Goal: Task Accomplishment & Management: Use online tool/utility

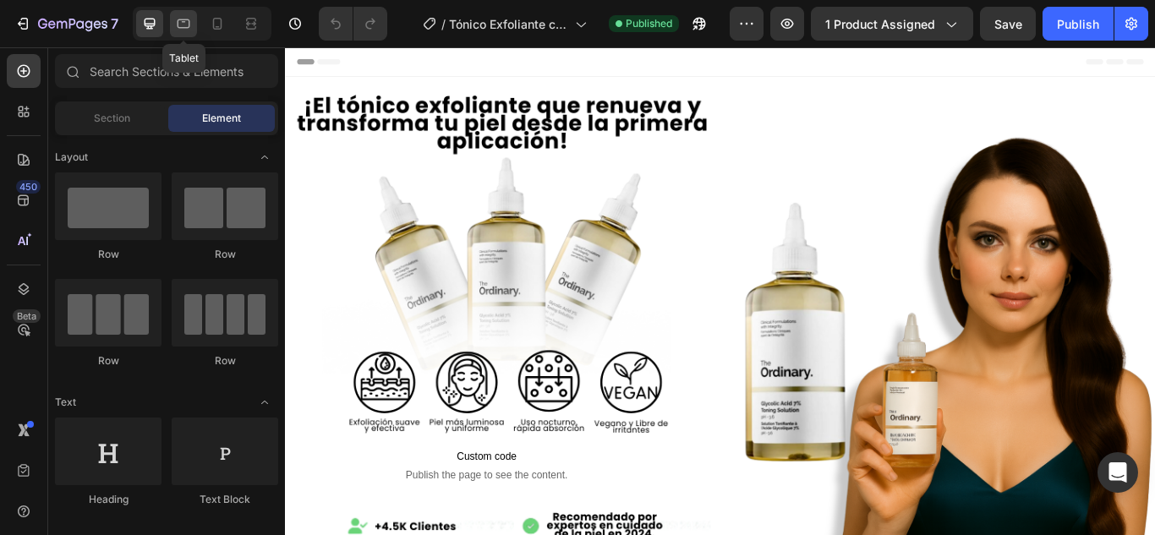
click at [187, 31] on icon at bounding box center [183, 23] width 17 height 17
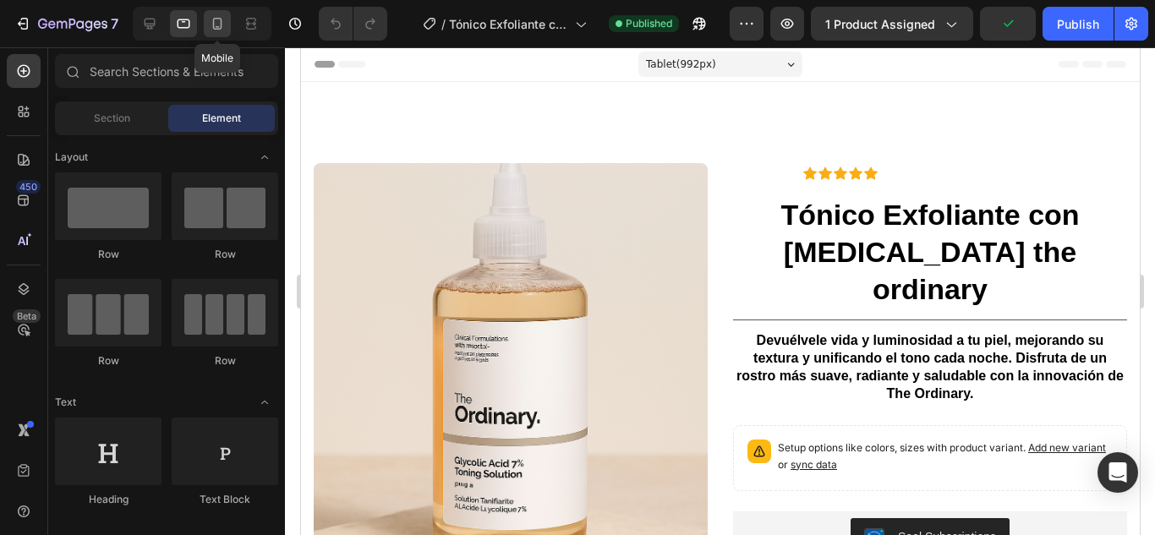
click at [216, 20] on icon at bounding box center [217, 23] width 17 height 17
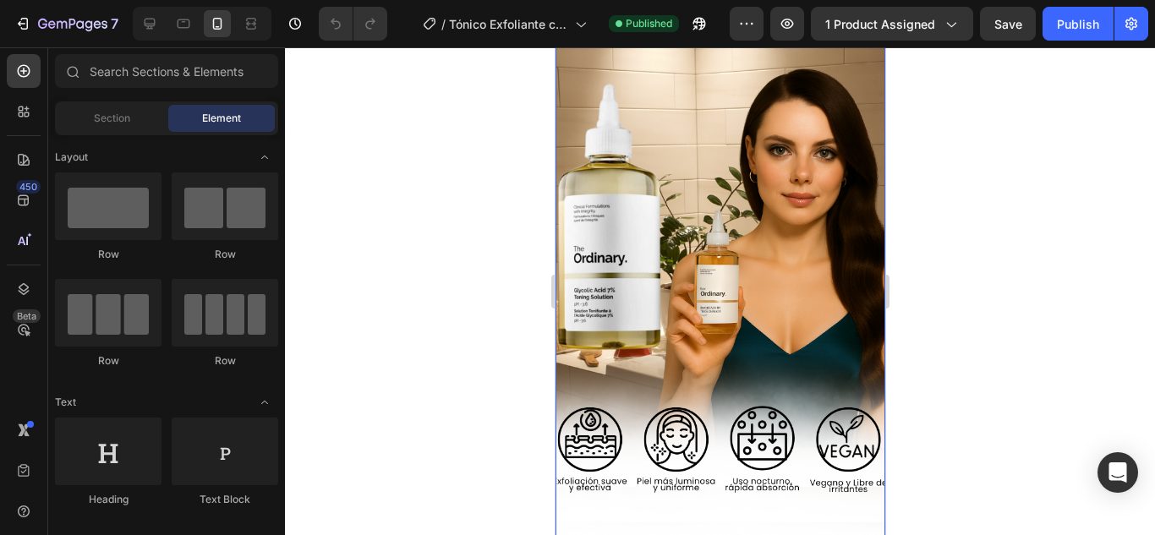
scroll to position [161, 0]
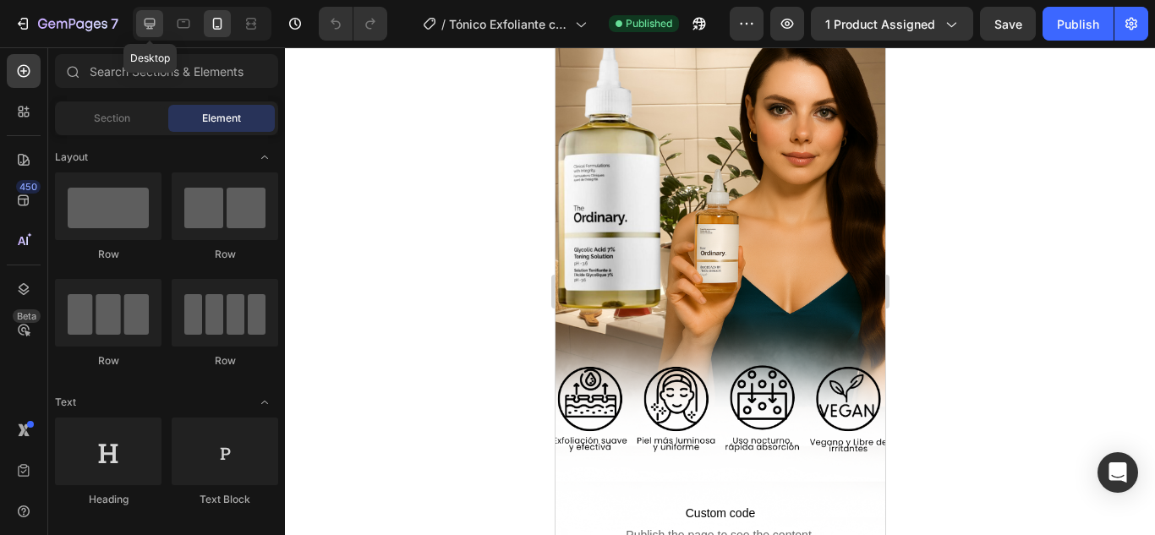
click at [159, 16] on div at bounding box center [149, 23] width 27 height 27
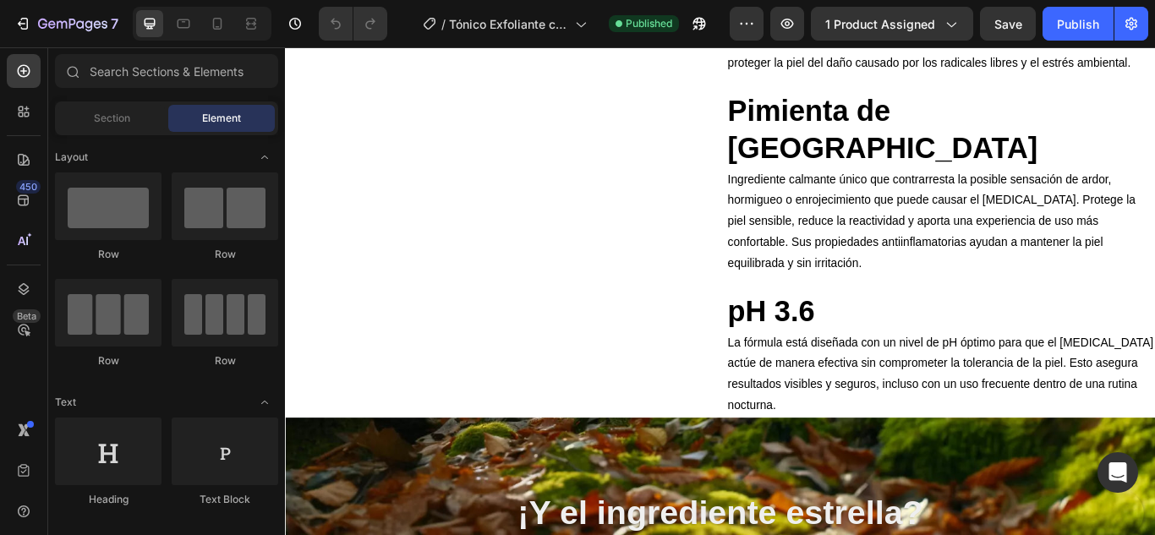
scroll to position [1809, 0]
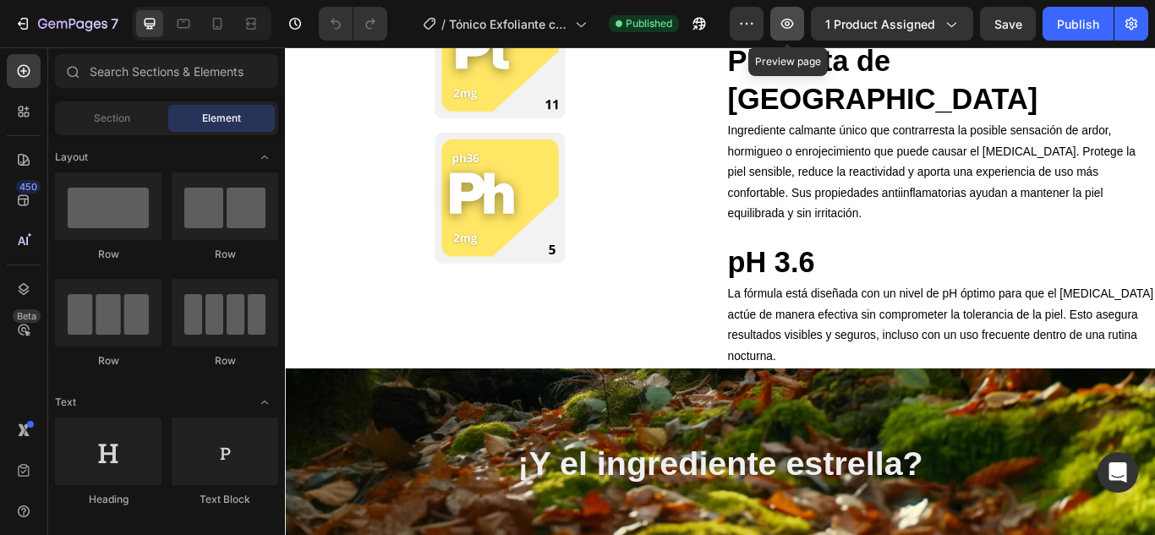
click at [794, 25] on icon "button" at bounding box center [787, 24] width 13 height 10
click at [217, 15] on icon at bounding box center [217, 23] width 17 height 17
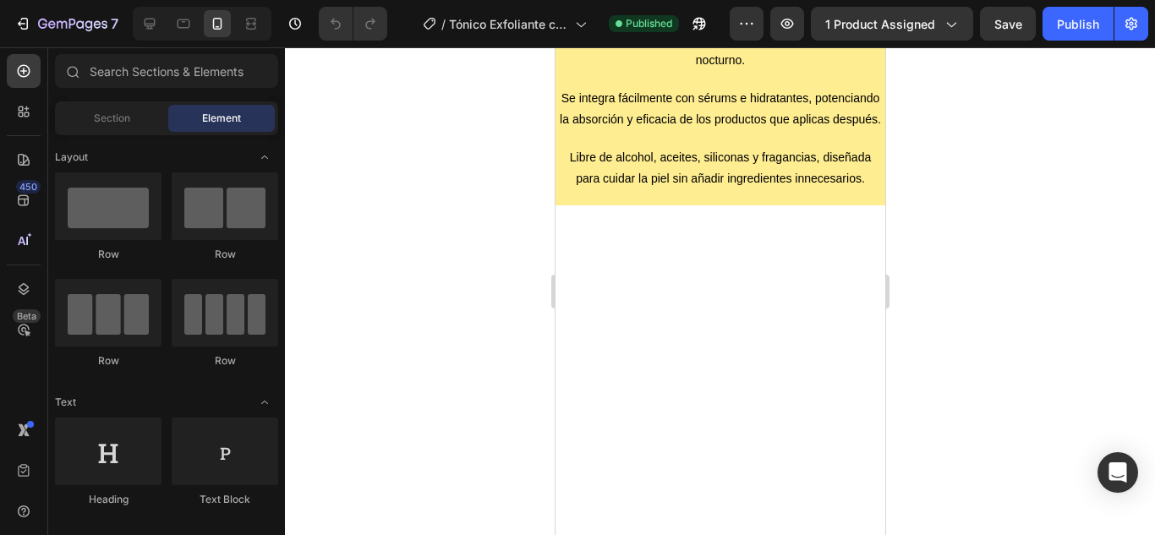
scroll to position [3483, 0]
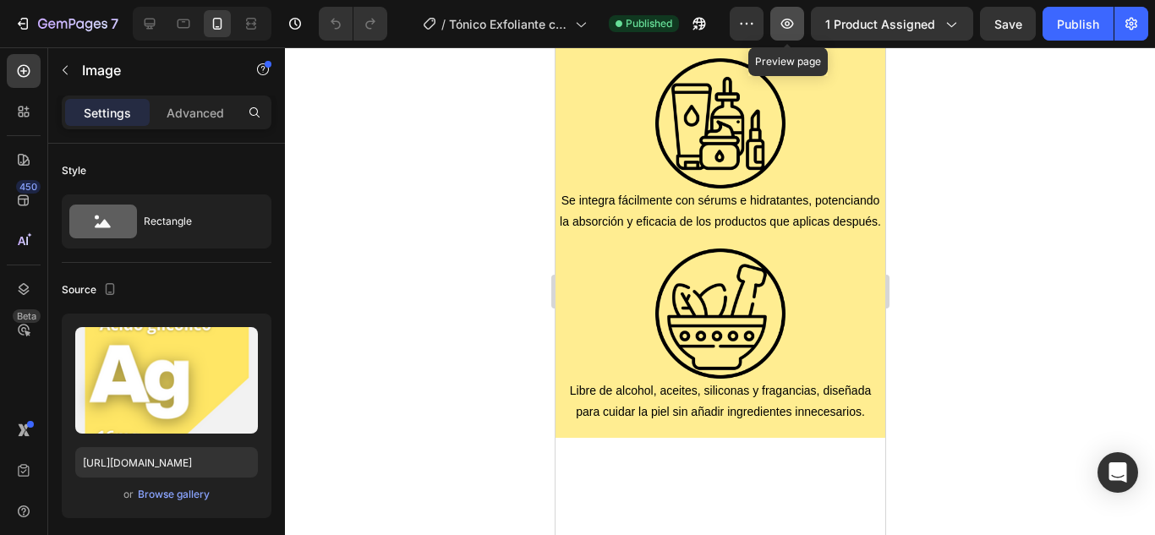
click at [790, 23] on icon "button" at bounding box center [787, 23] width 5 height 5
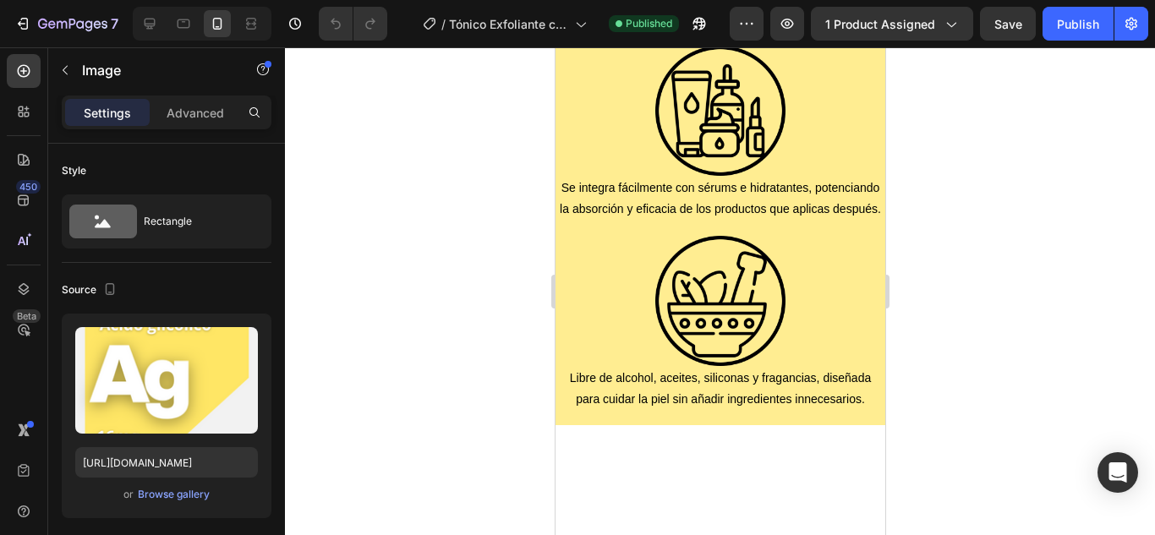
scroll to position [3497, 0]
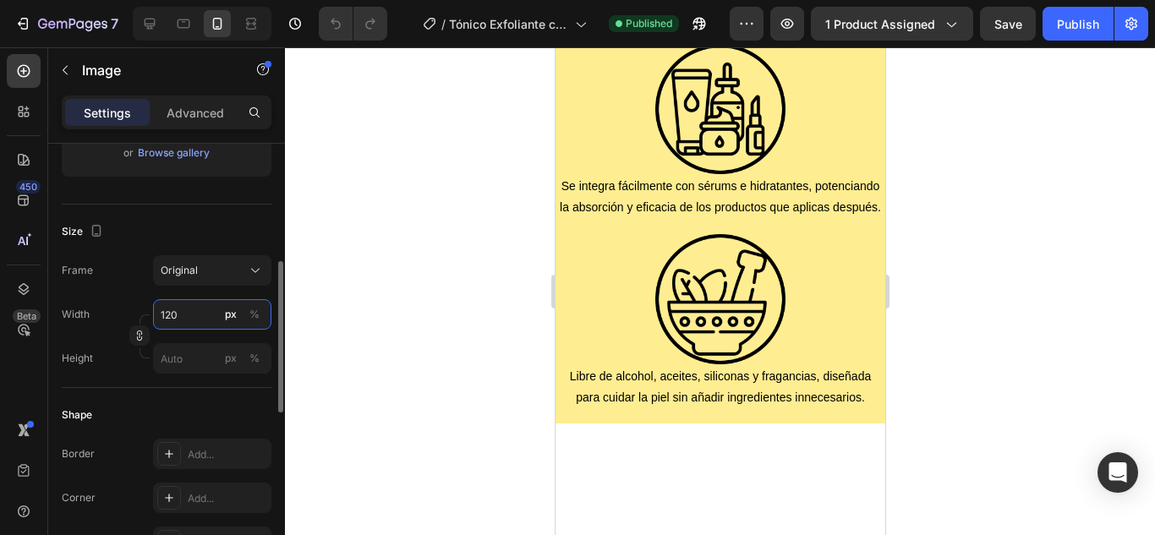
click at [187, 313] on input "120" at bounding box center [212, 314] width 118 height 30
type input "150"
click at [209, 318] on input "120" at bounding box center [212, 314] width 118 height 30
type input "150"
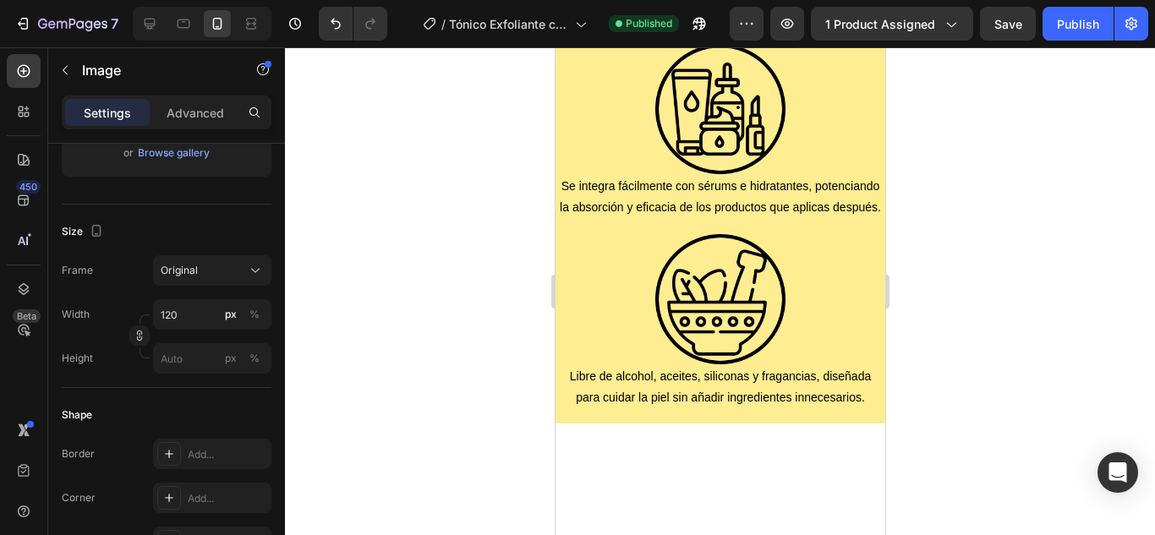
click at [200, 318] on input "120" at bounding box center [212, 314] width 118 height 30
type input "150"
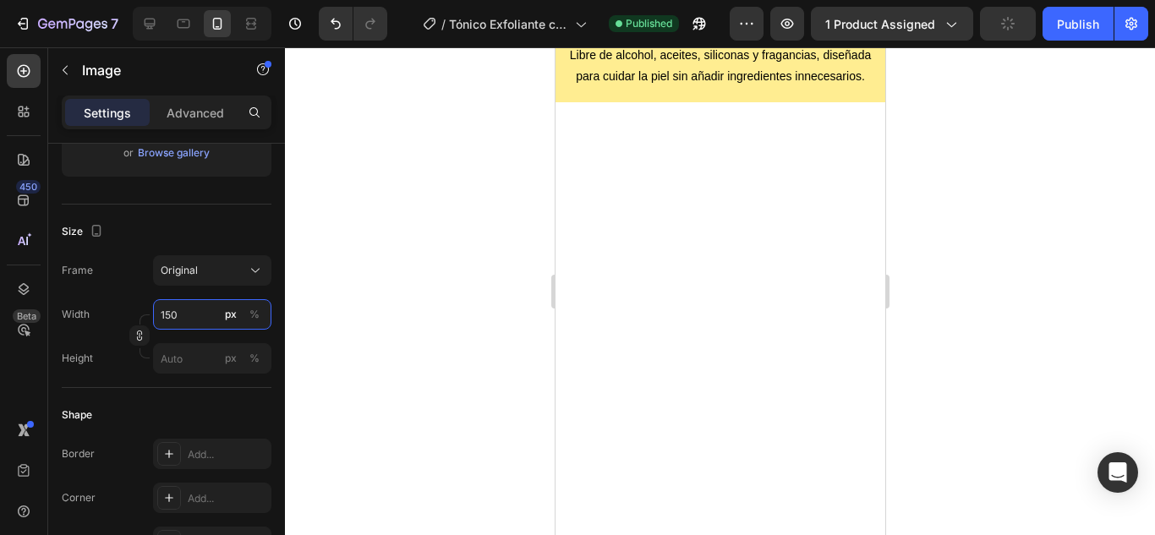
scroll to position [3821, 0]
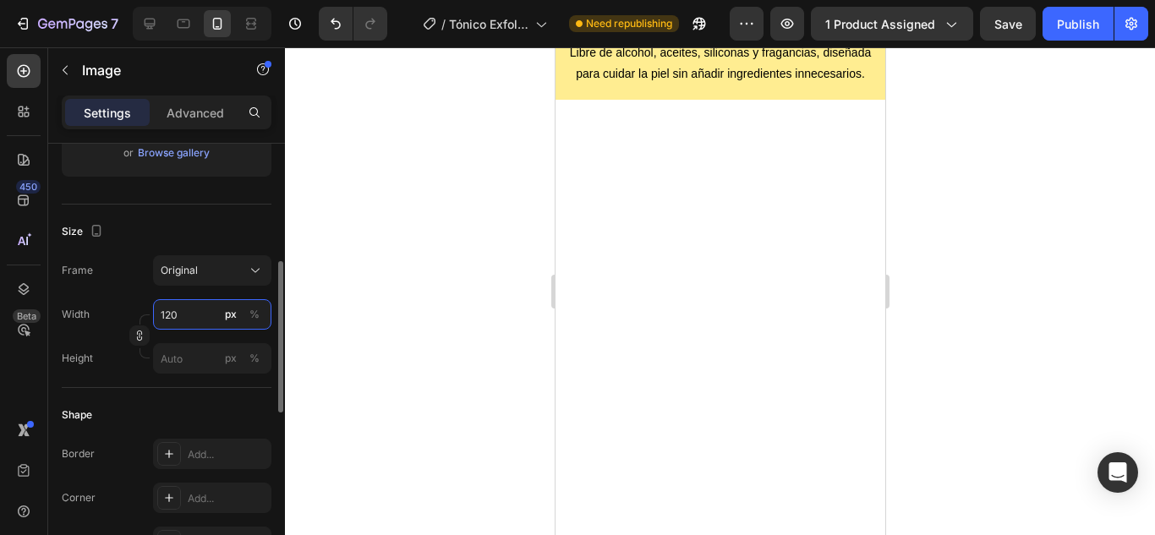
click at [190, 311] on input "120" at bounding box center [212, 314] width 118 height 30
type input "150"
click at [202, 312] on input "120" at bounding box center [212, 314] width 118 height 30
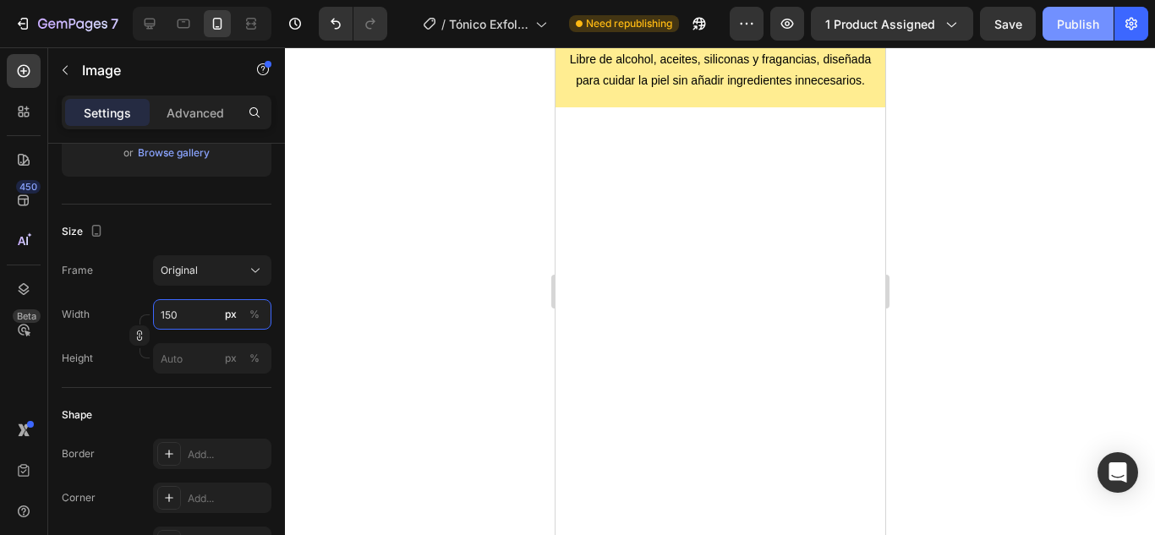
type input "150"
click at [1069, 20] on div "Publish" at bounding box center [1078, 24] width 42 height 18
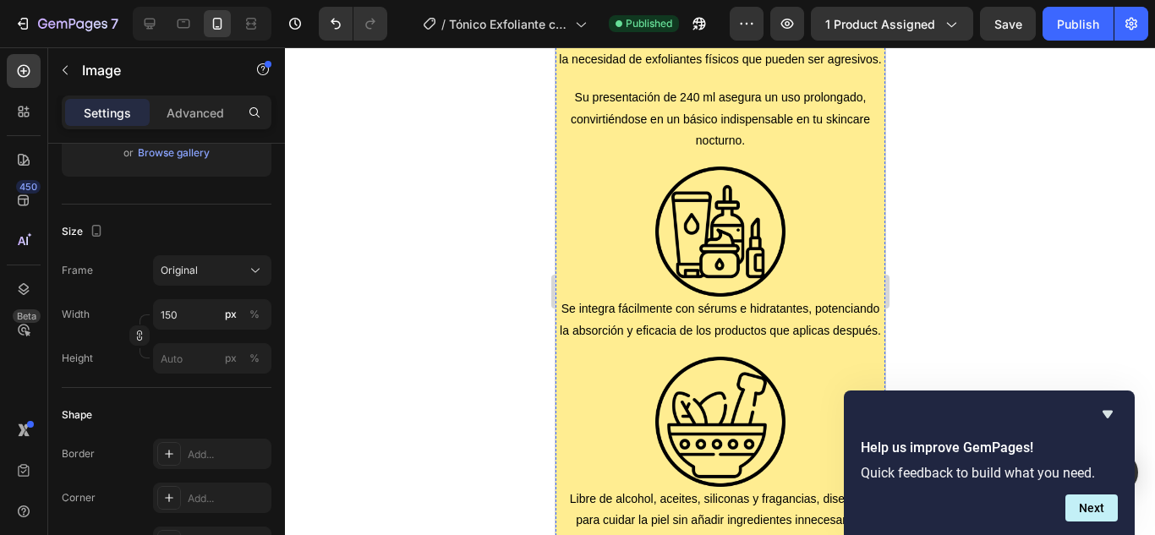
scroll to position [3371, 0]
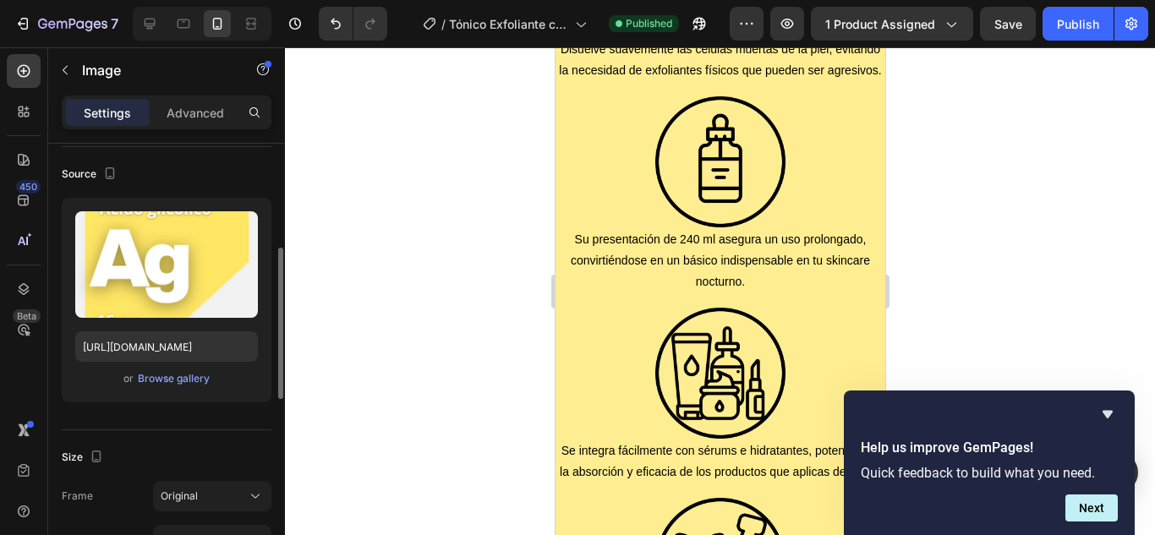
scroll to position [0, 0]
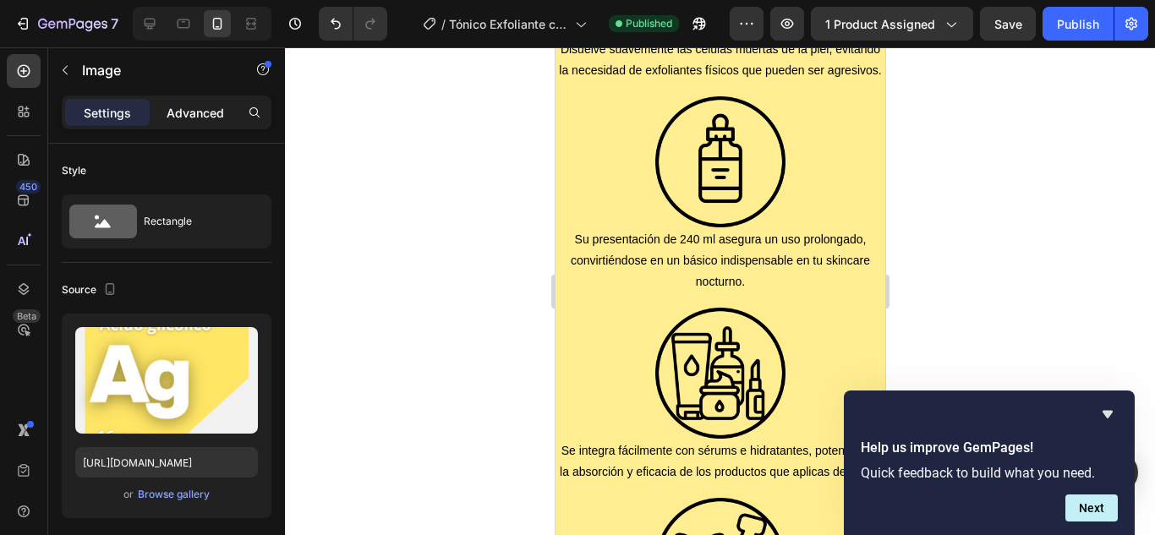
click at [200, 117] on p "Advanced" at bounding box center [195, 113] width 57 height 18
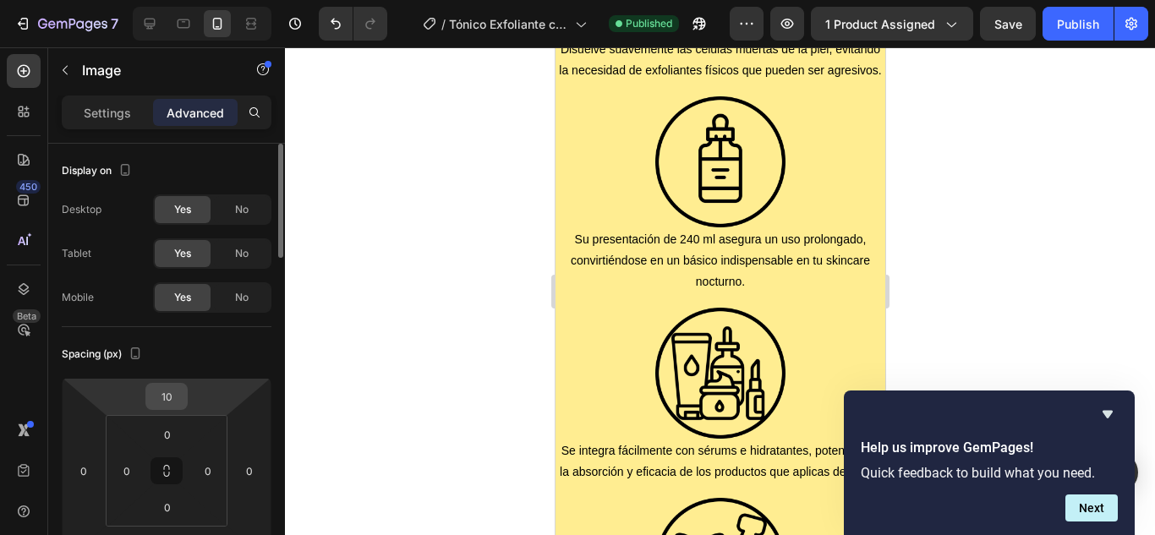
click at [176, 404] on input "10" at bounding box center [167, 396] width 34 height 25
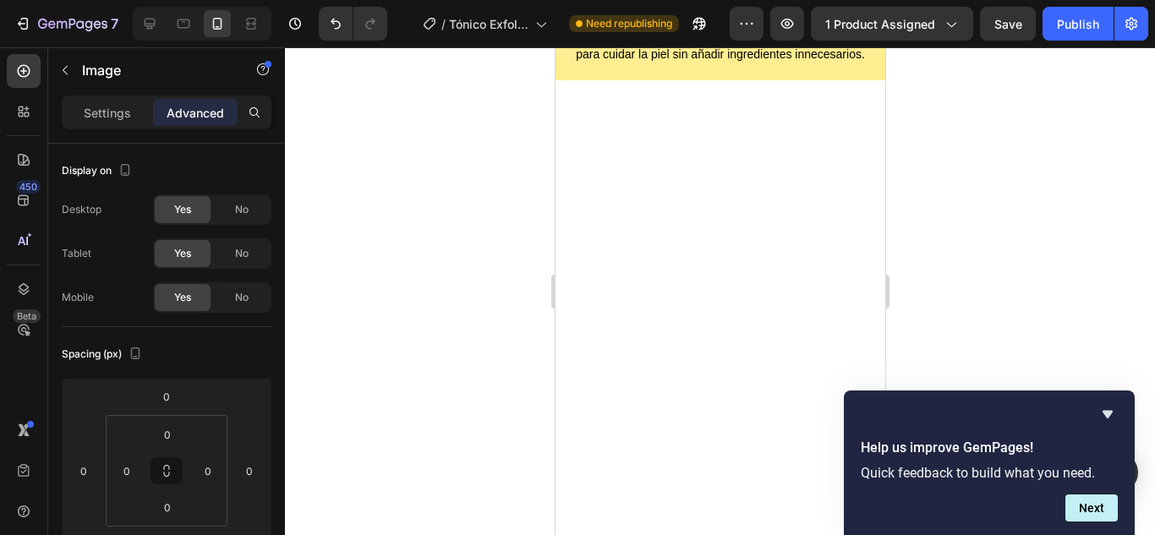
scroll to position [3976, 0]
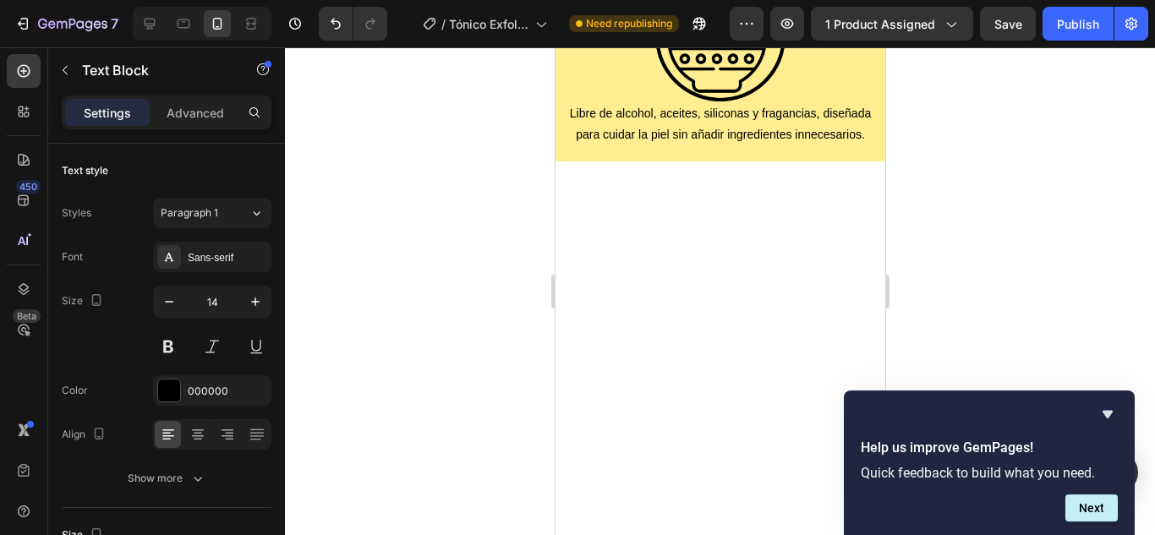
drag, startPoint x: 723, startPoint y: 350, endPoint x: 822, endPoint y: 396, distance: 109.3
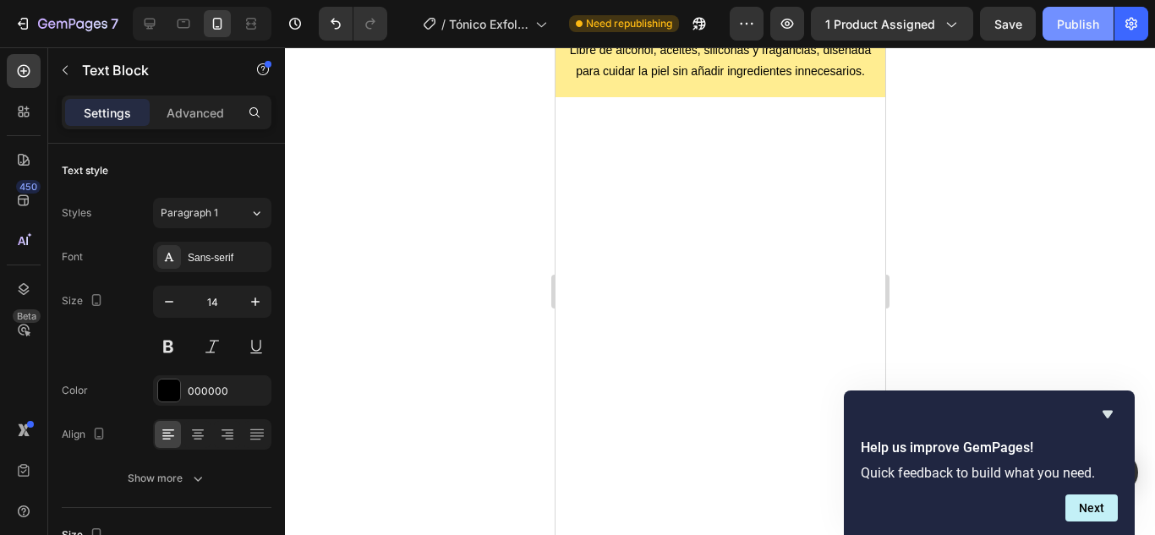
click at [1061, 30] on div "Publish" at bounding box center [1078, 24] width 42 height 18
click at [1111, 411] on icon "Hide survey" at bounding box center [1107, 415] width 10 height 8
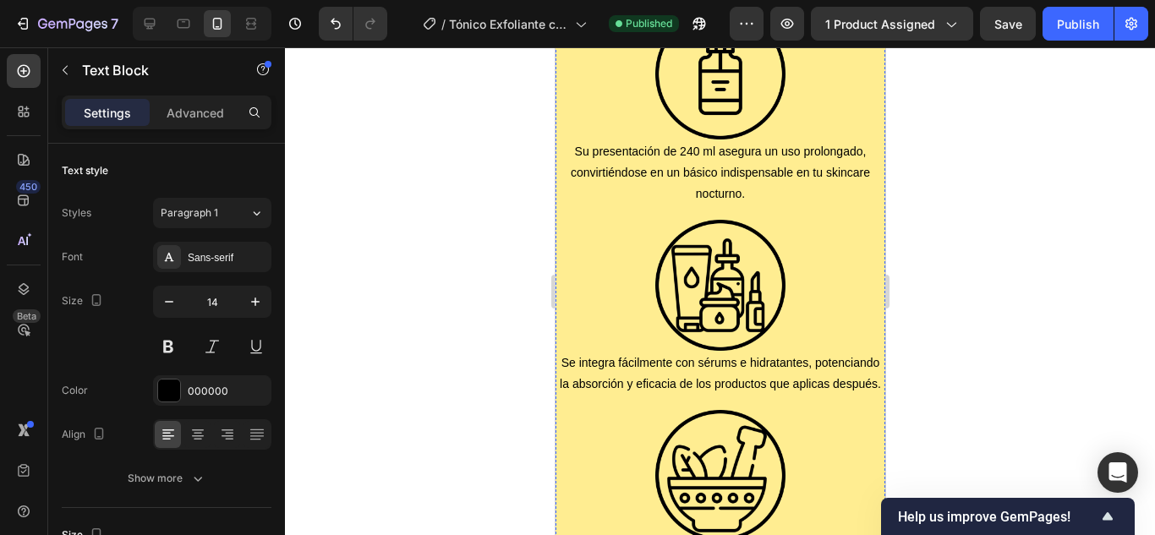
scroll to position [3480, 0]
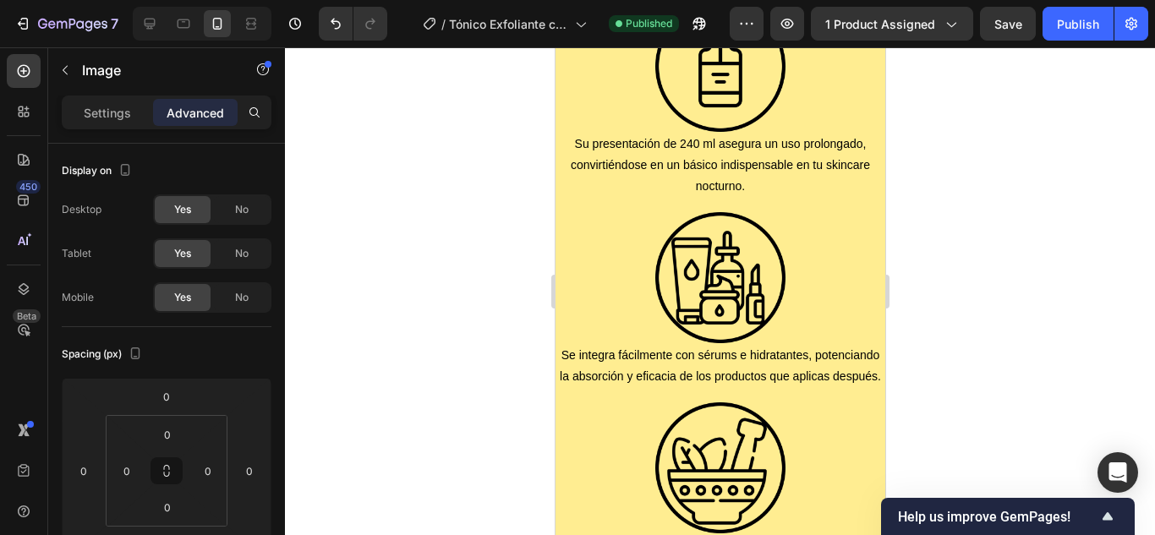
click at [107, 109] on p "Settings" at bounding box center [107, 113] width 47 height 18
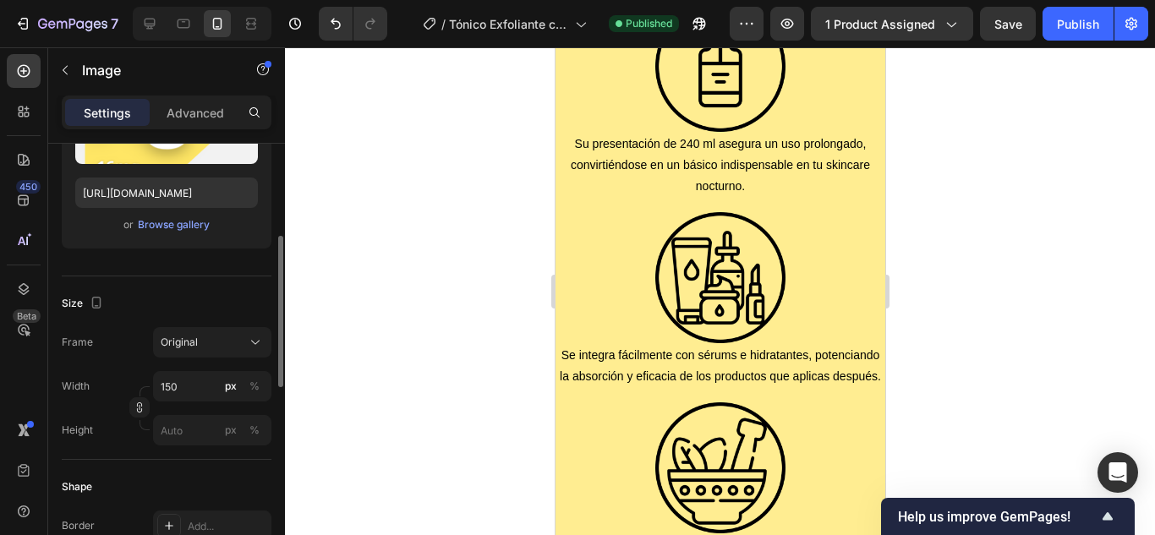
scroll to position [317, 0]
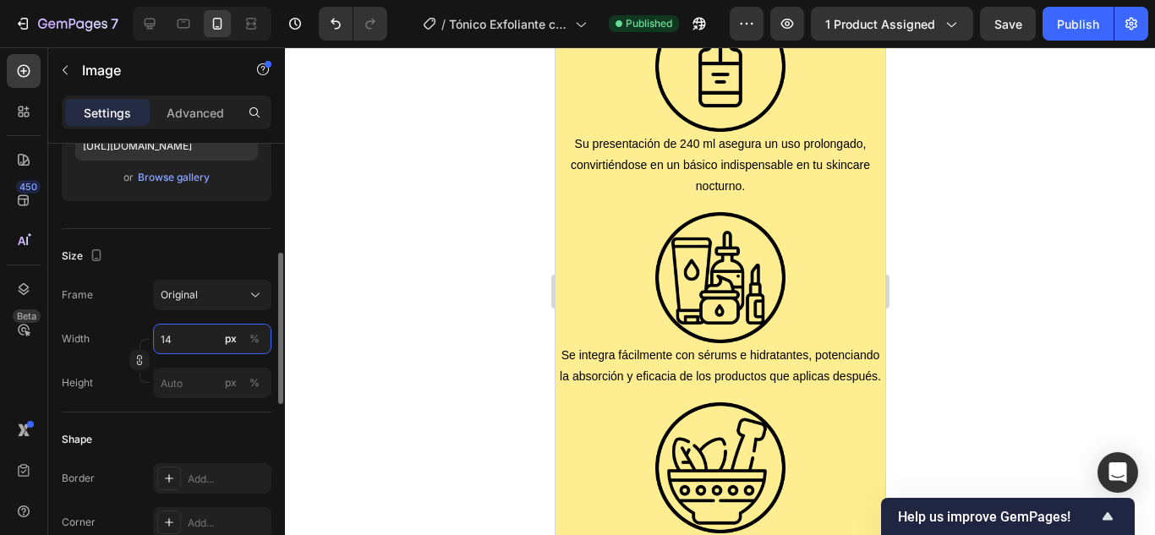
type input "140"
click at [181, 336] on input "150" at bounding box center [212, 339] width 118 height 30
type input "140"
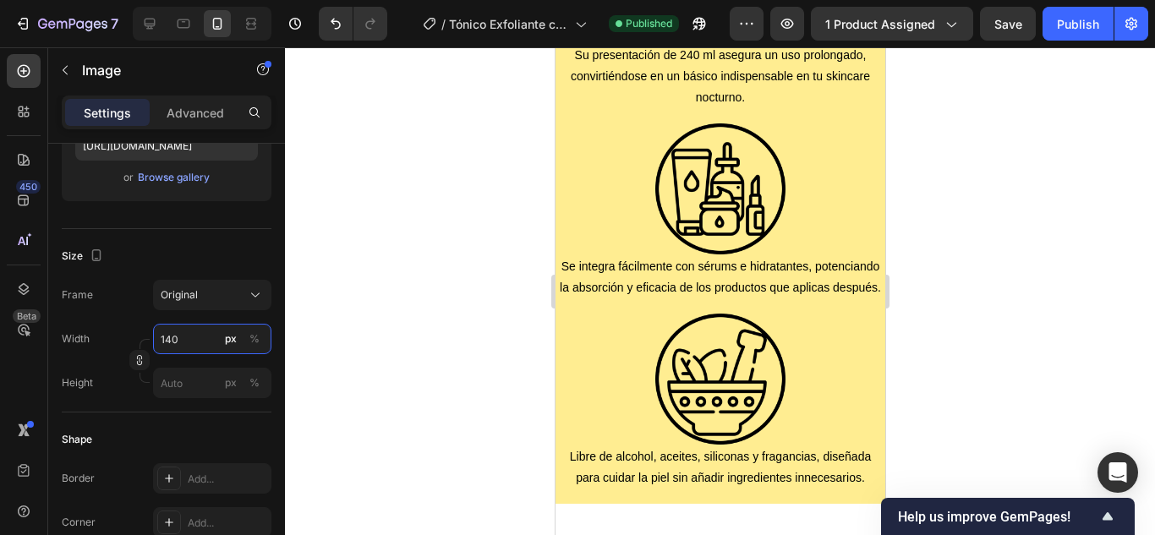
scroll to position [3582, 0]
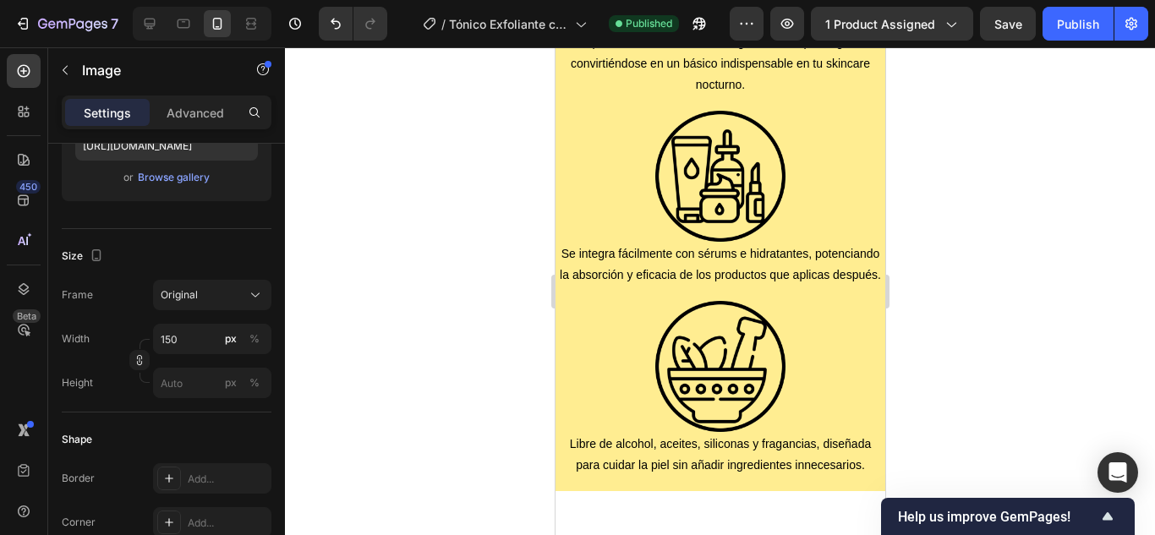
click at [201, 337] on input "150" at bounding box center [212, 339] width 118 height 30
type input "140"
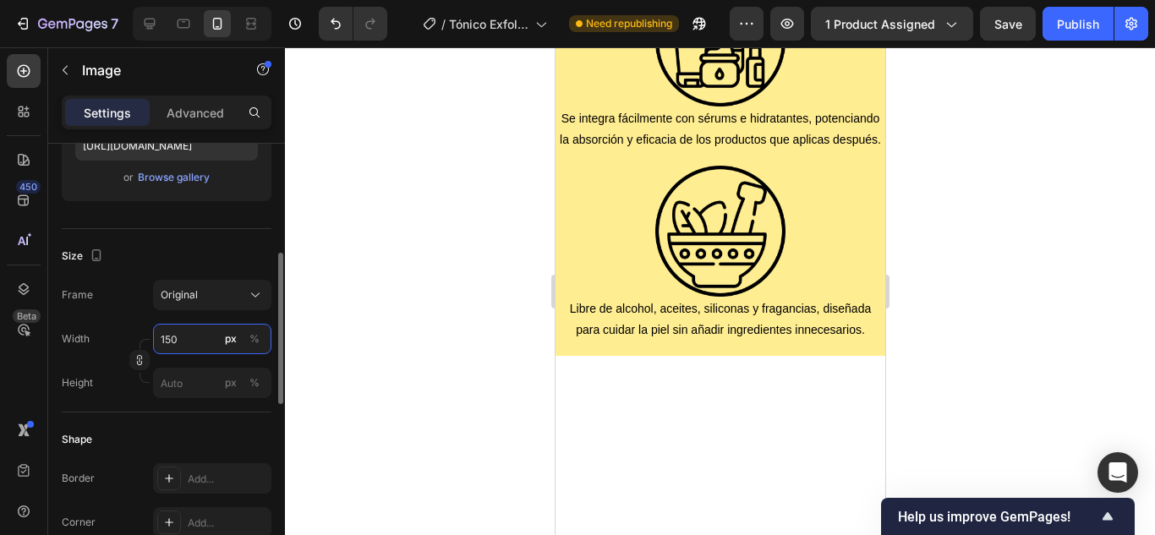
click at [191, 343] on input "150" at bounding box center [212, 339] width 118 height 30
type input "145"
click at [200, 333] on input "140" at bounding box center [212, 339] width 118 height 30
type input "145"
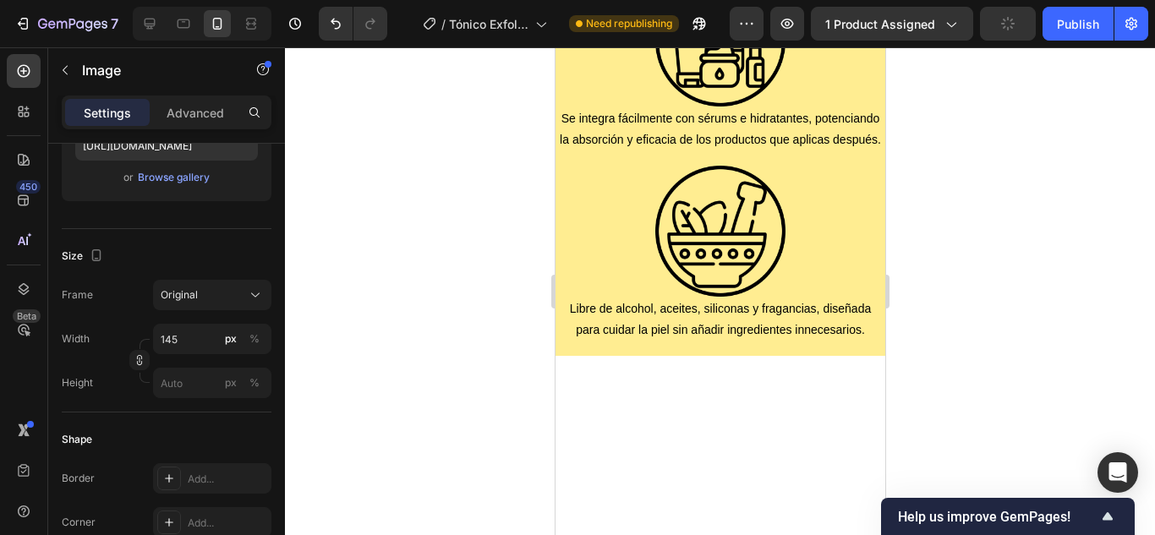
click at [192, 346] on input "140" at bounding box center [212, 339] width 118 height 30
type input "145"
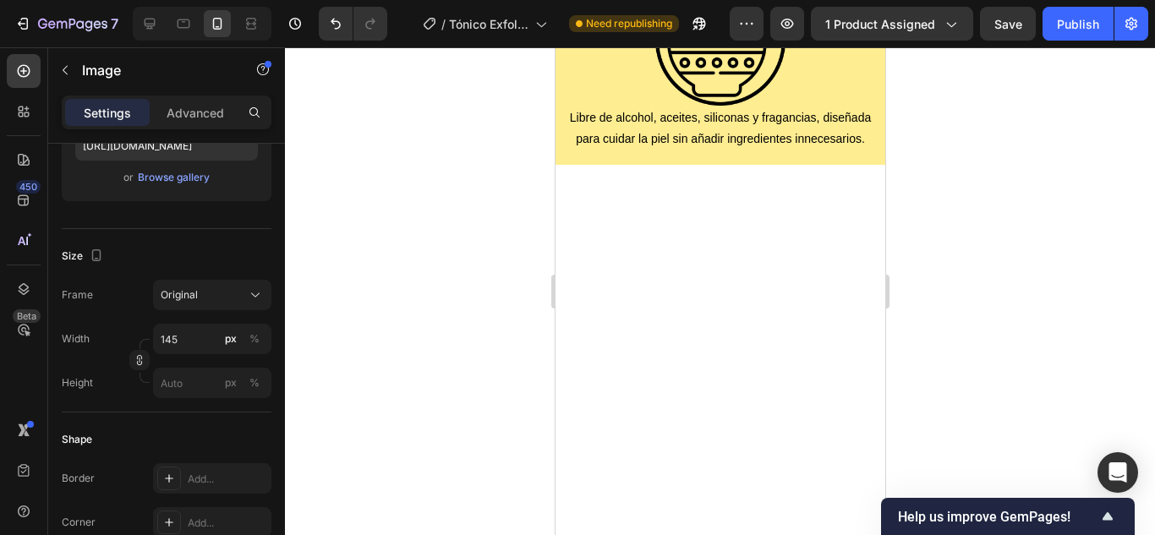
click at [191, 338] on input "150" at bounding box center [212, 339] width 118 height 30
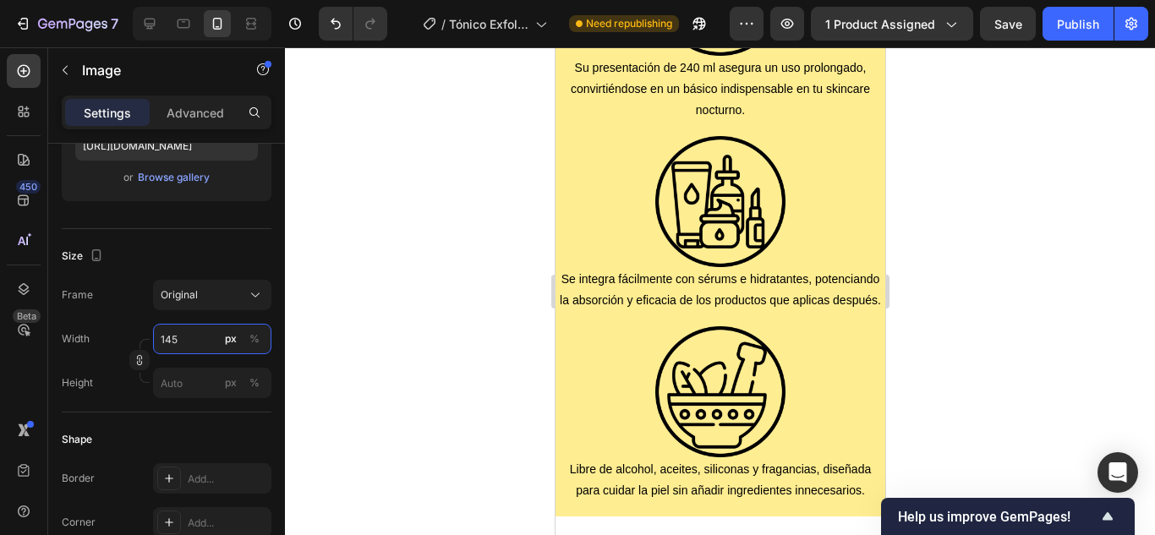
scroll to position [3608, 0]
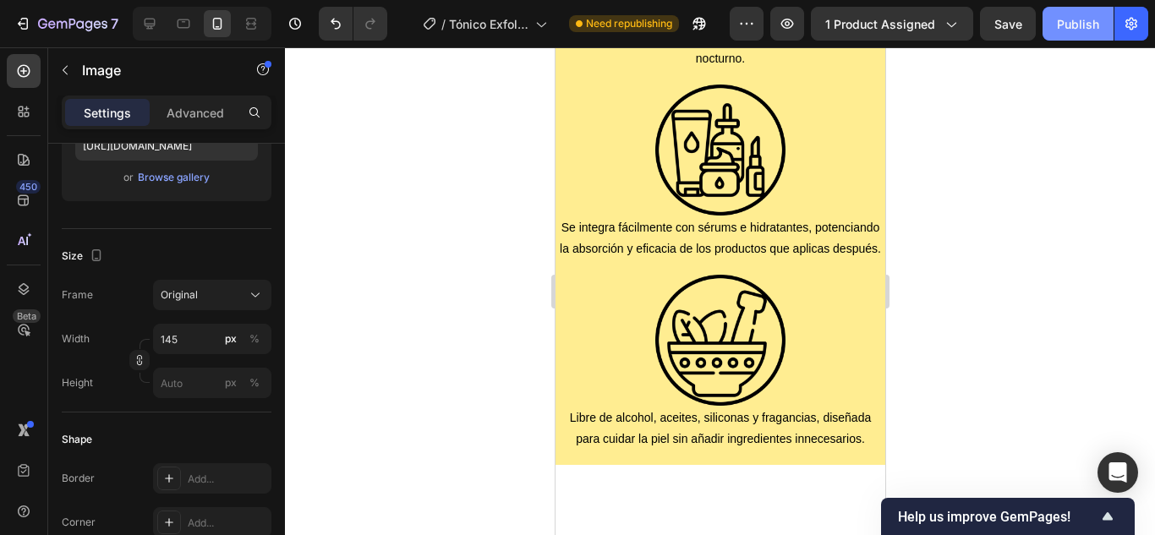
click at [1080, 15] on div "Publish" at bounding box center [1078, 24] width 42 height 18
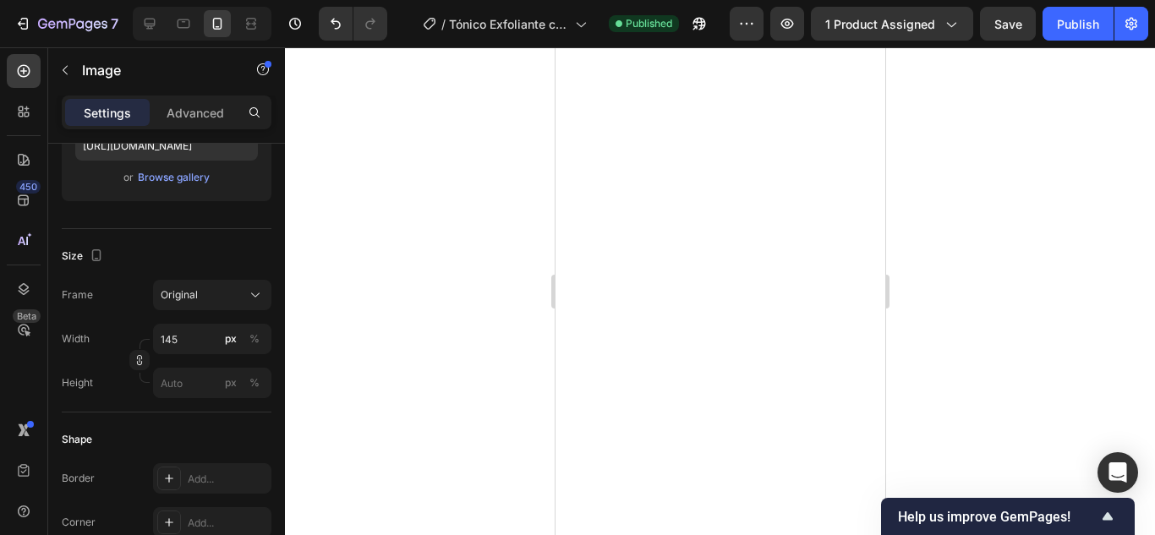
scroll to position [4396, 0]
click at [152, 25] on icon at bounding box center [150, 24] width 11 height 11
type input "180"
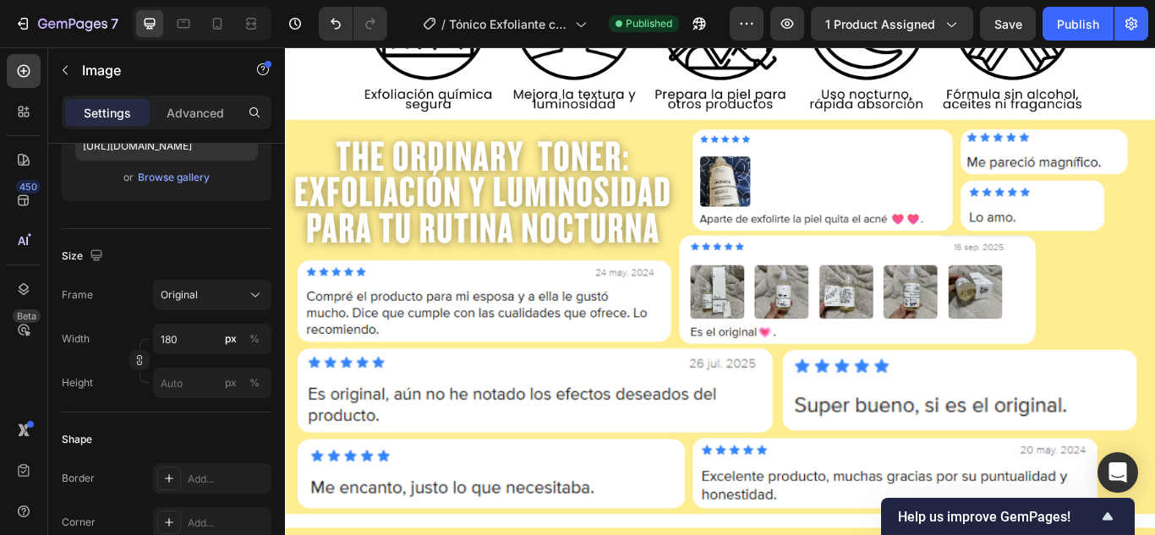
scroll to position [1019, 0]
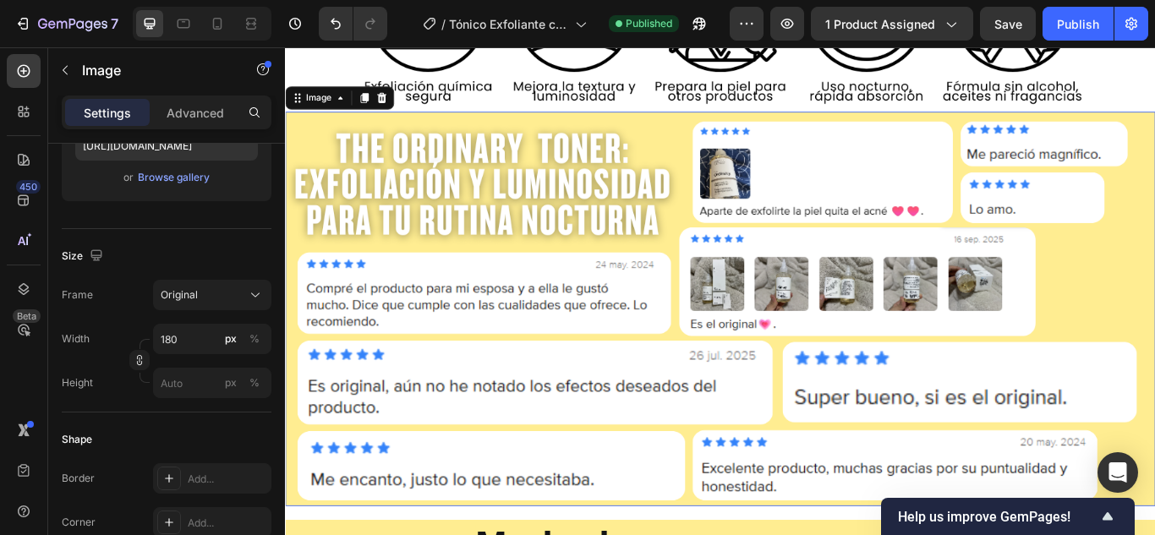
click at [496, 175] on img at bounding box center [792, 353] width 1014 height 460
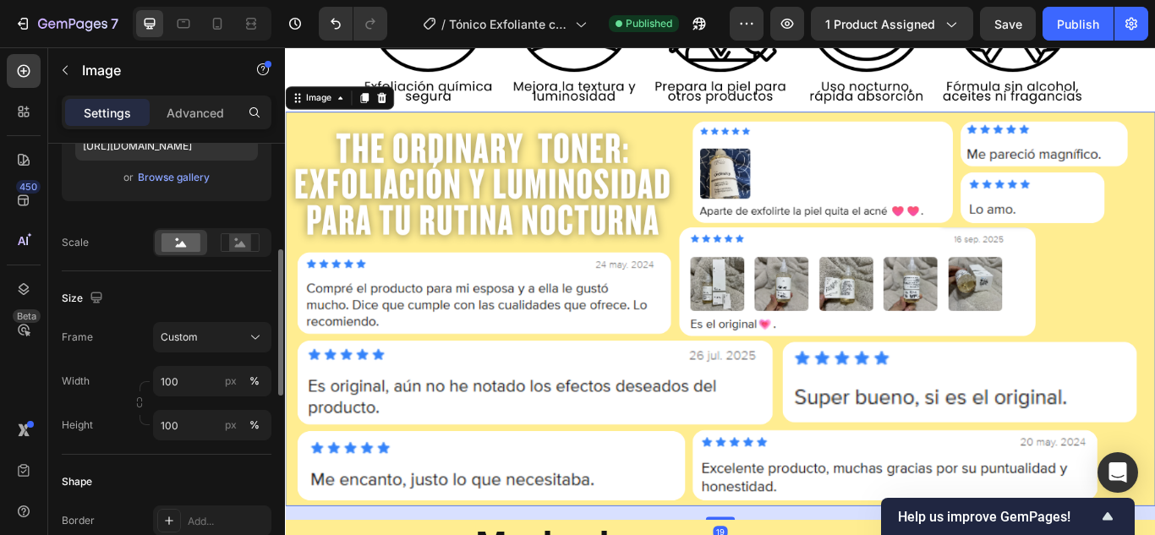
scroll to position [0, 0]
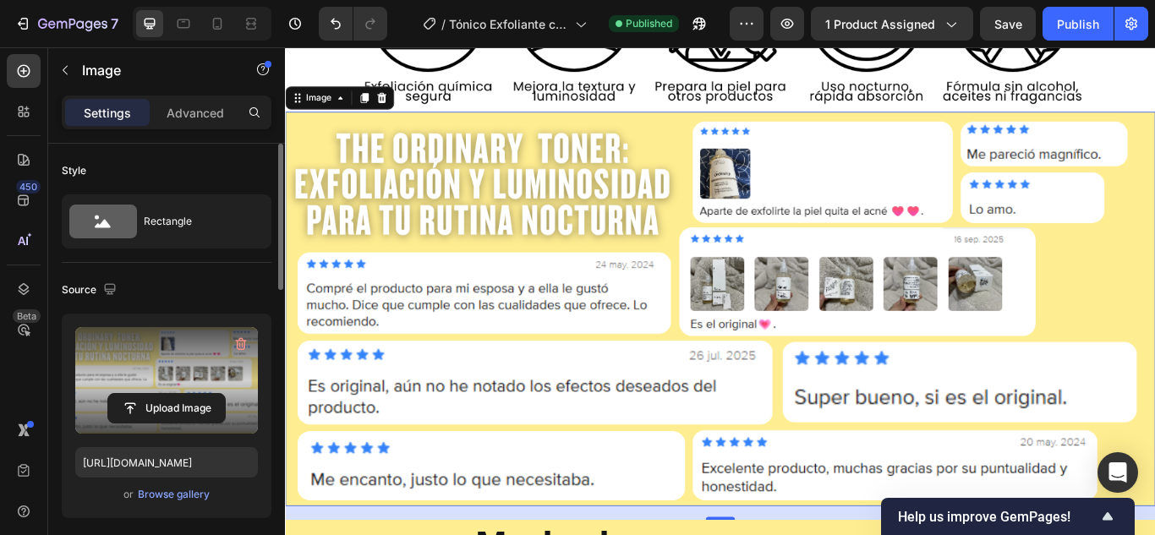
click at [176, 389] on label at bounding box center [166, 380] width 183 height 107
click at [176, 394] on input "file" at bounding box center [166, 408] width 117 height 29
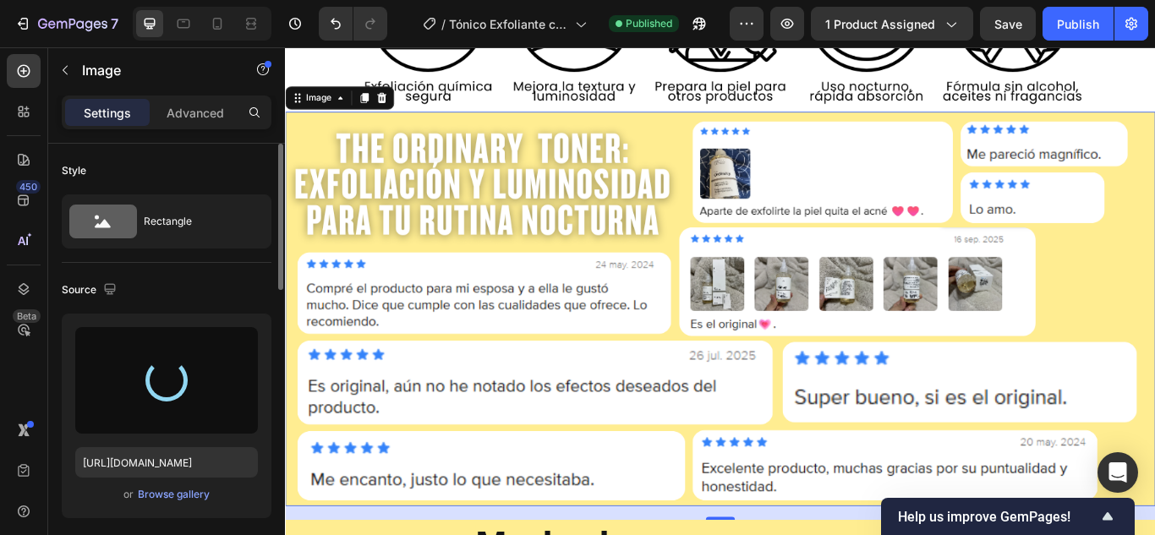
type input "[URL][DOMAIN_NAME]"
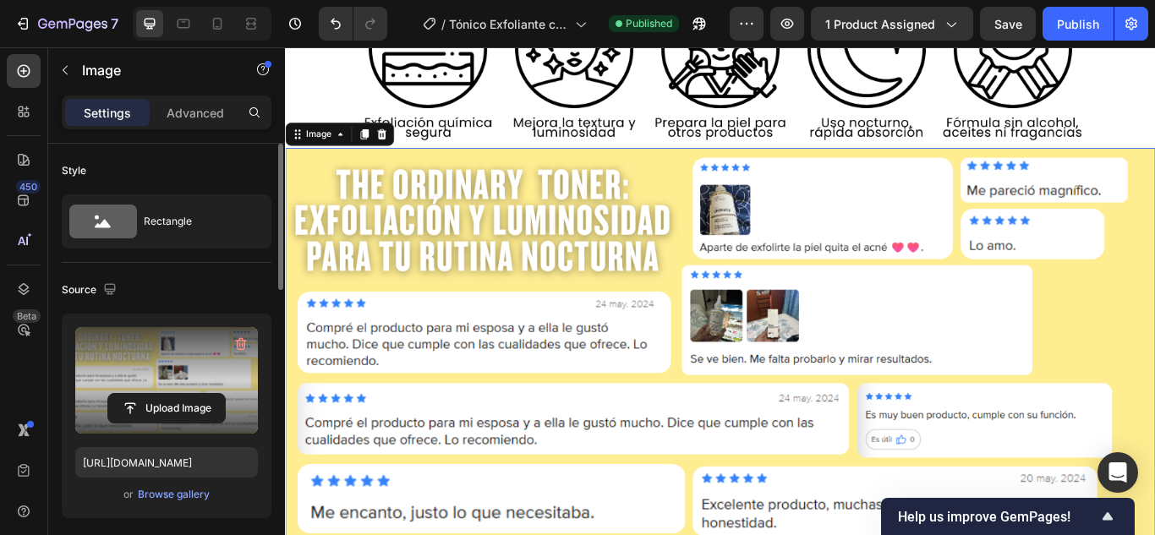
scroll to position [968, 0]
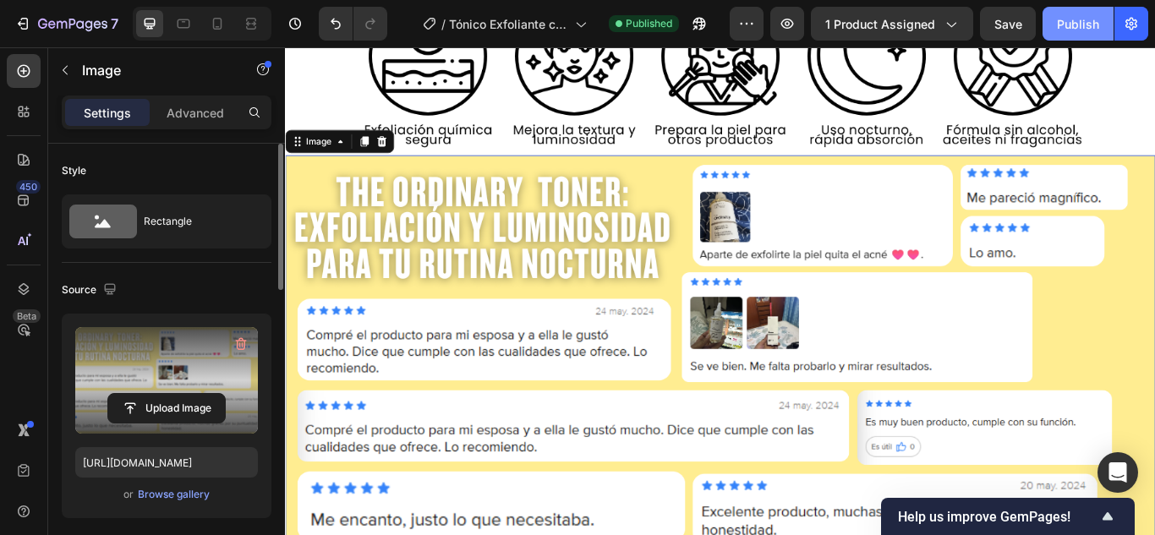
click at [1071, 37] on button "Publish" at bounding box center [1077, 24] width 71 height 34
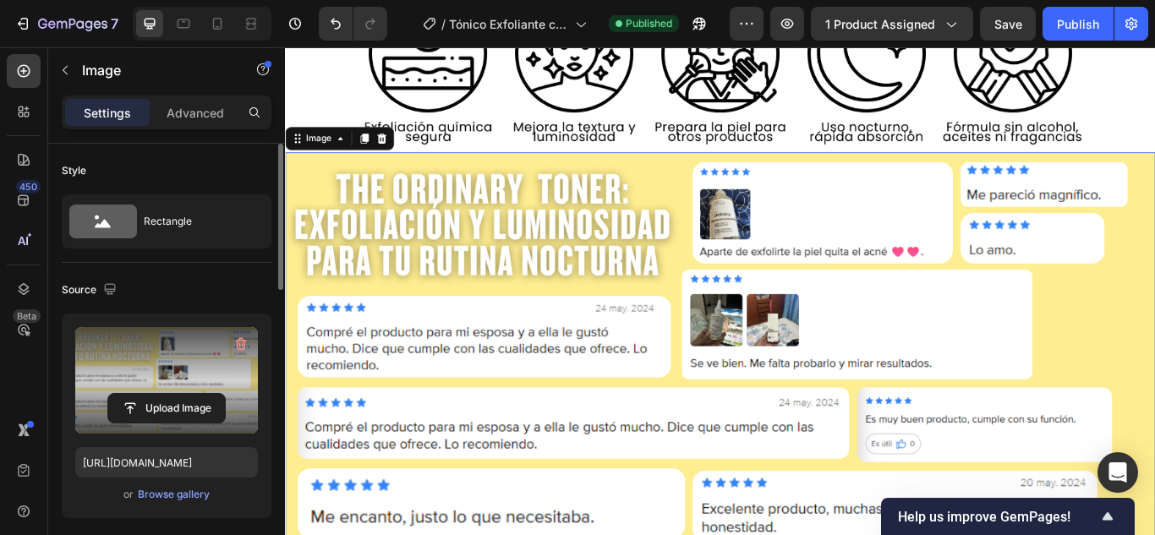
scroll to position [1126, 0]
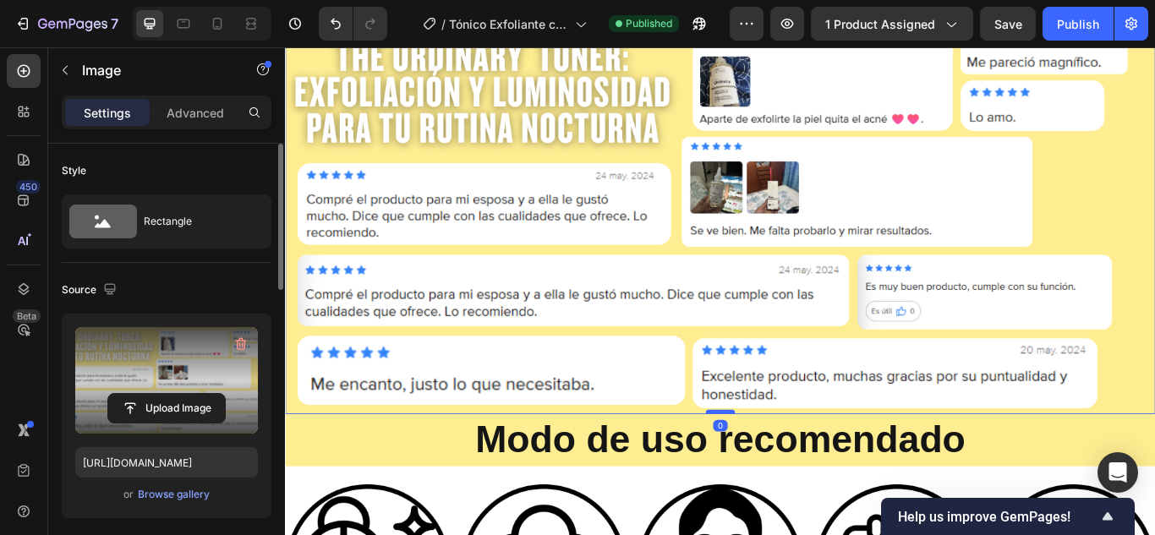
drag, startPoint x: 790, startPoint y: 477, endPoint x: 793, endPoint y: 461, distance: 16.4
click at [793, 470] on div at bounding box center [792, 472] width 34 height 5
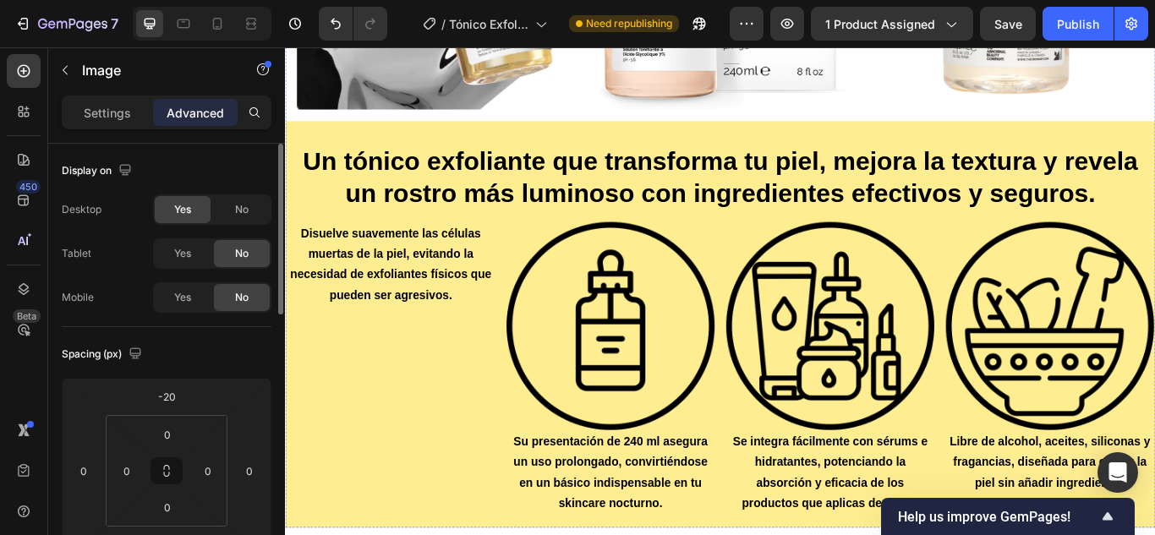
scroll to position [4088, 0]
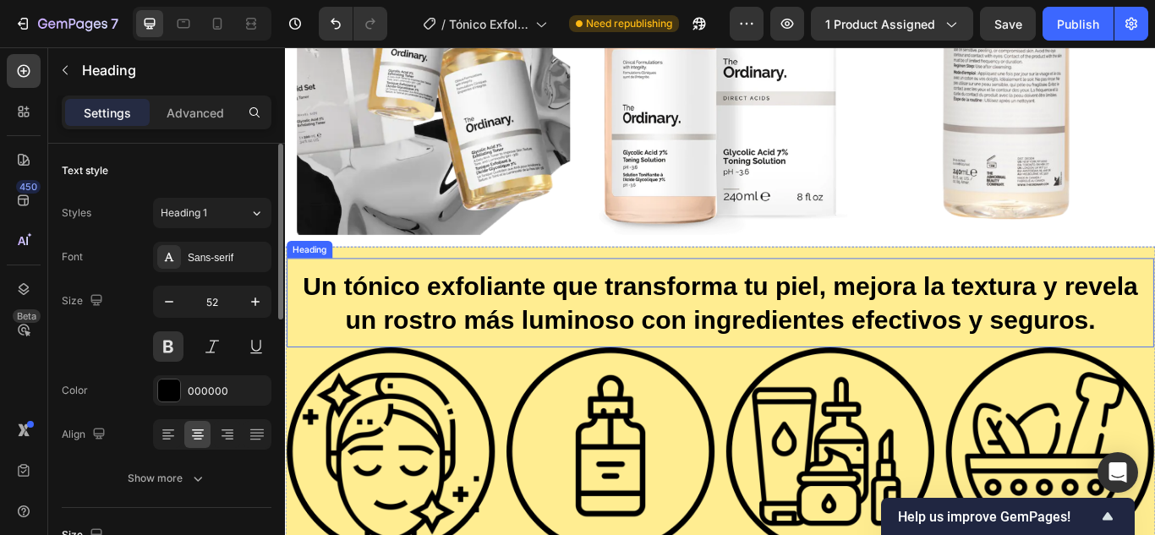
scroll to position [3883, 0]
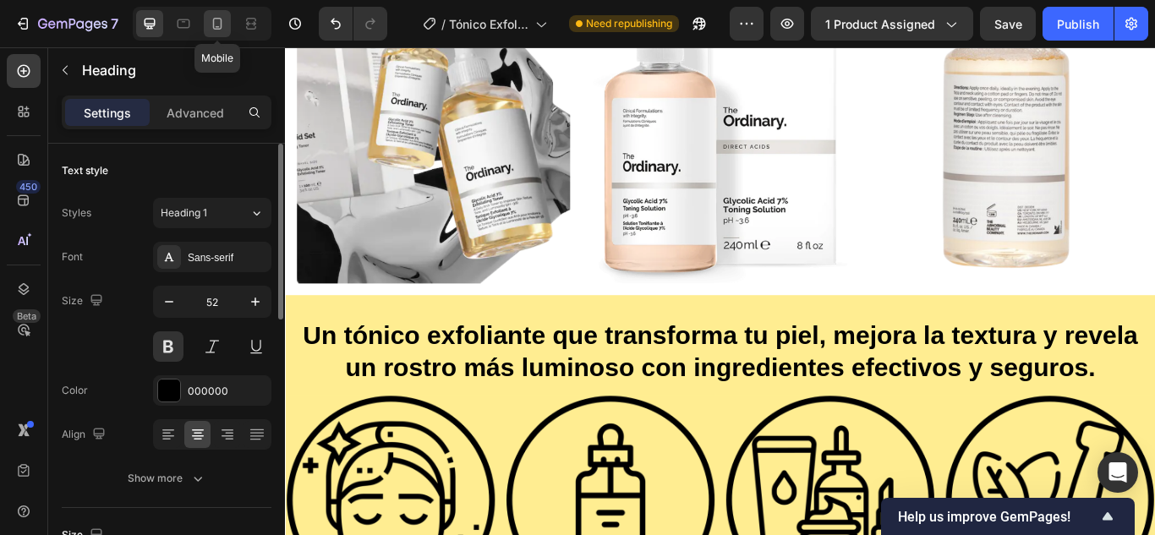
click at [223, 25] on icon at bounding box center [217, 23] width 17 height 17
type input "28"
type input "100%"
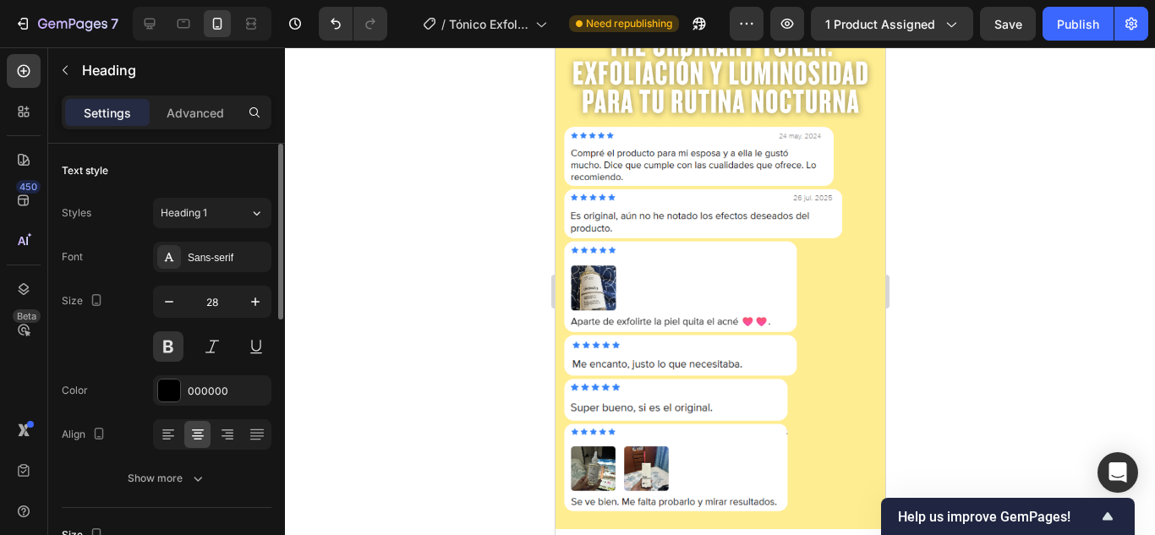
scroll to position [1630, 0]
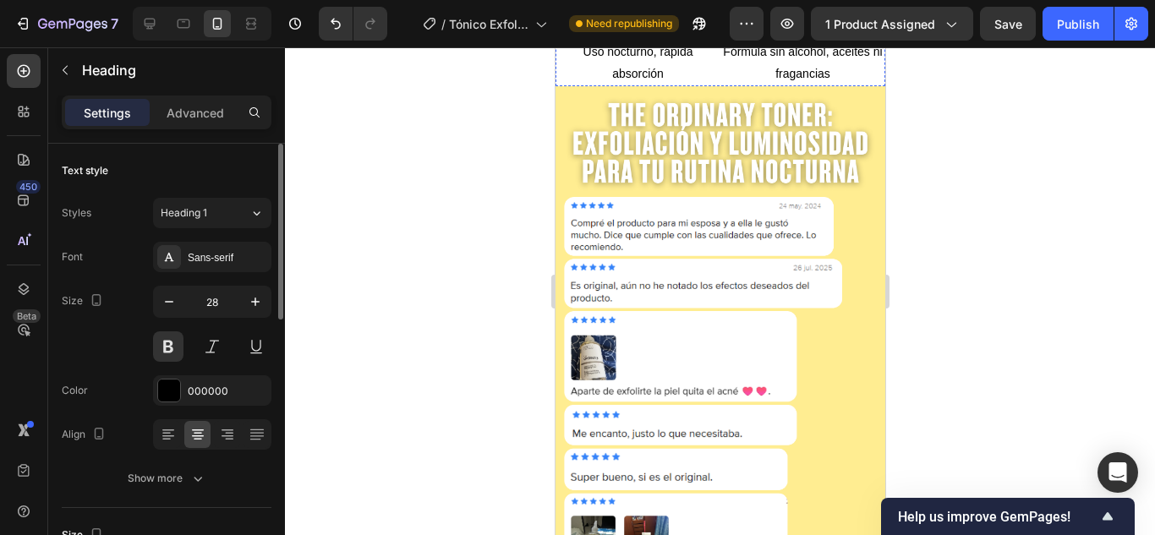
click at [715, 282] on img at bounding box center [720, 342] width 330 height 513
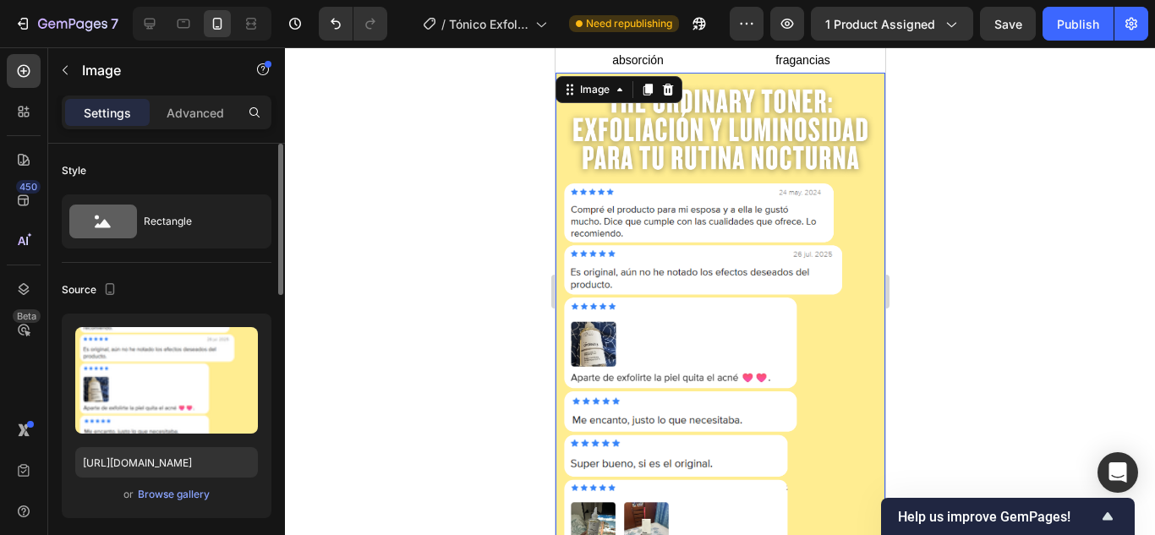
scroll to position [1557, 0]
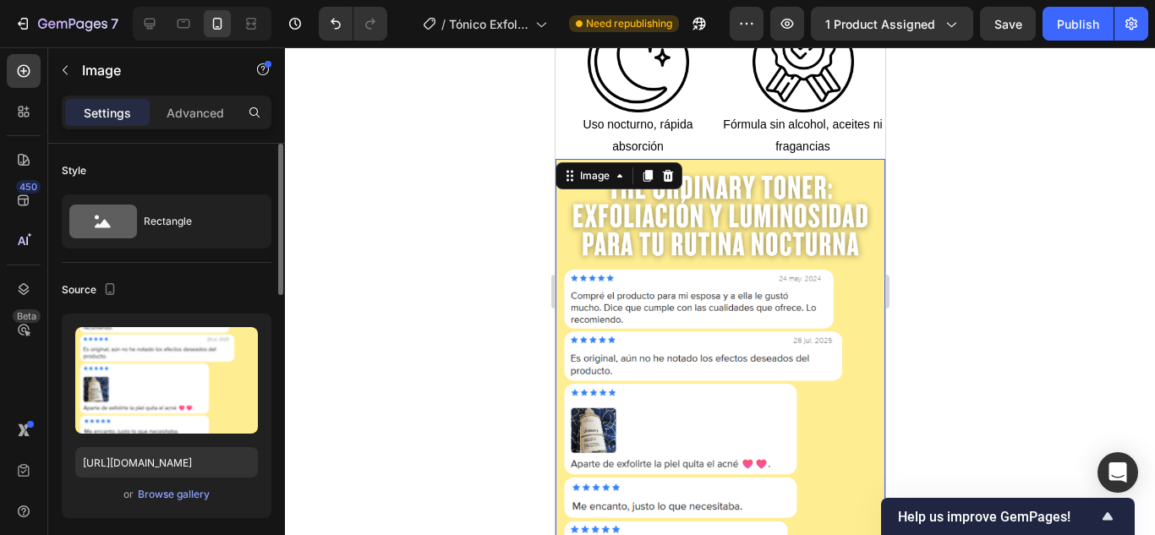
click at [364, 309] on div at bounding box center [720, 291] width 870 height 488
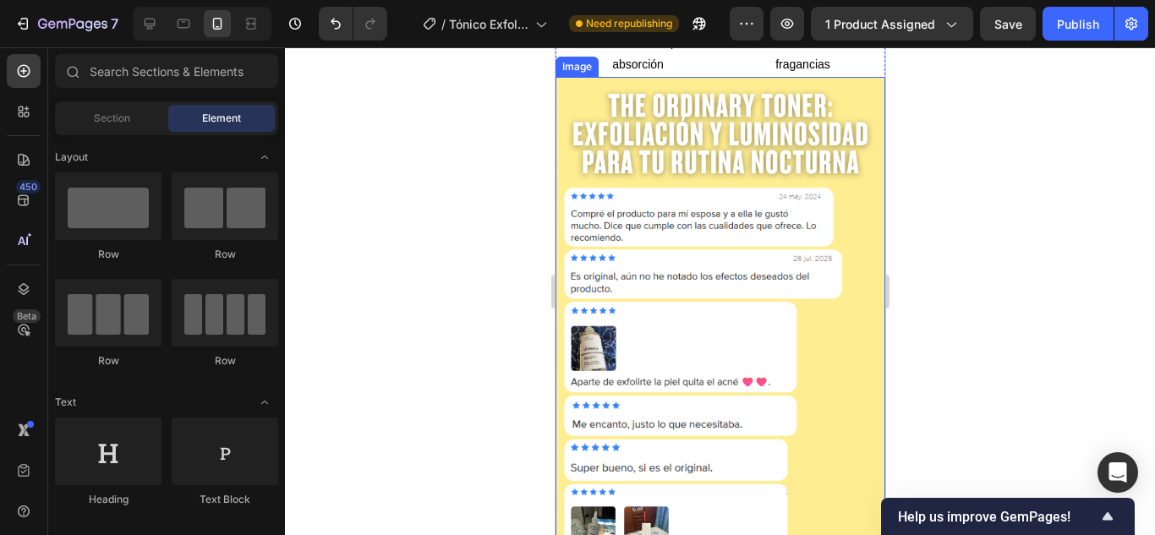
scroll to position [1678, 0]
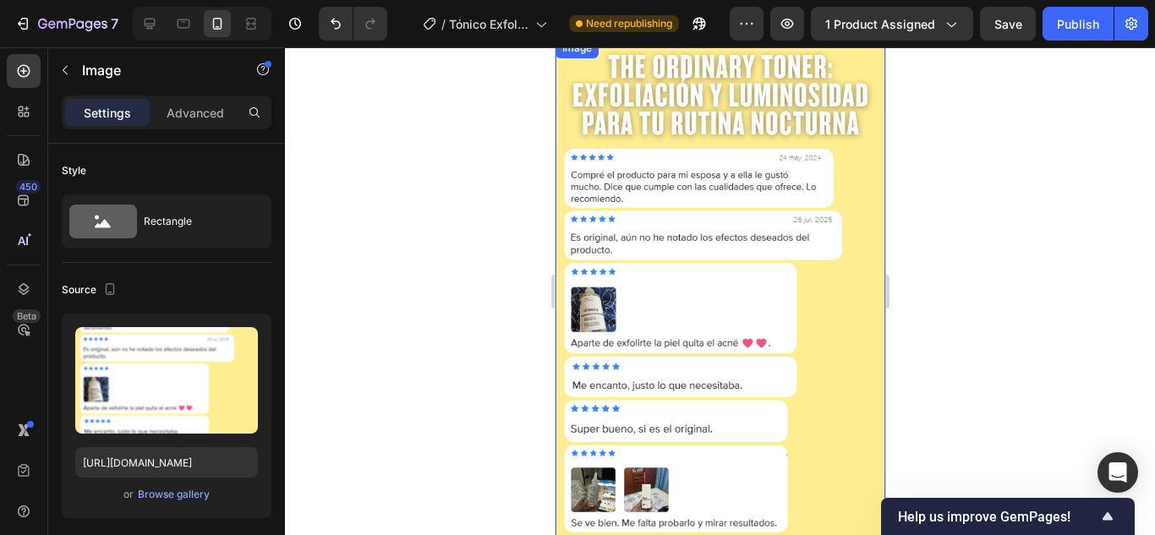
click at [668, 253] on img at bounding box center [720, 294] width 330 height 513
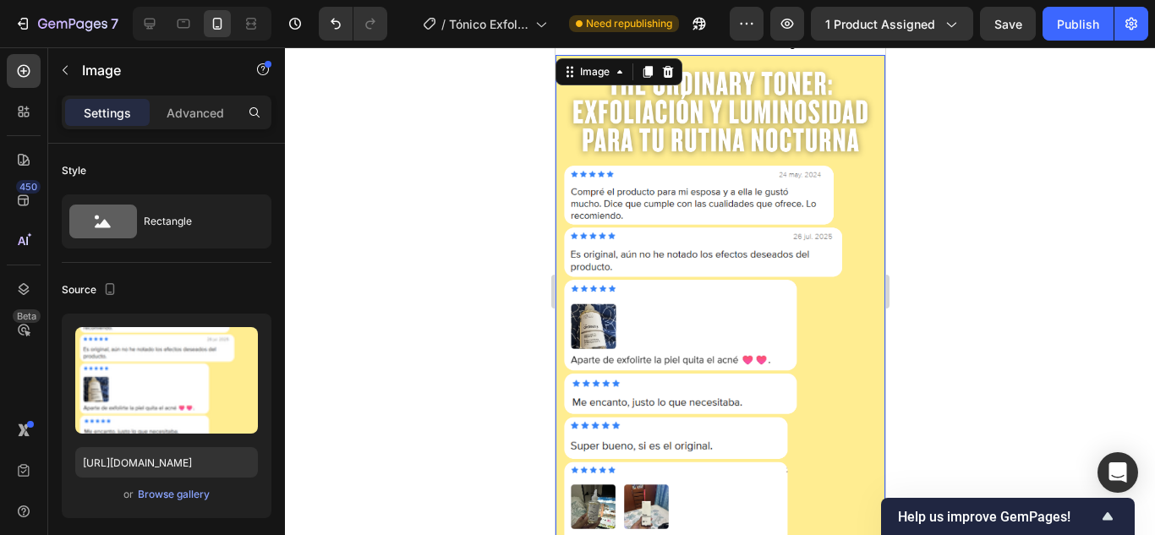
scroll to position [1731, 0]
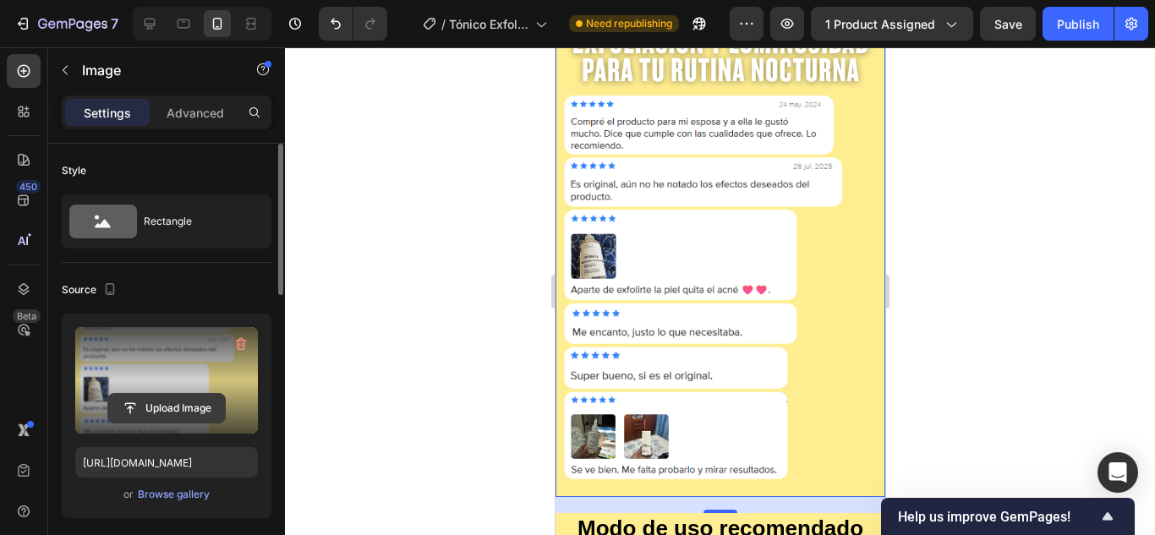
click at [197, 407] on input "file" at bounding box center [166, 408] width 117 height 29
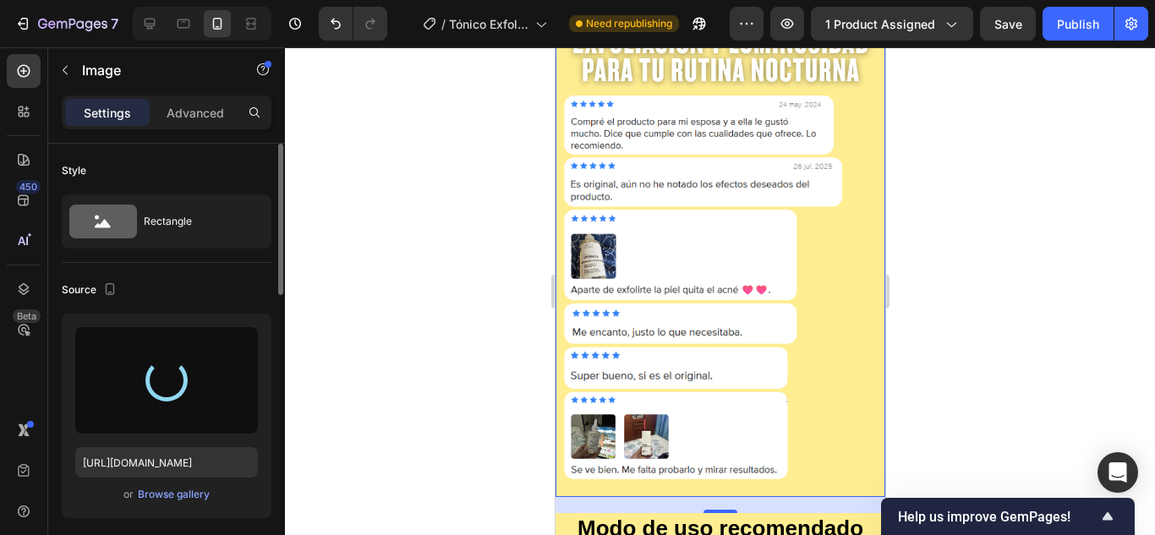
type input "[URL][DOMAIN_NAME]"
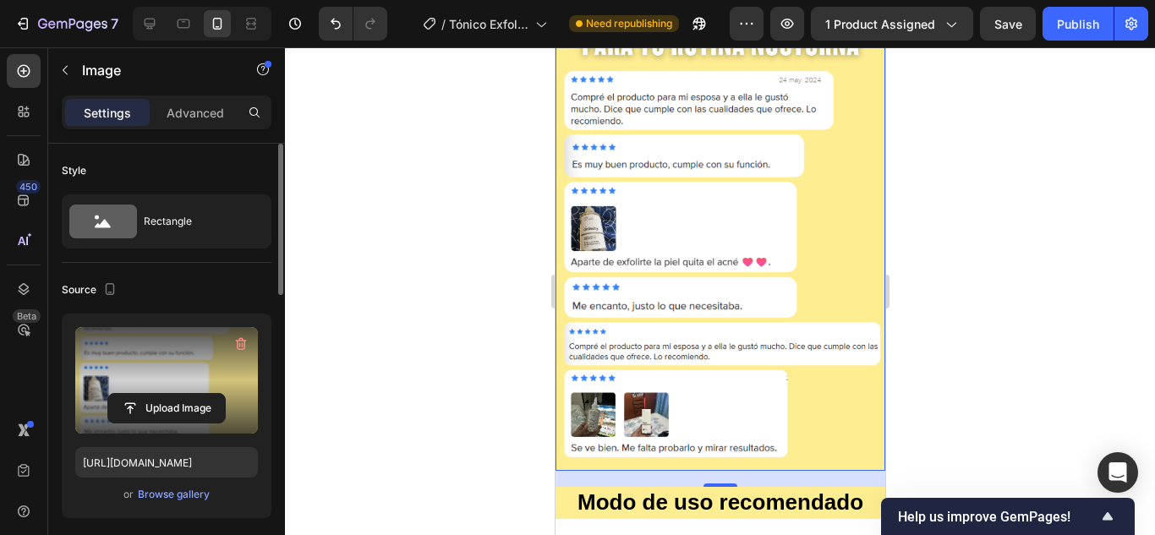
scroll to position [1763, 0]
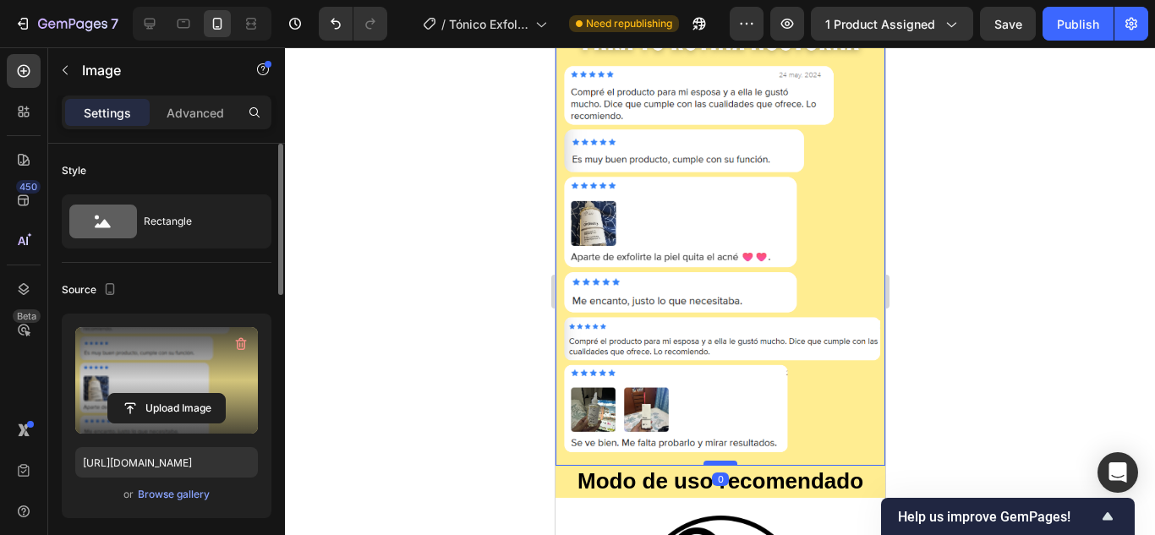
drag, startPoint x: 717, startPoint y: 446, endPoint x: 723, endPoint y: 429, distance: 17.1
click at [723, 461] on div at bounding box center [720, 463] width 34 height 5
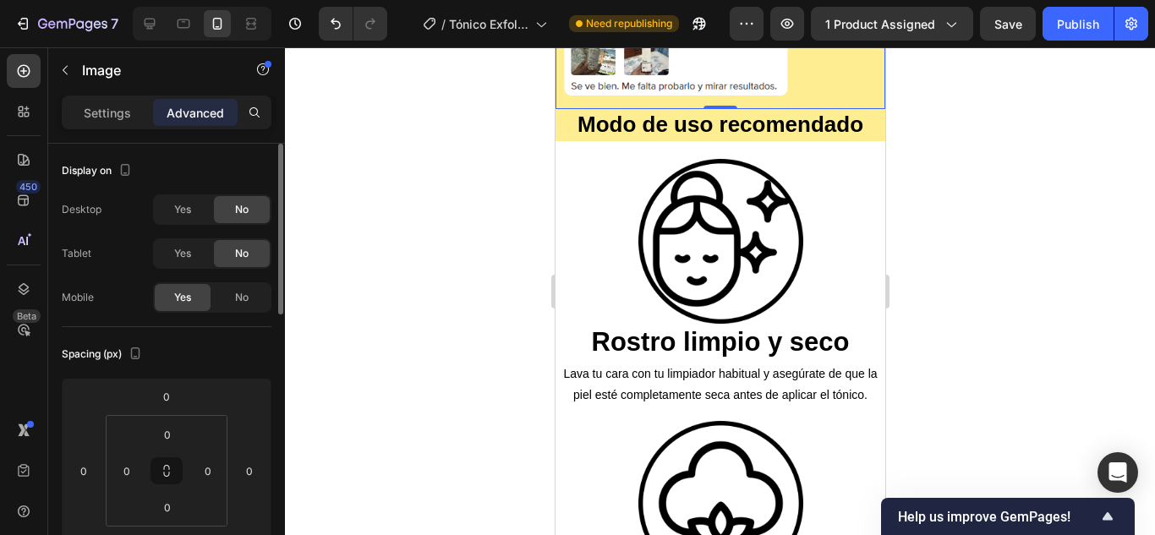
scroll to position [2118, 0]
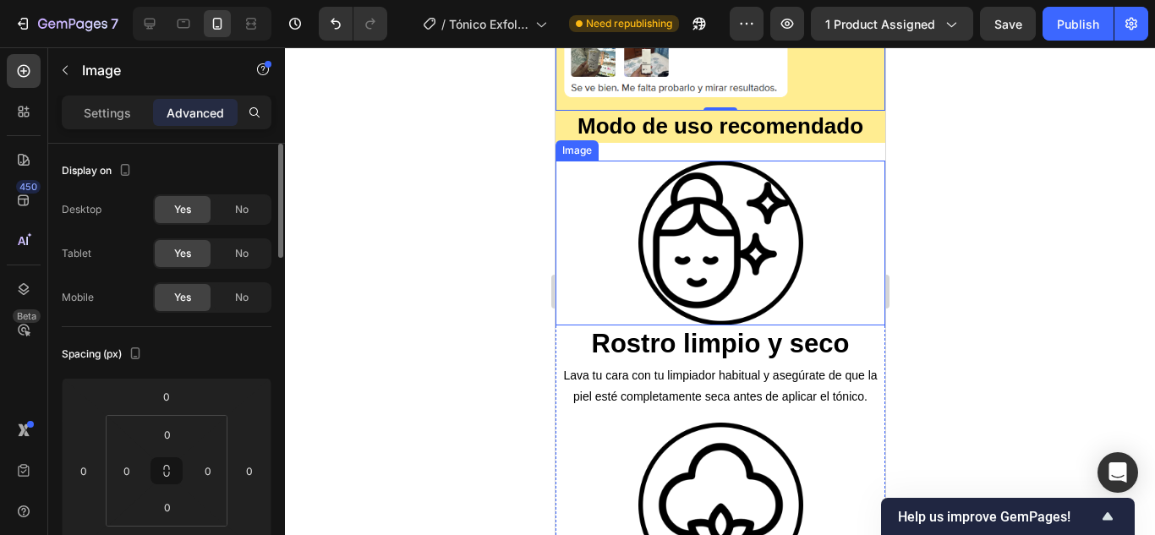
click at [737, 221] on img at bounding box center [719, 243] width 165 height 165
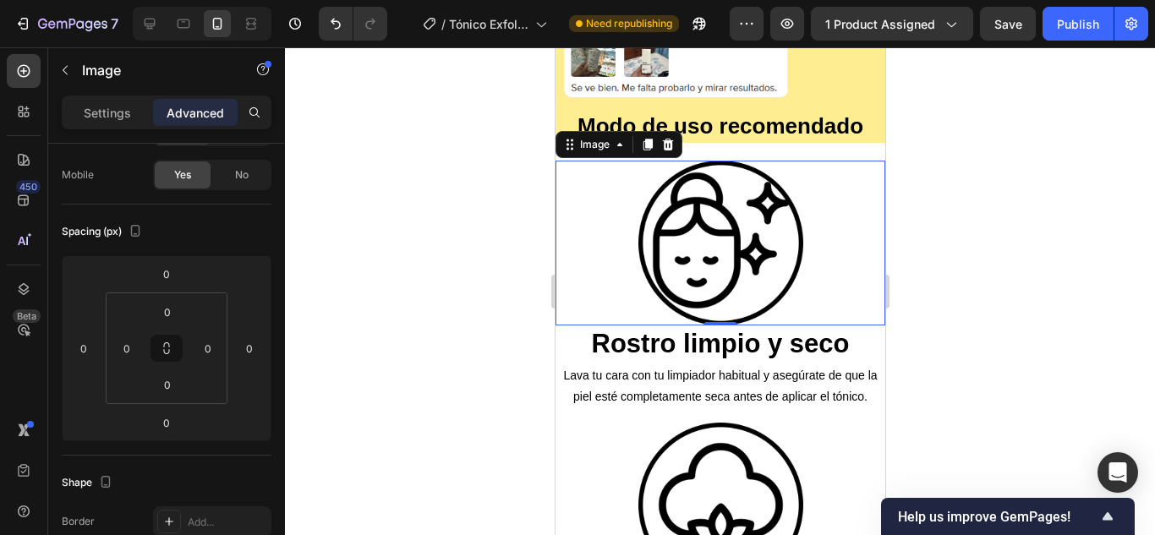
scroll to position [0, 0]
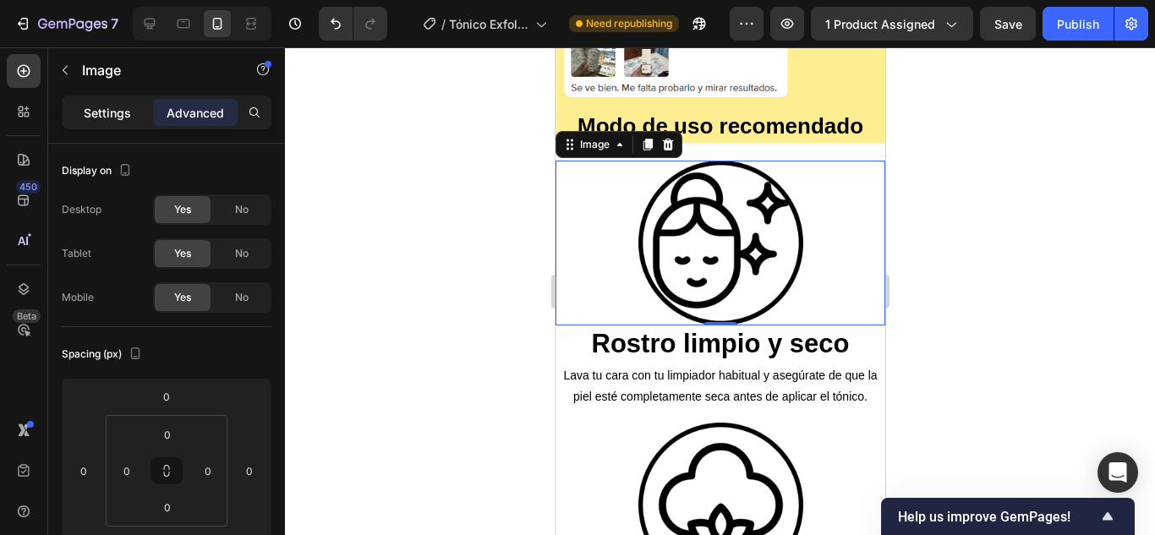
click at [120, 123] on div "Settings" at bounding box center [107, 112] width 85 height 27
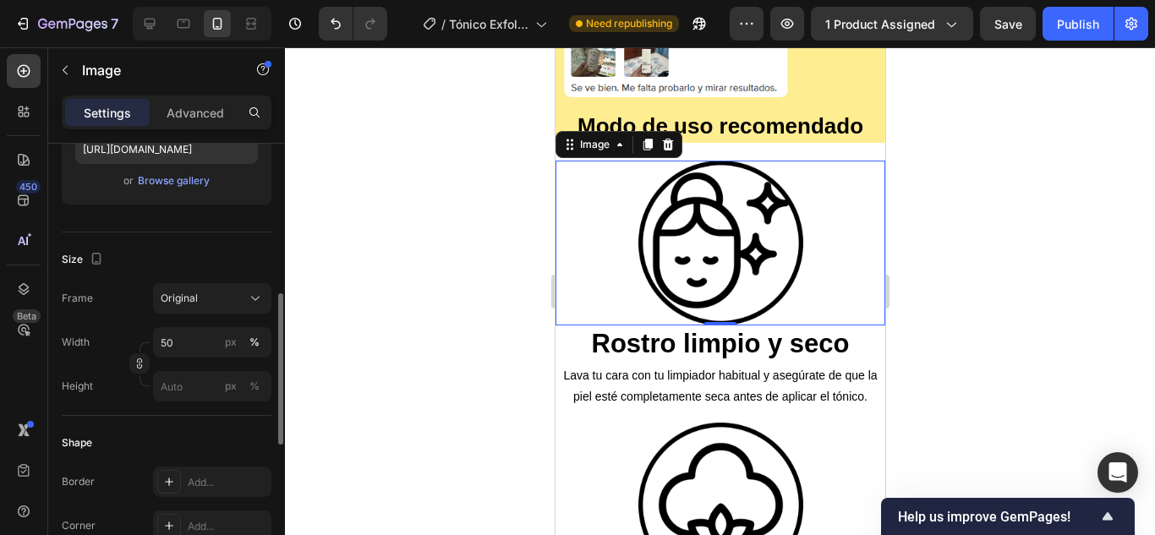
scroll to position [345, 0]
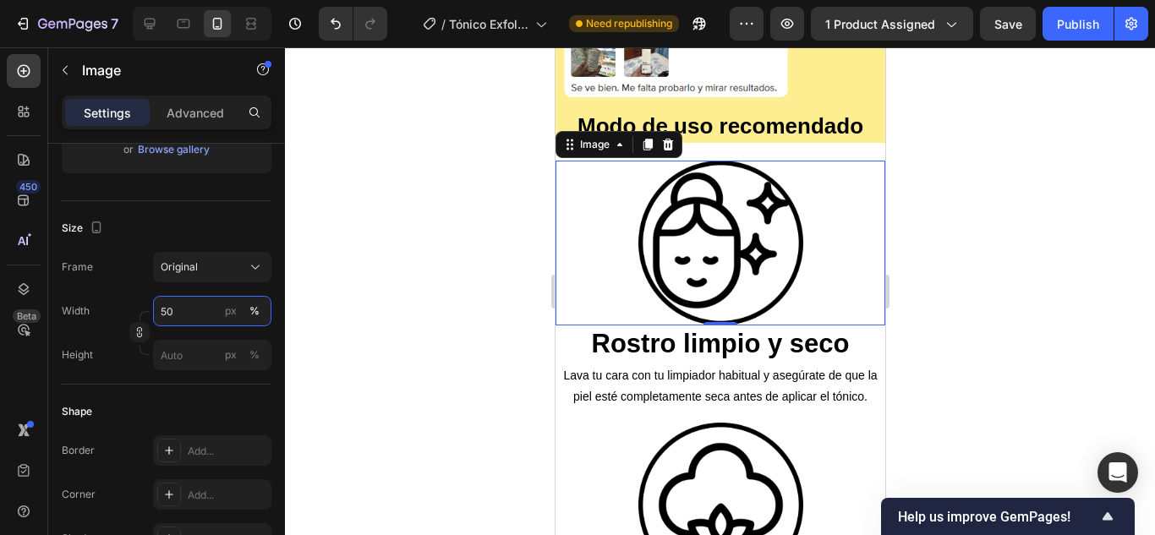
click at [201, 315] on input "50" at bounding box center [212, 311] width 118 height 30
type input "40"
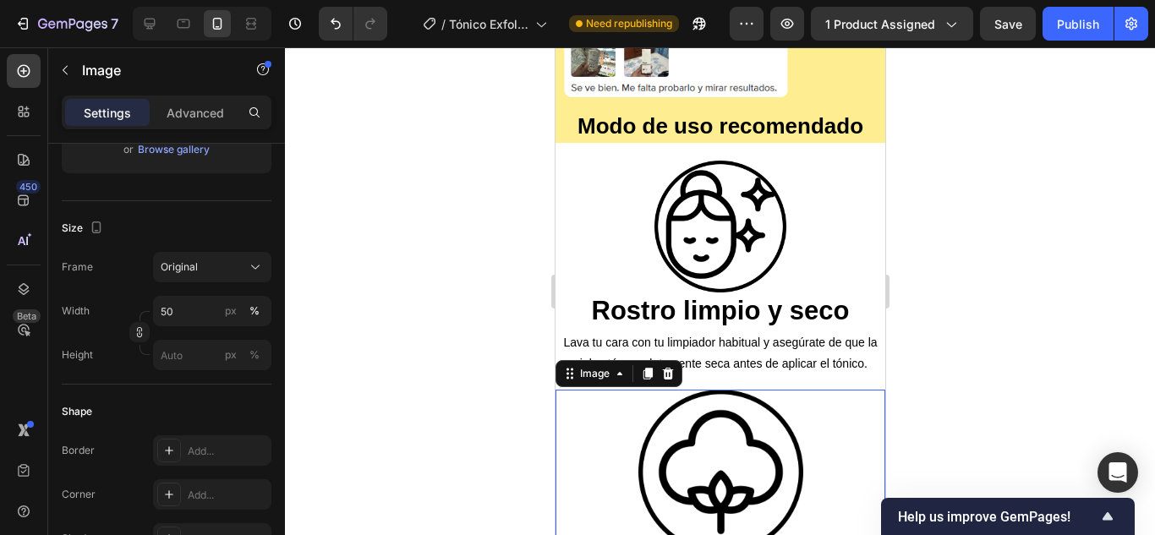
click at [731, 473] on img at bounding box center [719, 472] width 165 height 165
click at [183, 313] on input "50" at bounding box center [212, 311] width 118 height 30
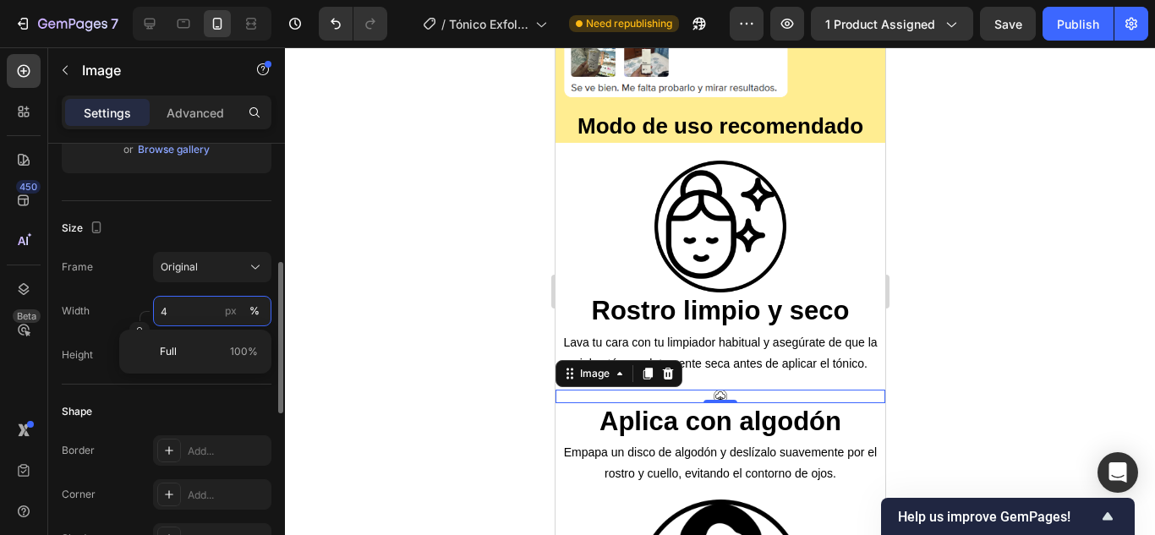
type input "40"
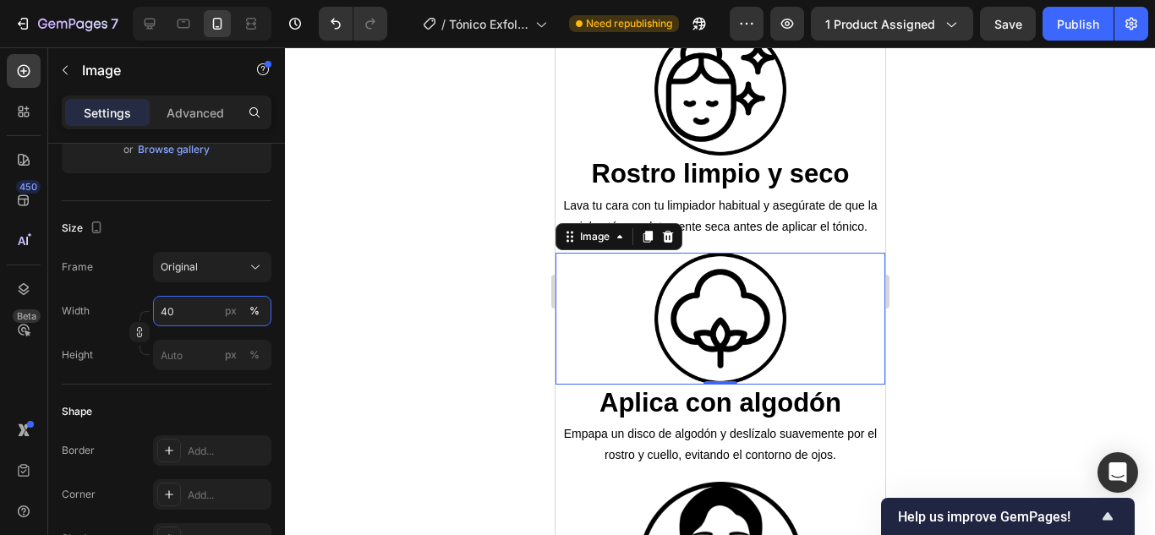
scroll to position [2397, 0]
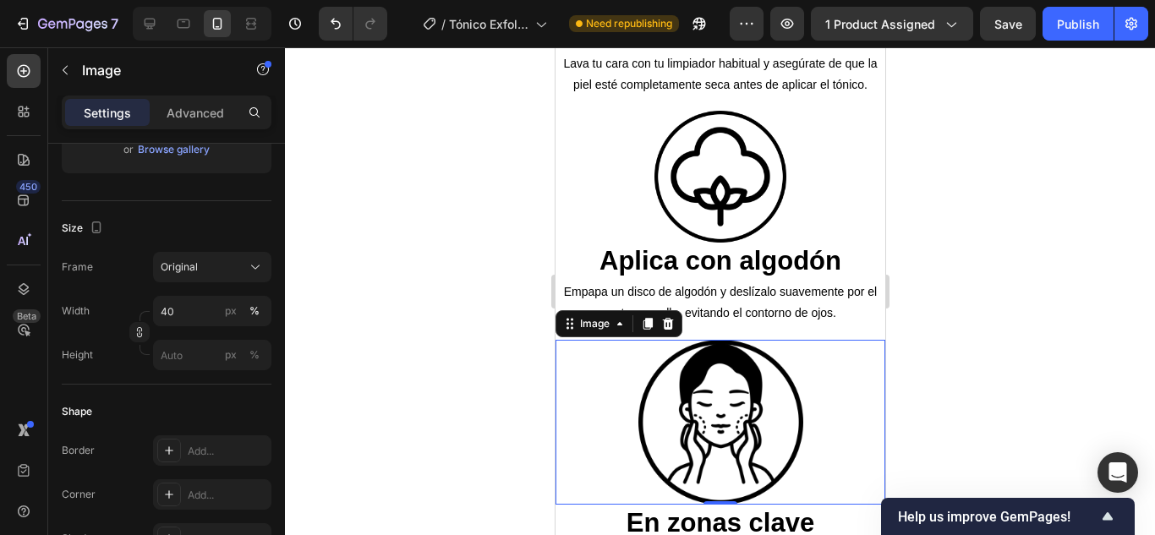
click at [723, 369] on img at bounding box center [719, 422] width 165 height 165
click at [200, 313] on input "50" at bounding box center [212, 311] width 118 height 30
type input "40"
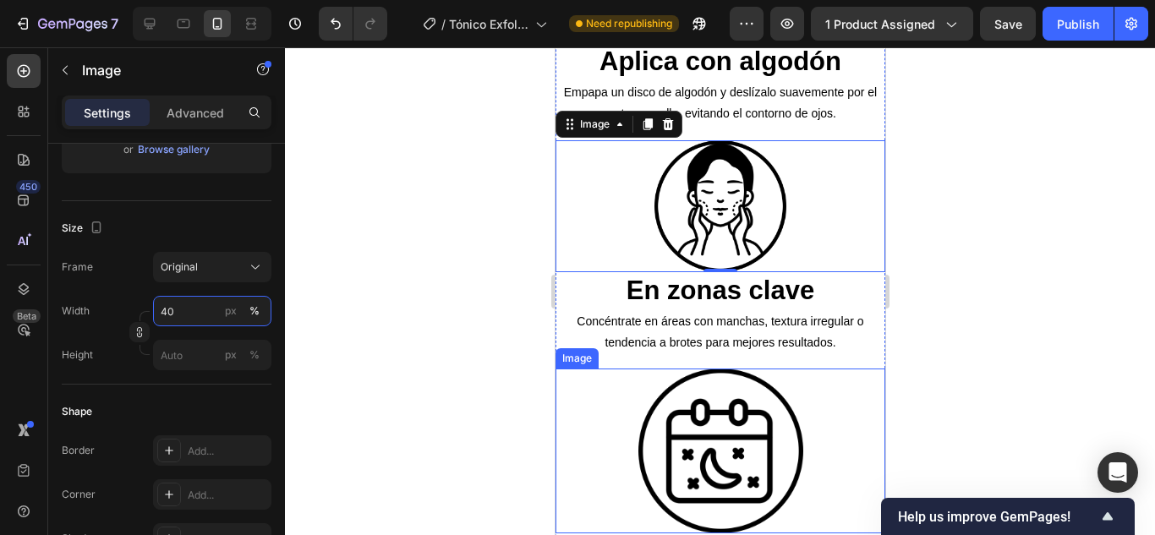
scroll to position [2605, 0]
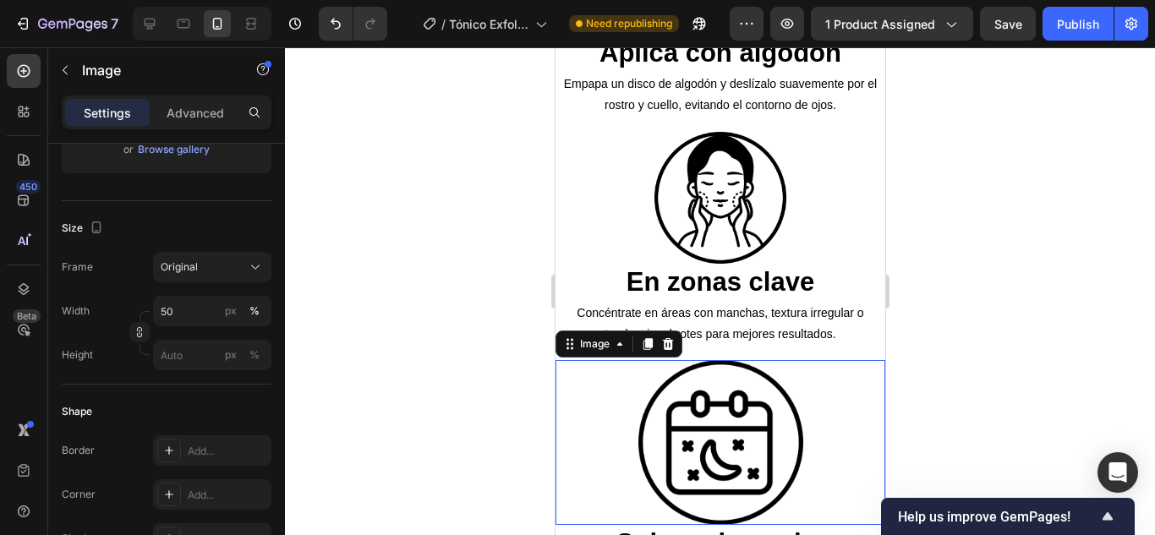
click at [696, 360] on img at bounding box center [719, 442] width 165 height 165
click at [203, 307] on input "50" at bounding box center [212, 311] width 118 height 30
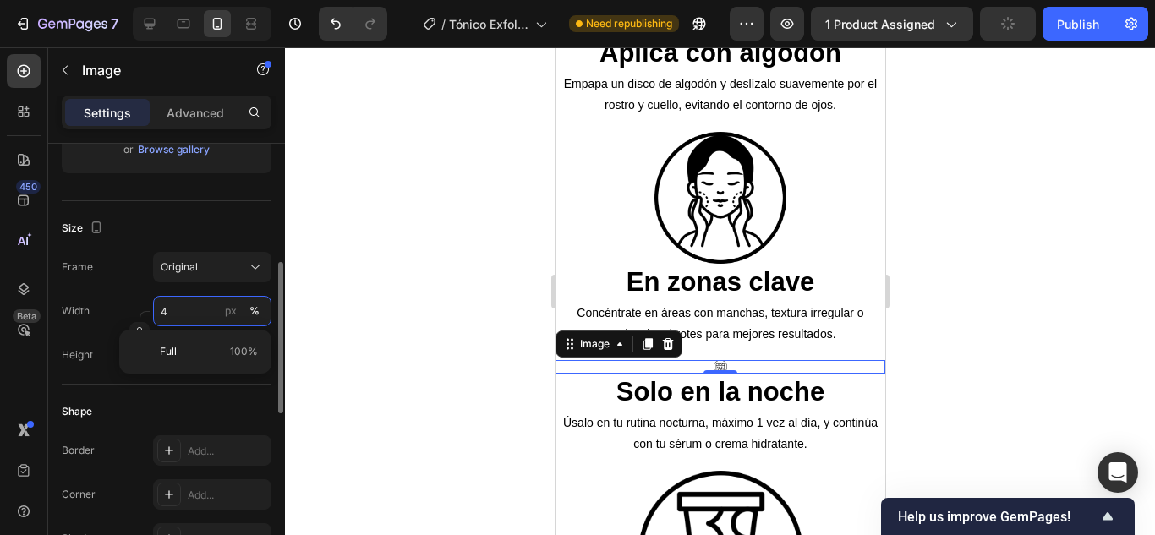
type input "40"
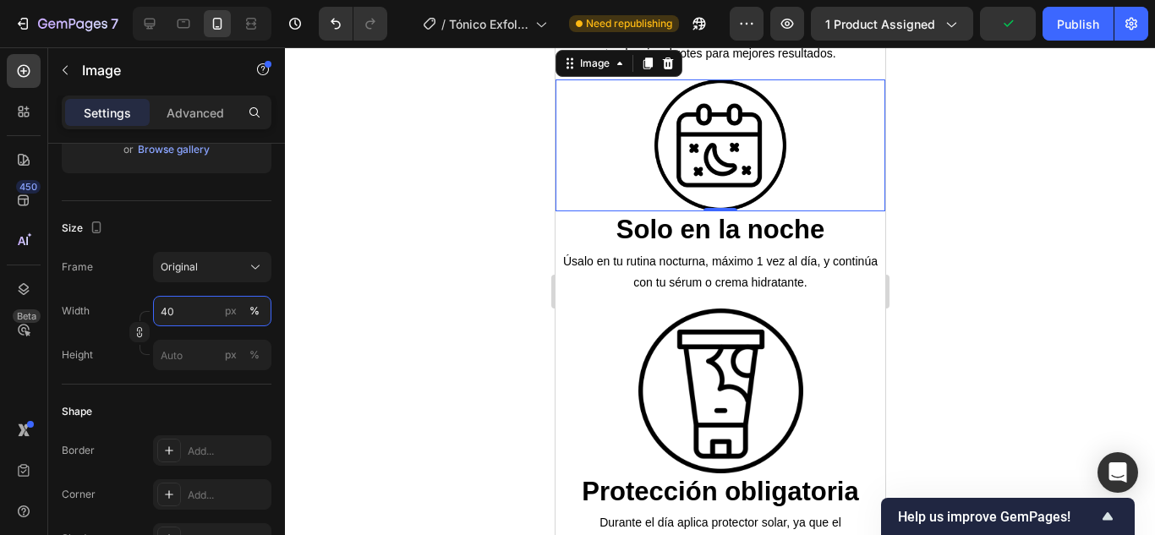
scroll to position [2887, 0]
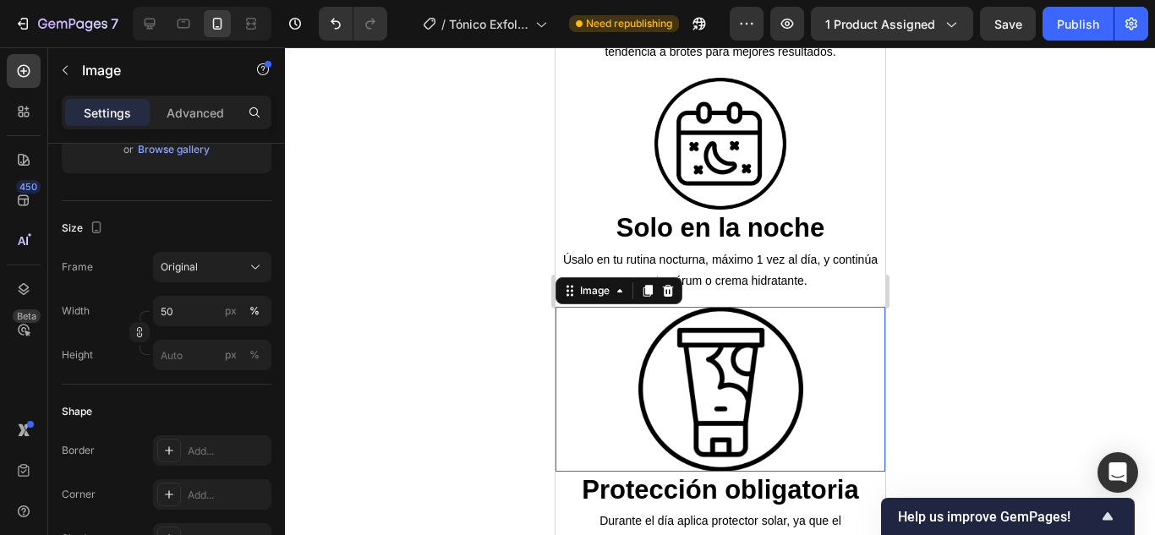
click at [722, 330] on img at bounding box center [719, 389] width 165 height 165
click at [192, 309] on input "50" at bounding box center [212, 311] width 118 height 30
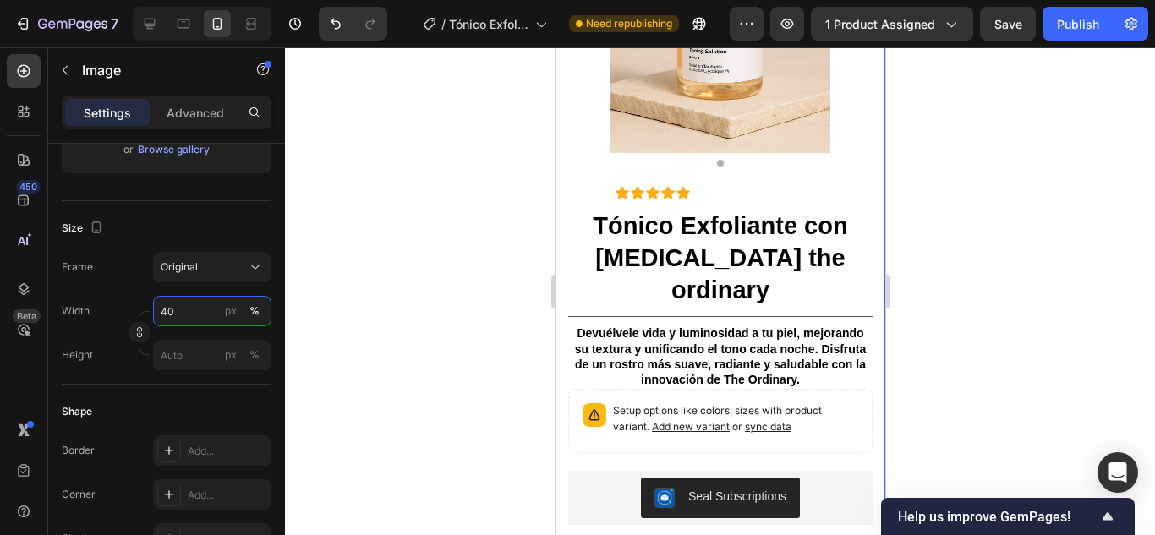
scroll to position [6083, 0]
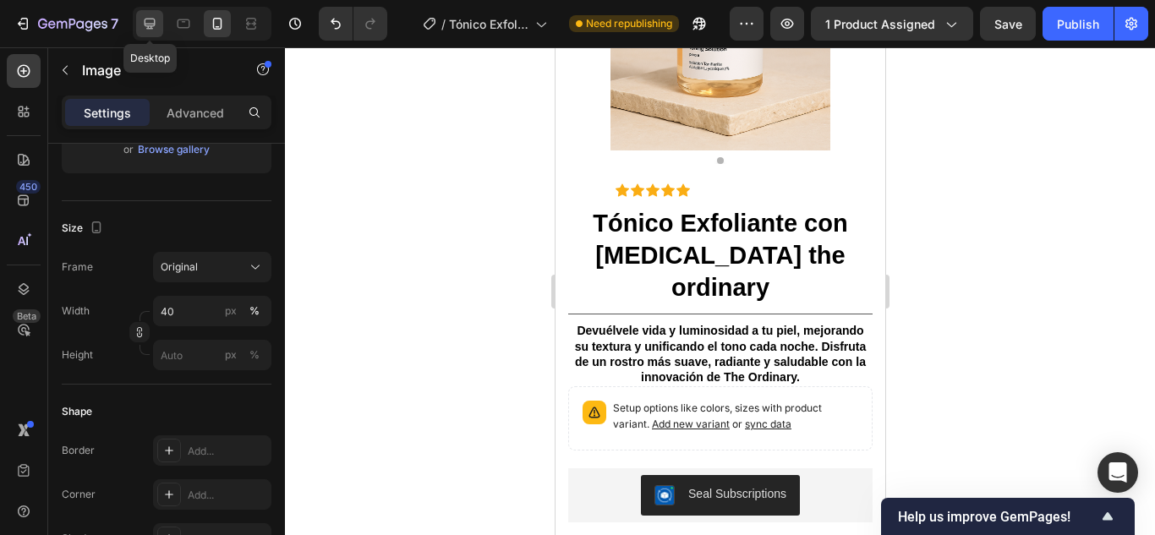
click at [153, 25] on icon at bounding box center [150, 24] width 11 height 11
type input "100"
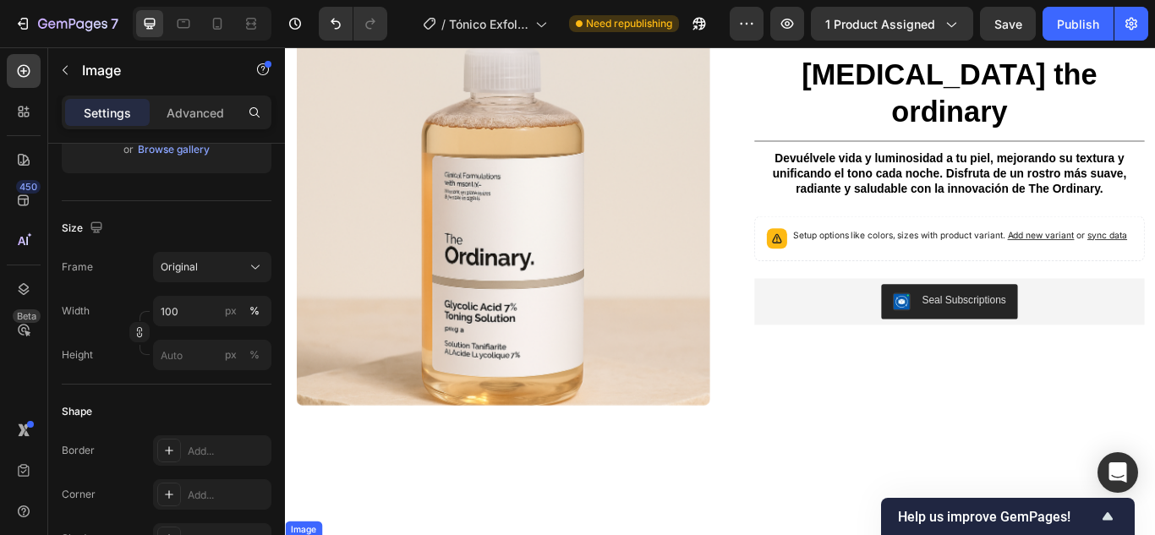
scroll to position [4720, 0]
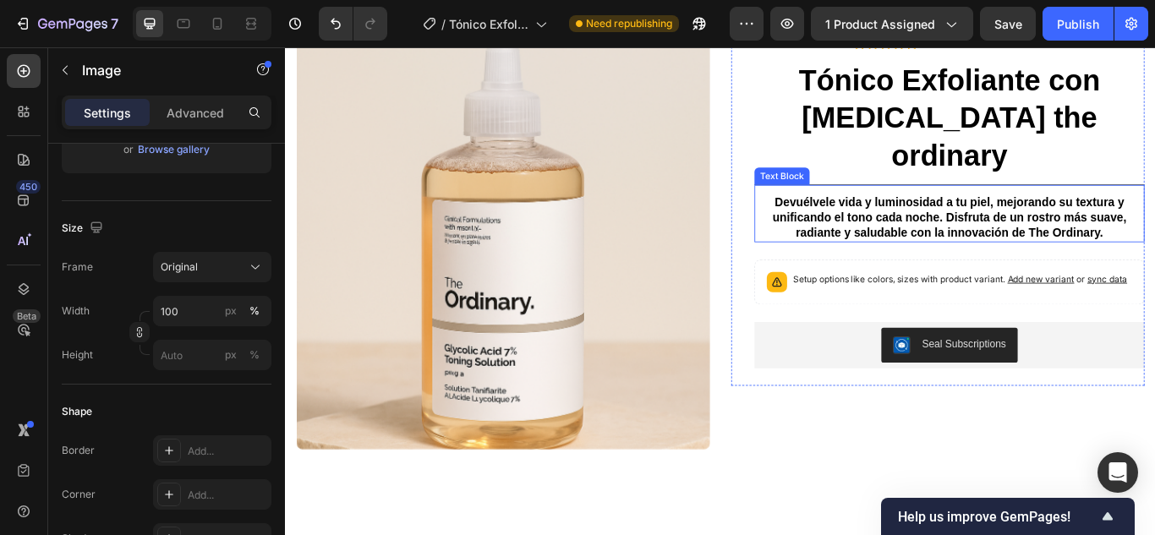
click at [843, 226] on p "Devuélvele vida y luminosidad a tu piel, mejorando su textura y unificando el t…" at bounding box center [1059, 246] width 451 height 52
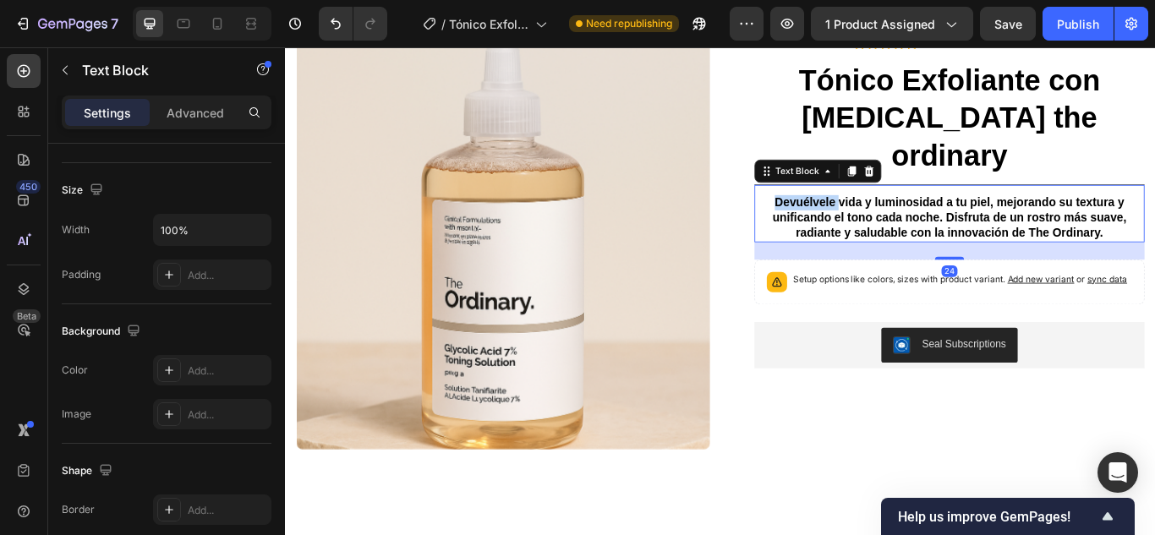
scroll to position [0, 0]
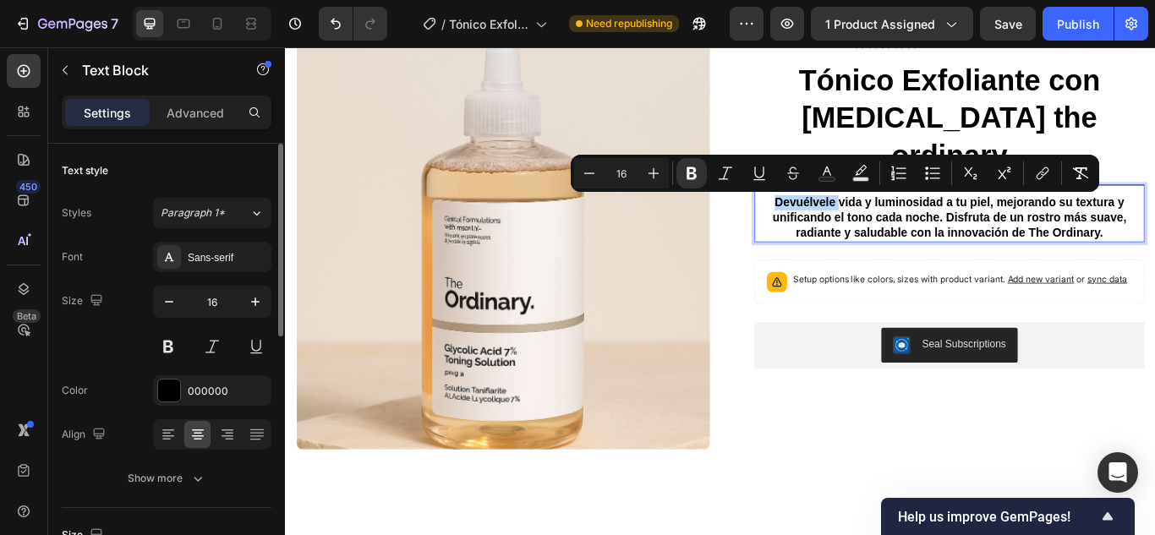
click at [843, 226] on p "Devuélvele vida y luminosidad a tu piel, mejorando su textura y unificando el t…" at bounding box center [1059, 246] width 451 height 52
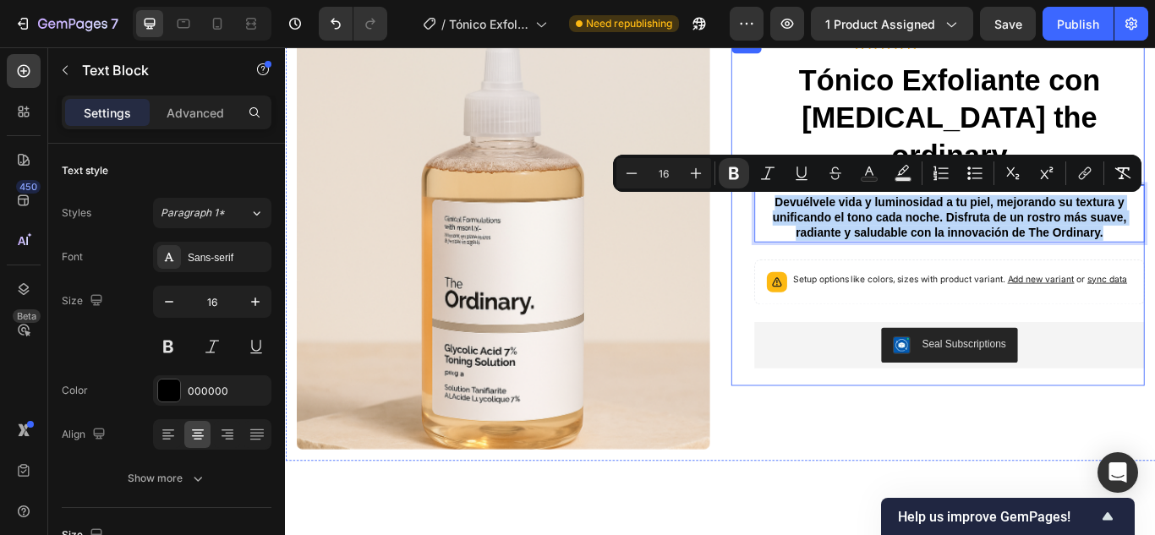
drag, startPoint x: 843, startPoint y: 226, endPoint x: 1262, endPoint y: 283, distance: 423.2
click at [1154, 283] on div "Icon Icon Icon Icon Icon Icon List 2,500+ reseñas verificadas! Text Block Row T…" at bounding box center [1059, 237] width 455 height 407
copy strong "Devuélvele vida y luminosidad a tu piel, mejorando su textura y unificando el t…"
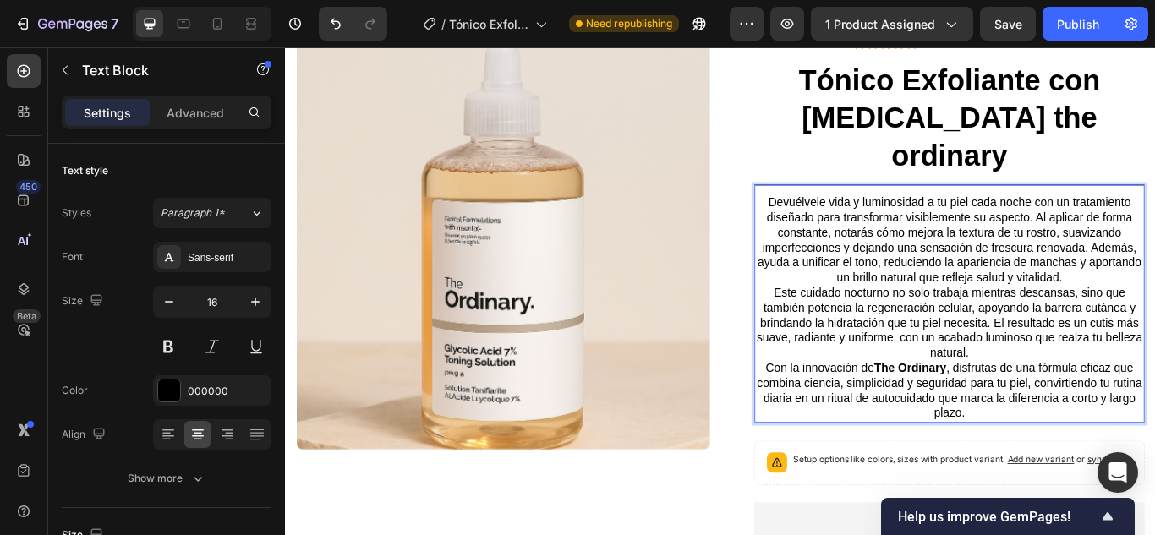
click at [1055, 298] on p "Devuélvele vida y luminosidad a tu piel cada noche con un tratamiento diseñado …" at bounding box center [1059, 273] width 451 height 106
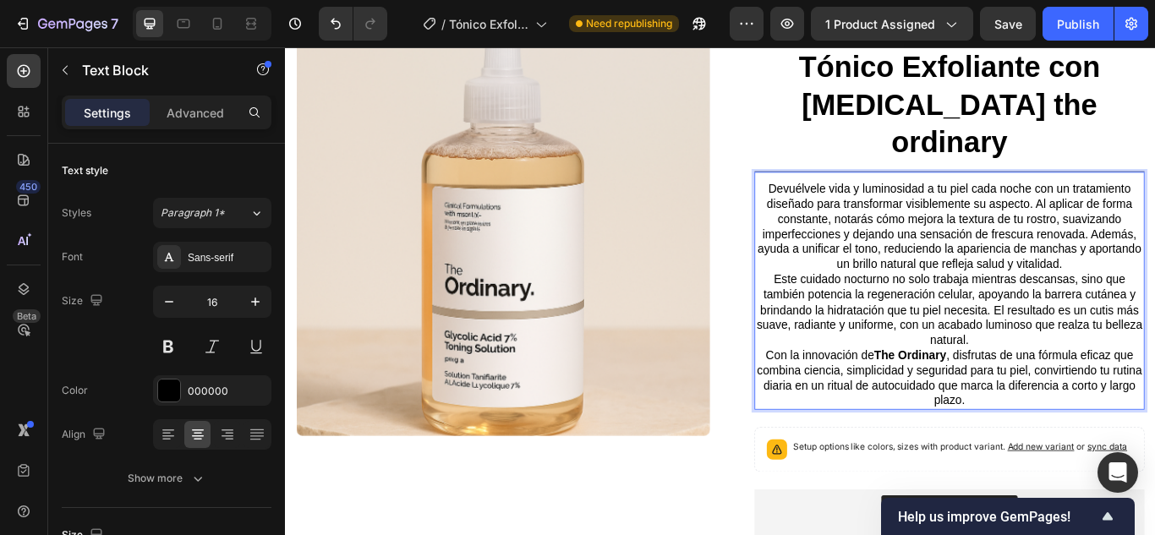
scroll to position [4726, 0]
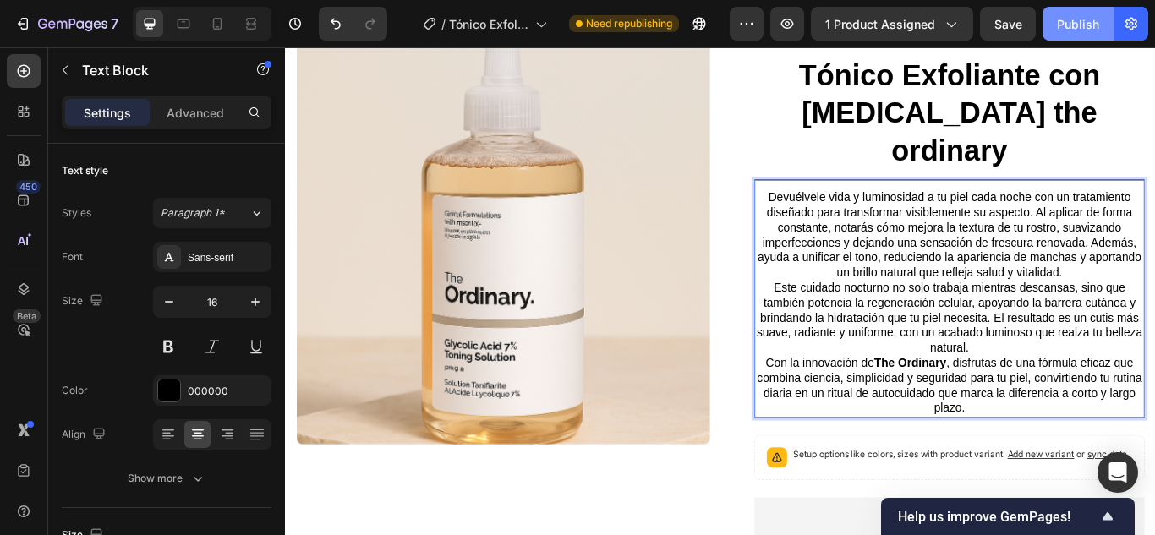
click at [1086, 30] on div "Publish" at bounding box center [1078, 24] width 42 height 18
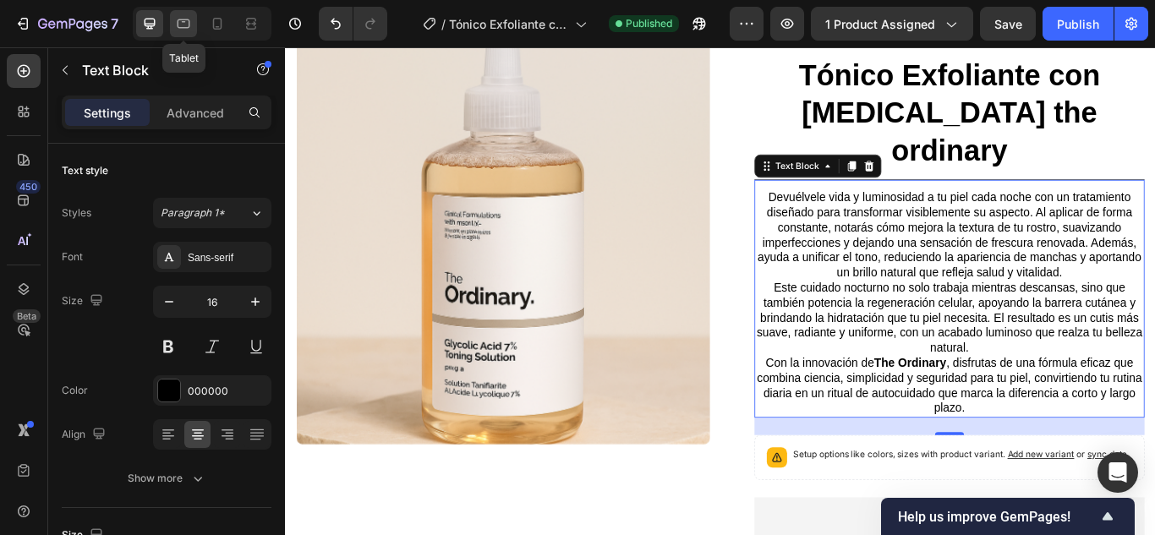
click at [181, 20] on icon at bounding box center [184, 23] width 13 height 9
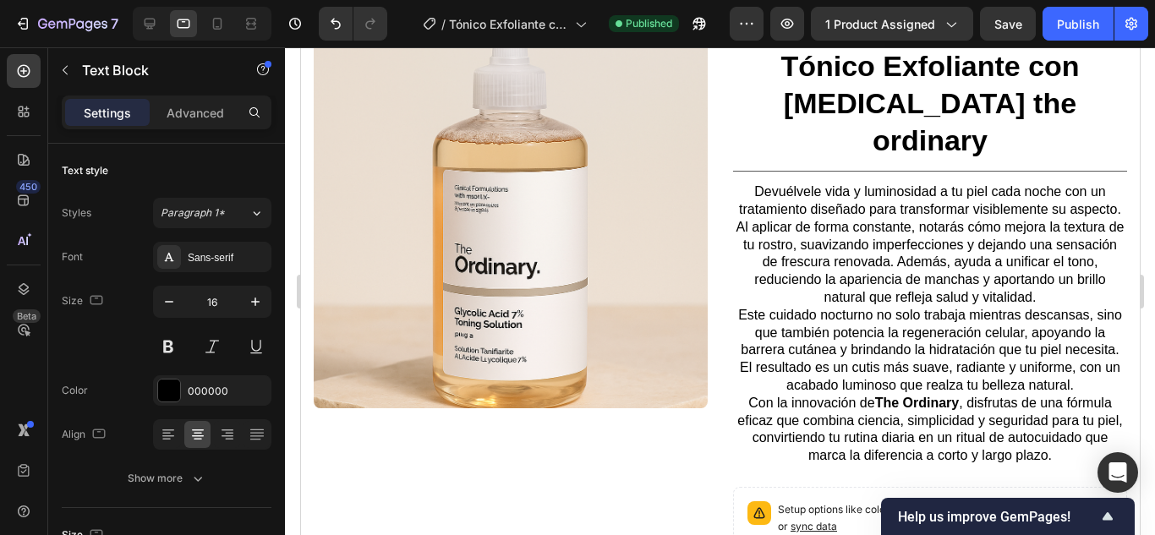
scroll to position [167, 0]
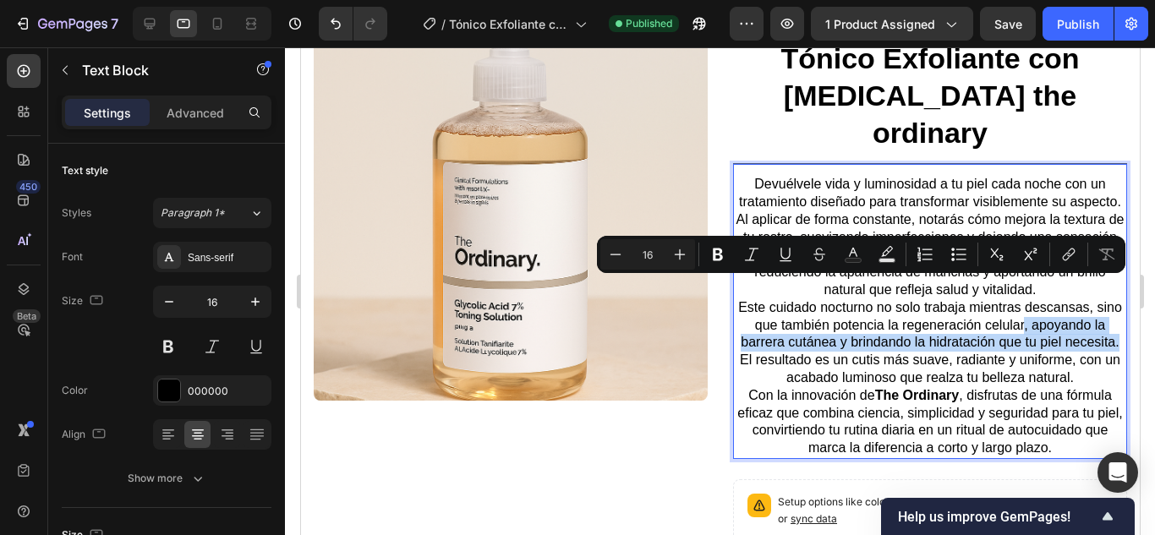
drag, startPoint x: 1014, startPoint y: 293, endPoint x: 1107, endPoint y: 312, distance: 95.0
click at [1107, 312] on p "Este cuidado nocturno no solo trabaja mientras descansas, sino que también pote…" at bounding box center [929, 343] width 391 height 88
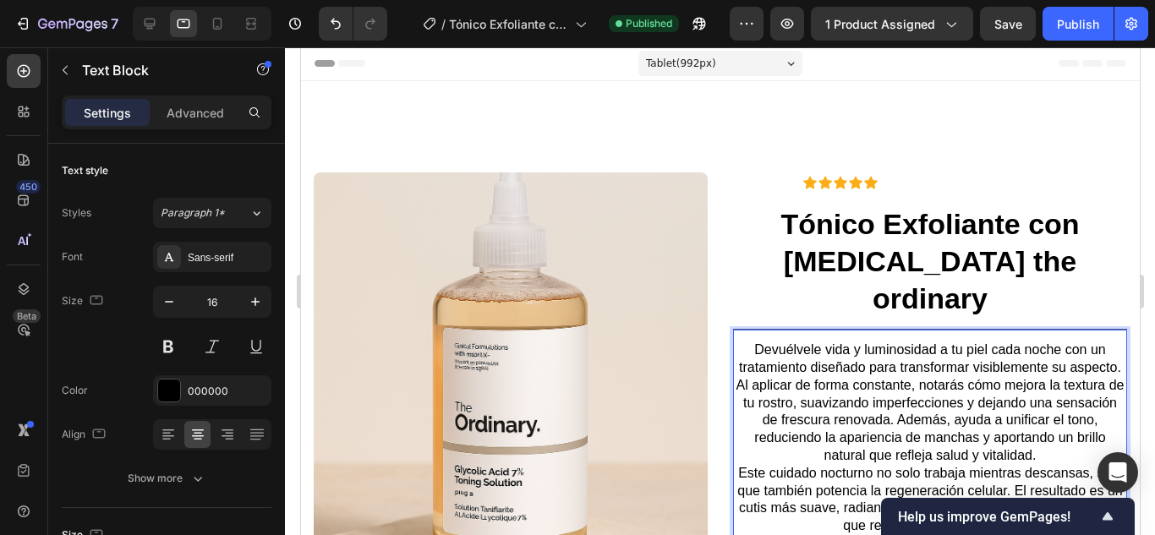
scroll to position [0, 0]
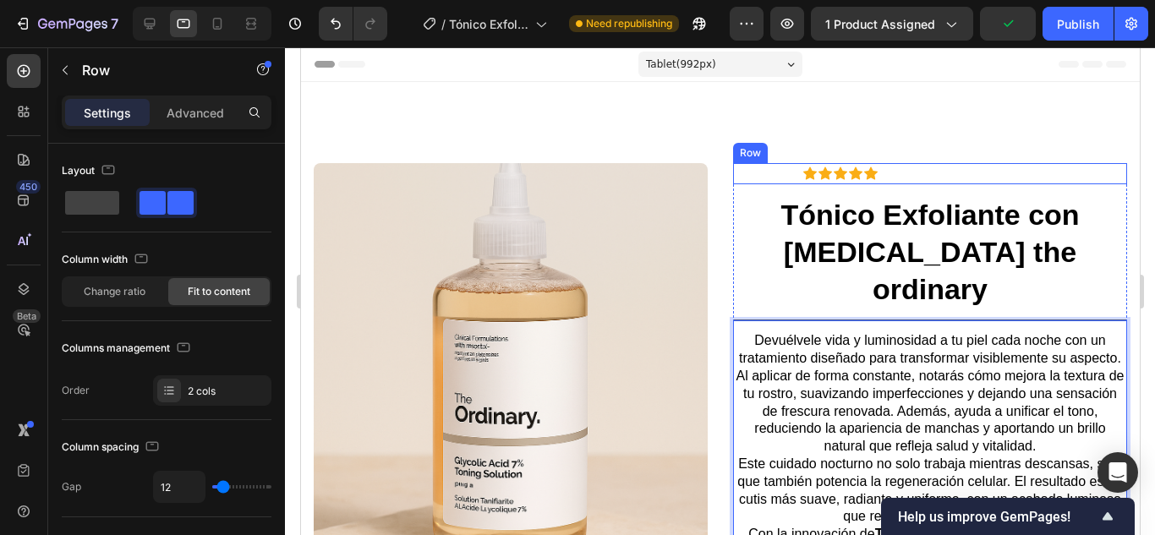
click at [1052, 175] on div "Icon Icon Icon Icon Icon Icon List 2,500+ reseñas verificadas! Text Block Row" at bounding box center [929, 173] width 394 height 21
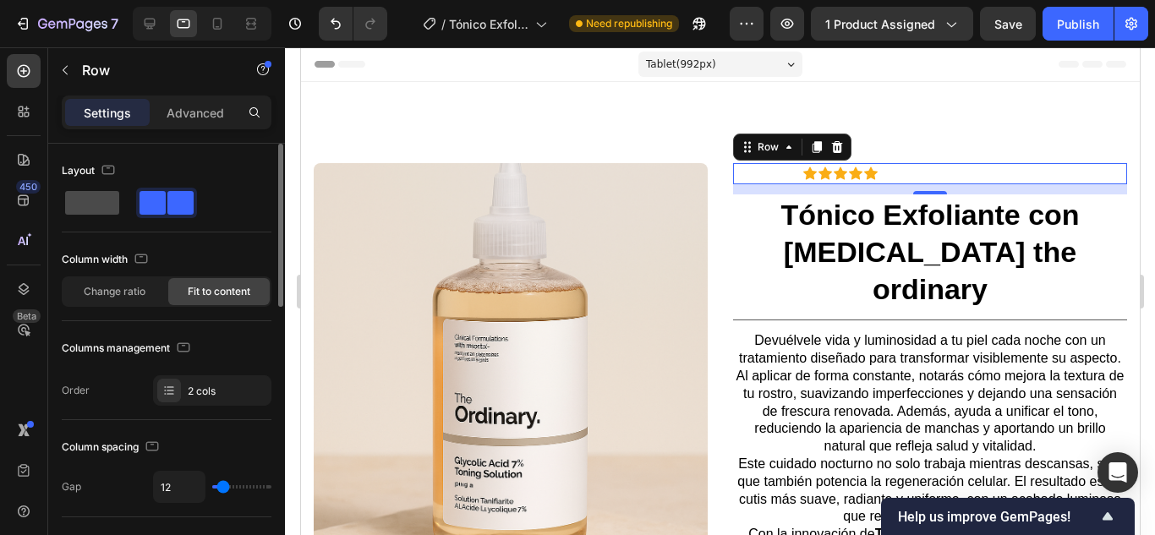
click at [108, 210] on span at bounding box center [92, 203] width 54 height 24
type input "0"
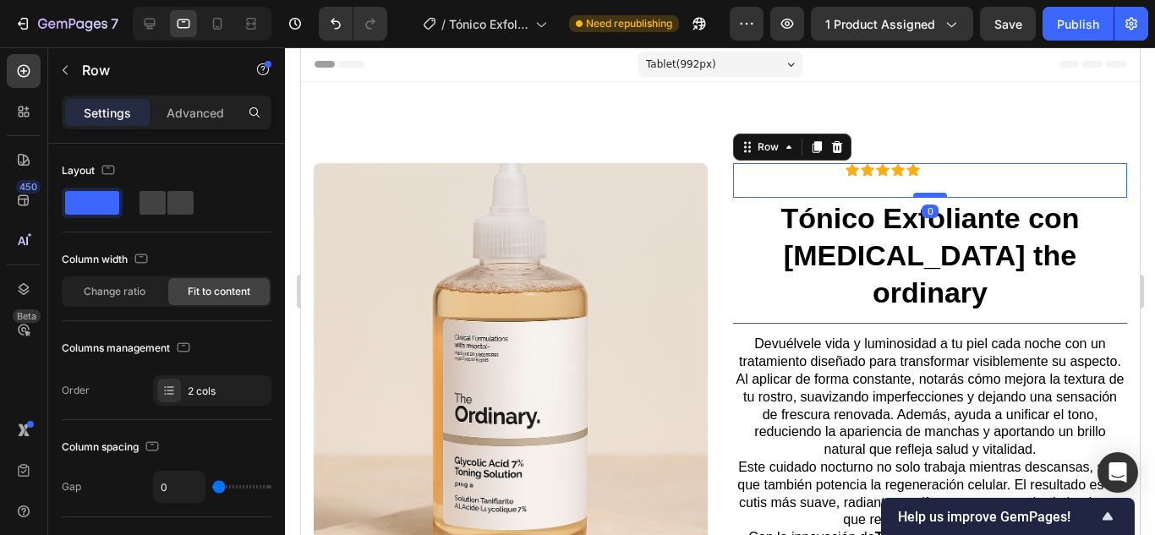
drag, startPoint x: 918, startPoint y: 205, endPoint x: 920, endPoint y: 192, distance: 13.6
click at [920, 193] on div at bounding box center [929, 195] width 34 height 5
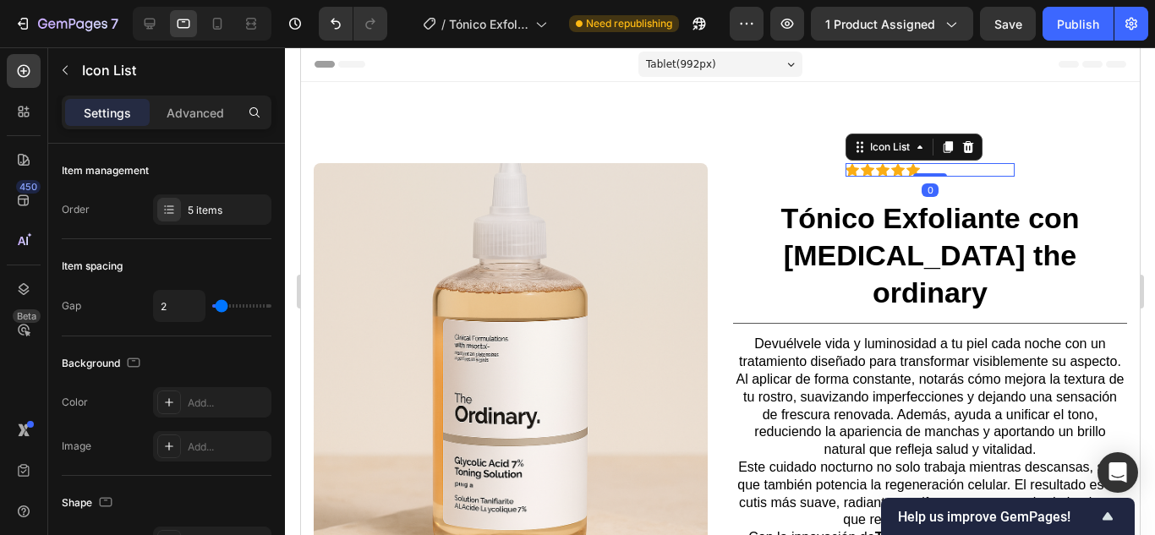
scroll to position [331, 0]
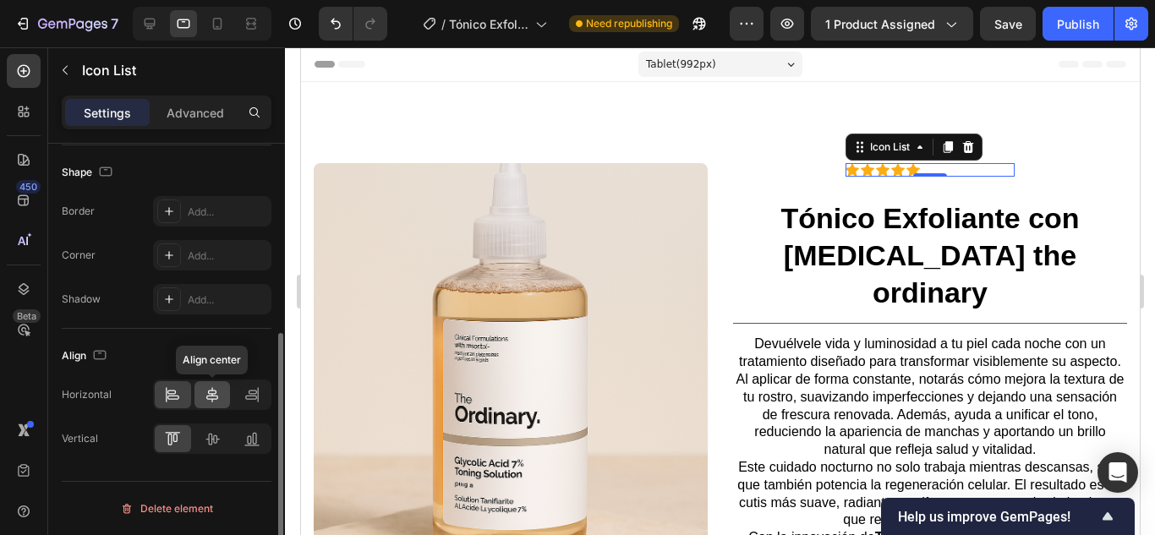
click at [214, 405] on div at bounding box center [212, 394] width 36 height 27
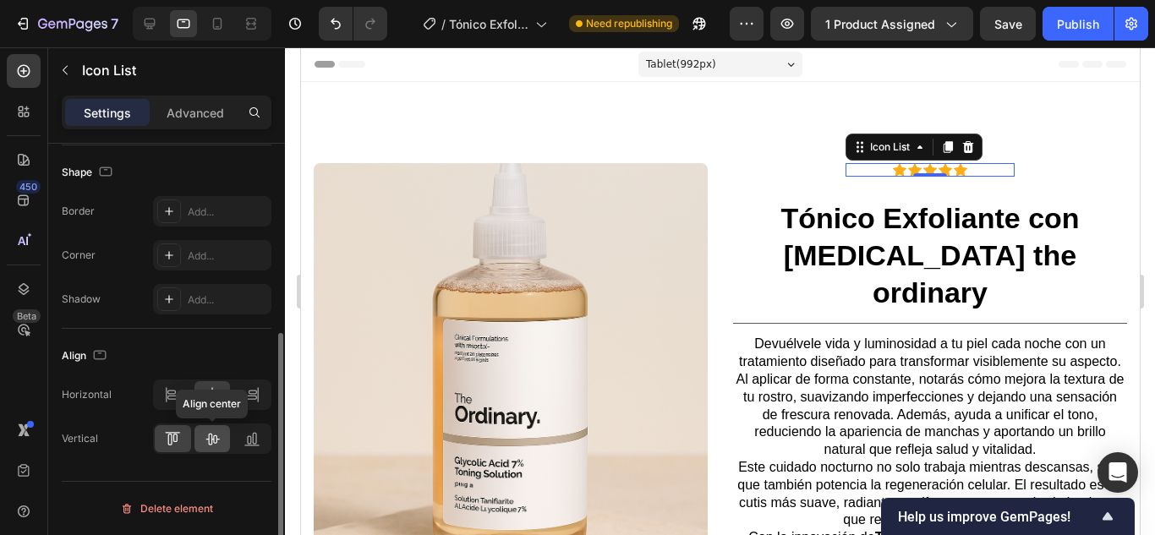
click at [209, 437] on icon at bounding box center [213, 440] width 14 height 12
click at [921, 194] on div "0" at bounding box center [929, 190] width 17 height 14
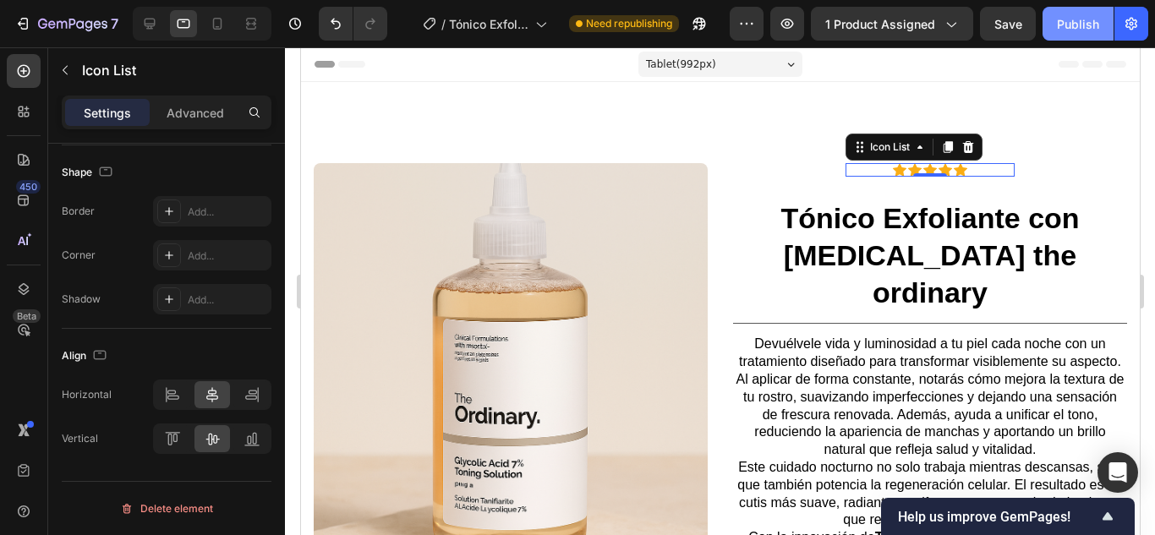
click at [1095, 15] on div "Publish" at bounding box center [1078, 24] width 42 height 18
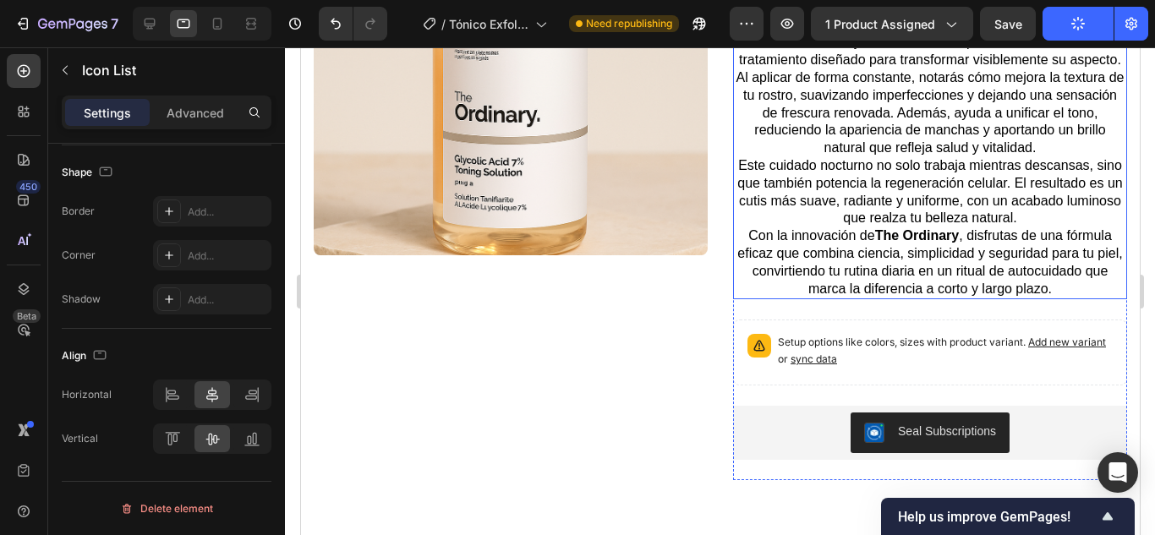
scroll to position [327, 0]
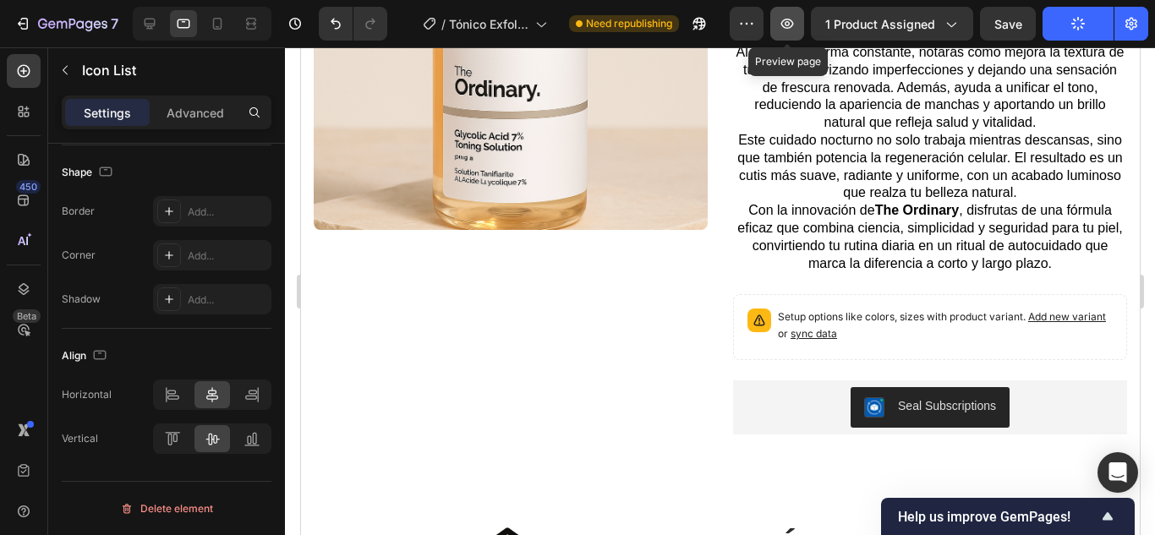
click at [798, 19] on button "button" at bounding box center [787, 24] width 34 height 34
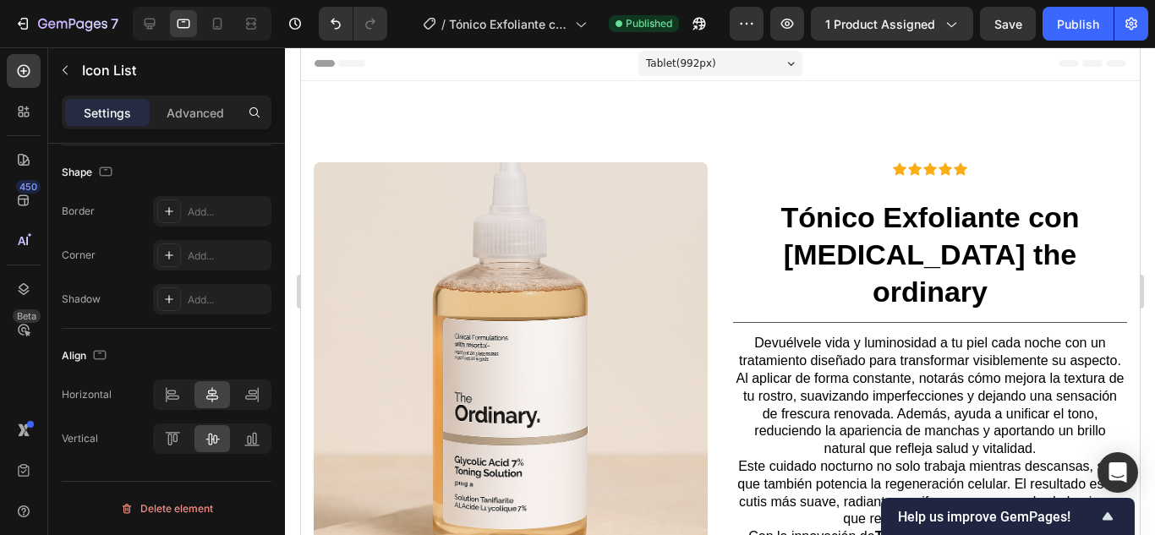
scroll to position [0, 0]
click at [149, 17] on icon at bounding box center [149, 23] width 17 height 17
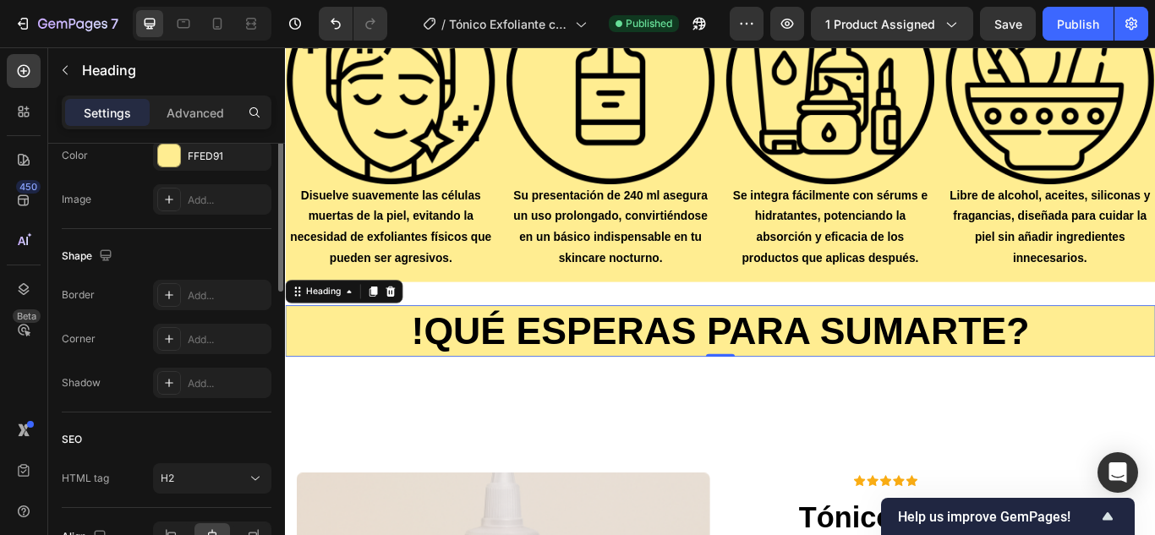
scroll to position [312, 0]
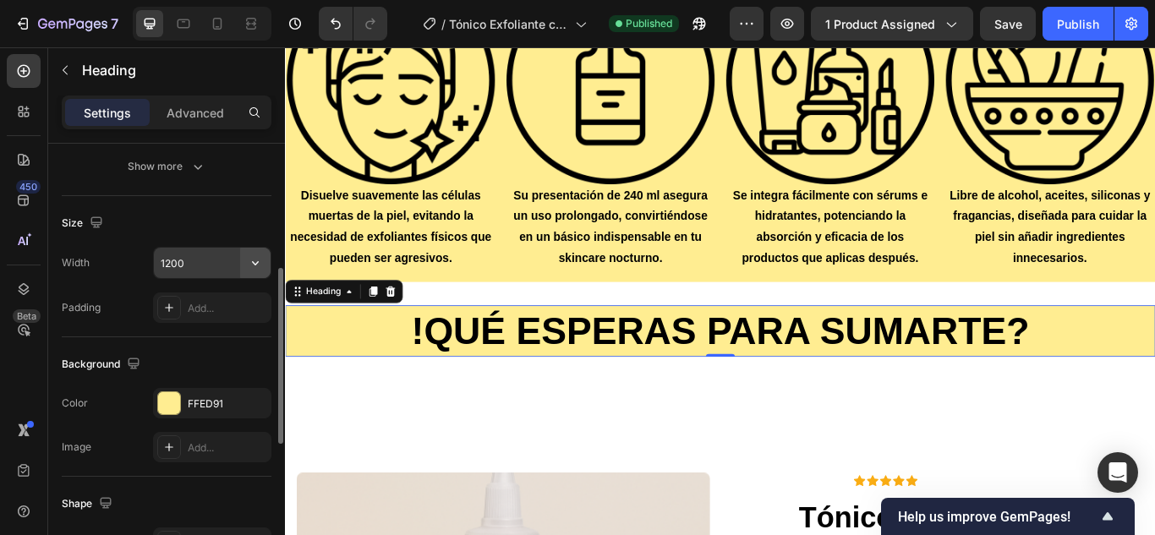
click at [254, 265] on icon "button" at bounding box center [255, 262] width 17 height 17
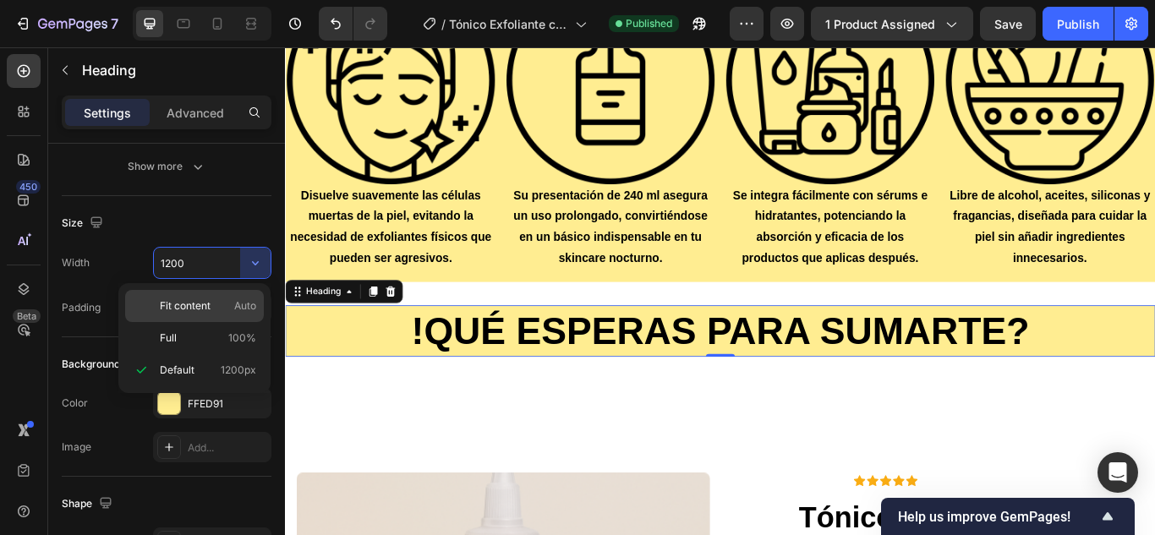
click at [231, 304] on p "Fit content Auto" at bounding box center [208, 305] width 96 height 15
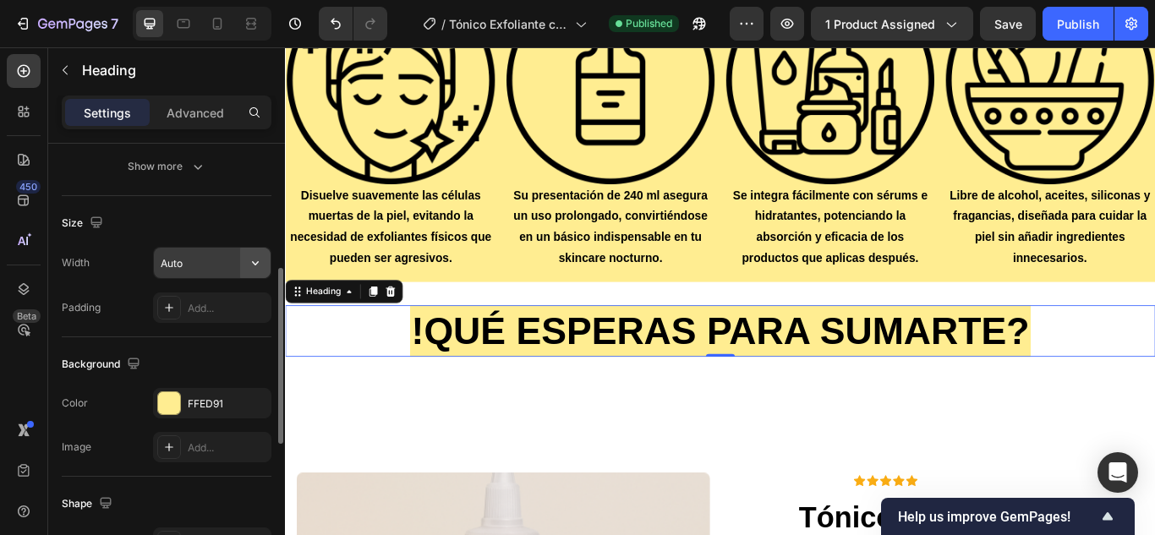
click at [255, 266] on icon "button" at bounding box center [255, 262] width 17 height 17
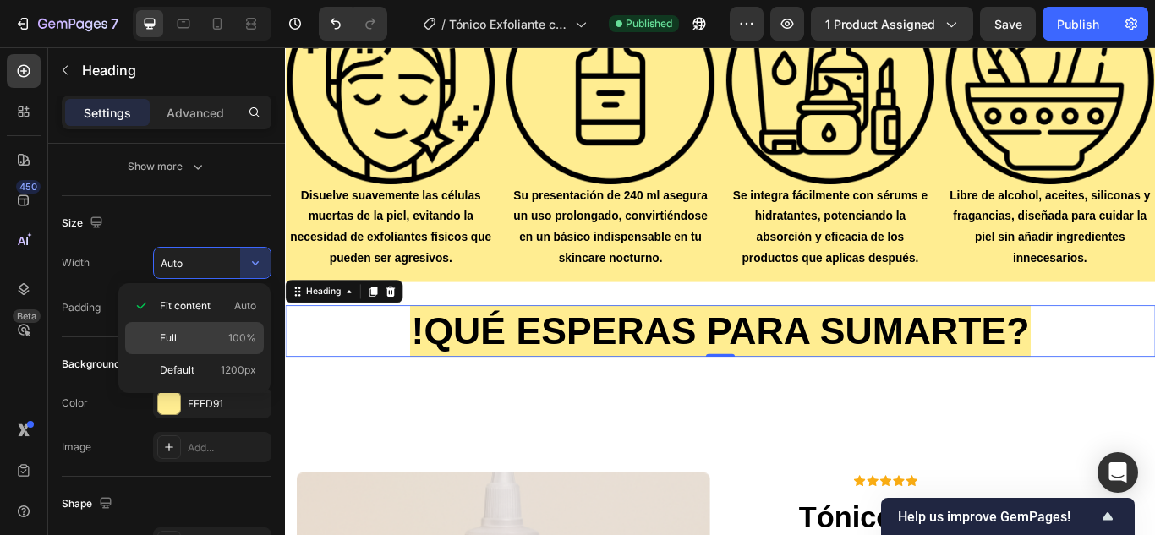
click at [200, 351] on div "Full 100%" at bounding box center [194, 338] width 139 height 32
type input "100%"
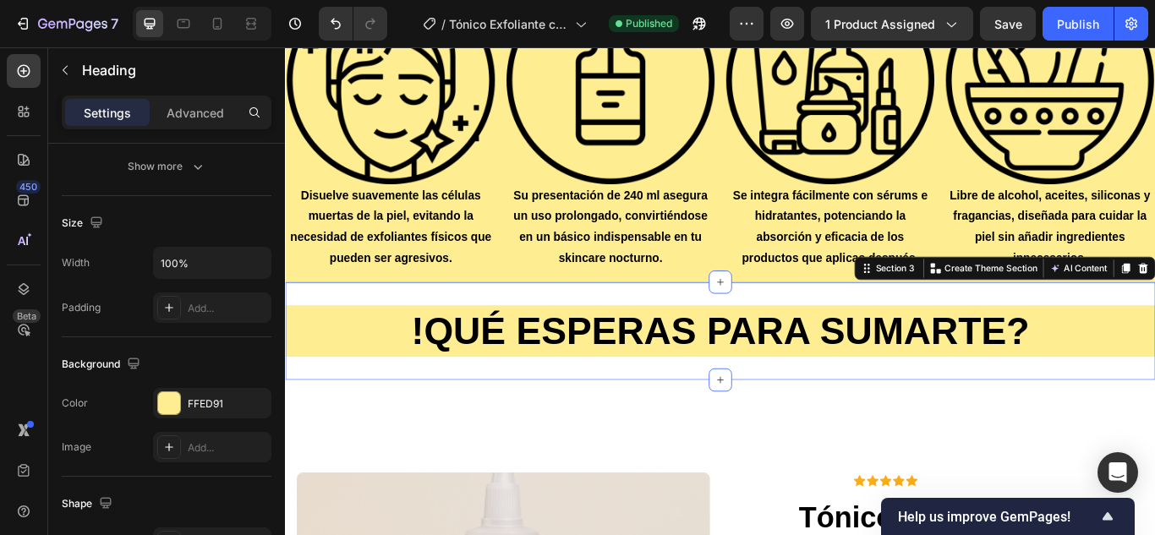
click at [588, 321] on div "!QUÉ ESPERAS PARA SUMARTE? Heading Section 3 You can create reusable sections C…" at bounding box center [792, 378] width 1014 height 115
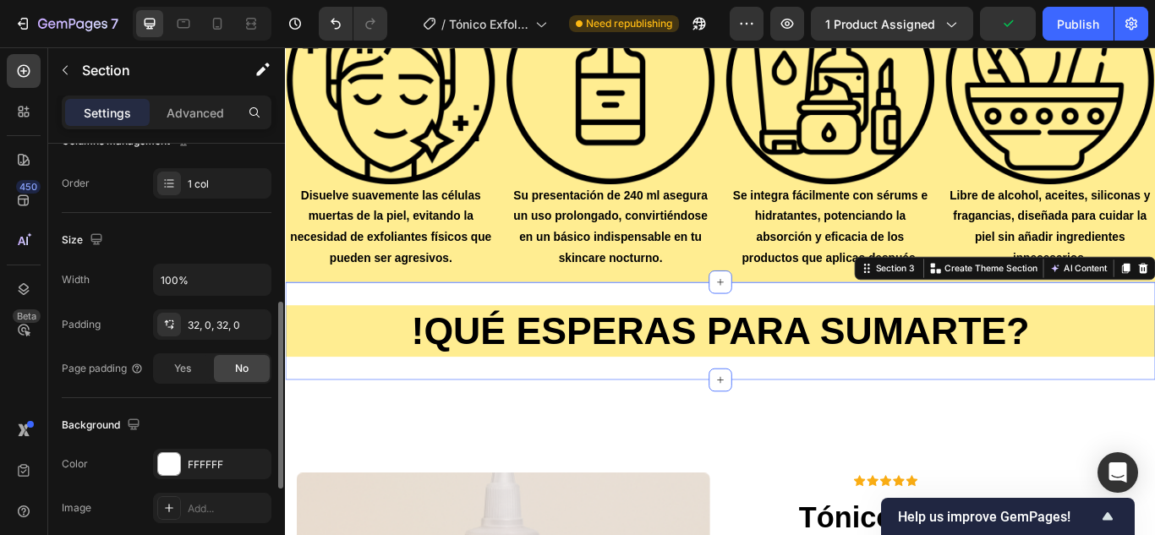
scroll to position [358, 0]
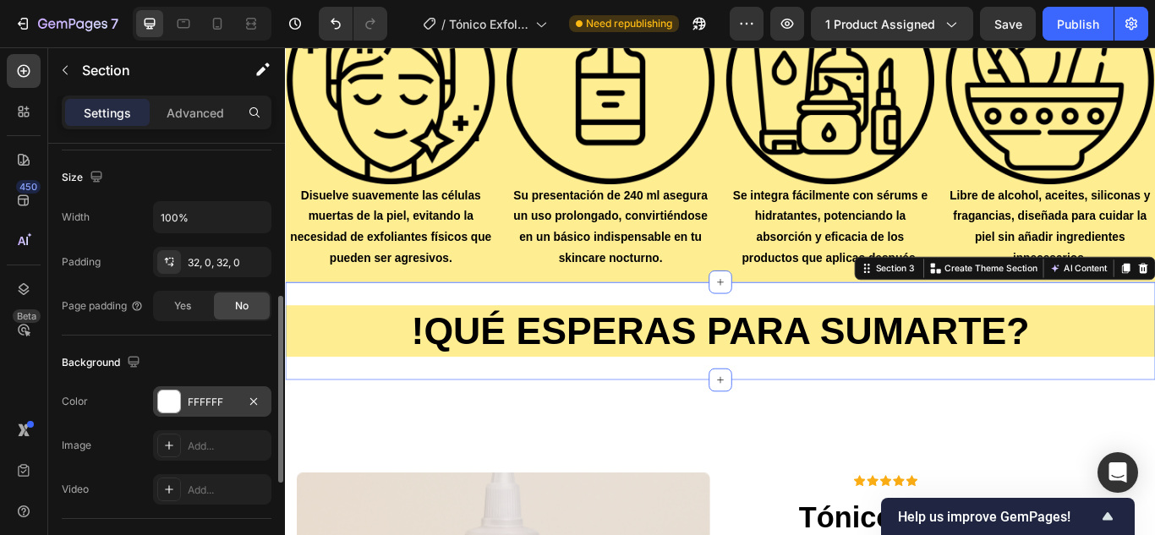
click at [167, 406] on div at bounding box center [169, 402] width 22 height 22
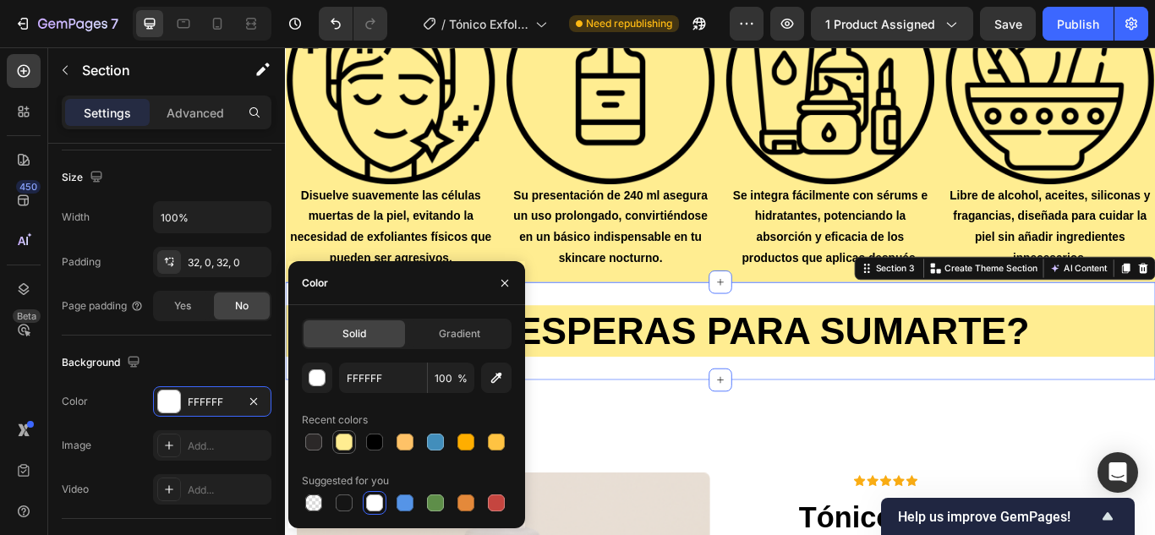
click at [340, 440] on div at bounding box center [344, 442] width 17 height 17
type input "FFED91"
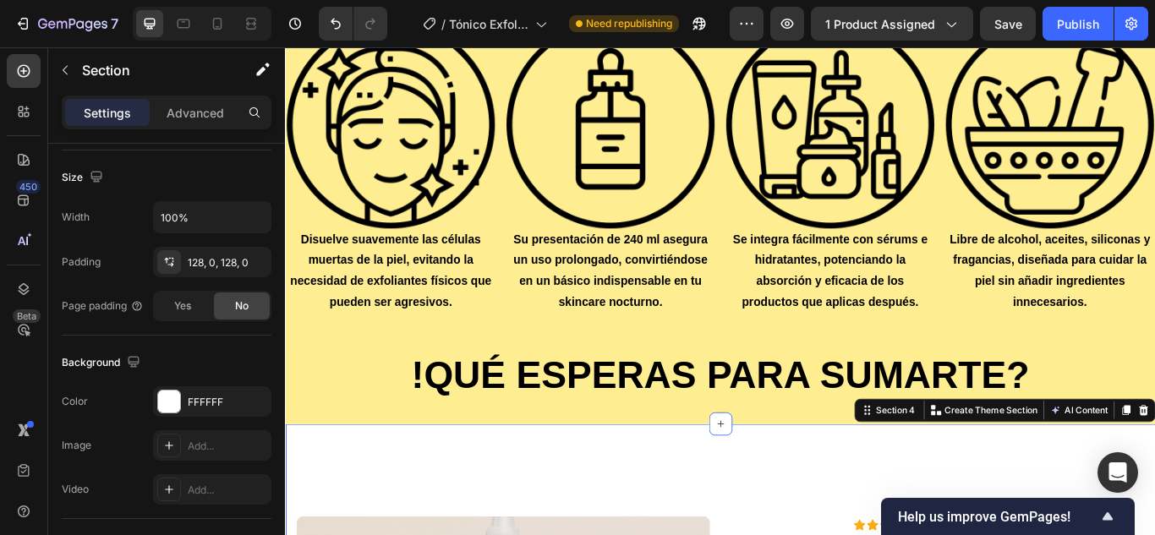
scroll to position [4310, 0]
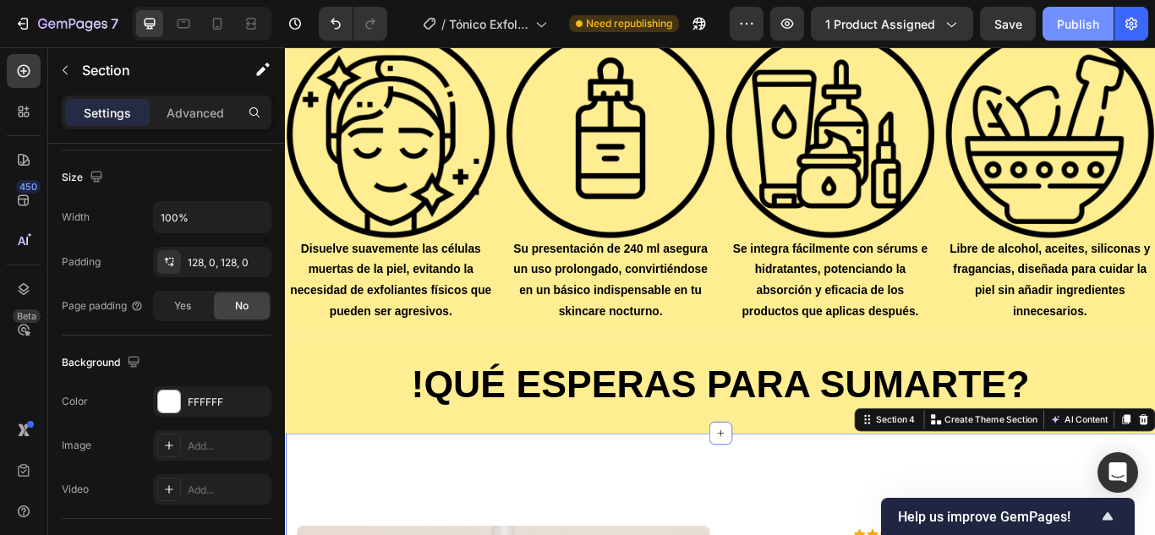
click at [1070, 17] on div "Publish" at bounding box center [1078, 24] width 42 height 18
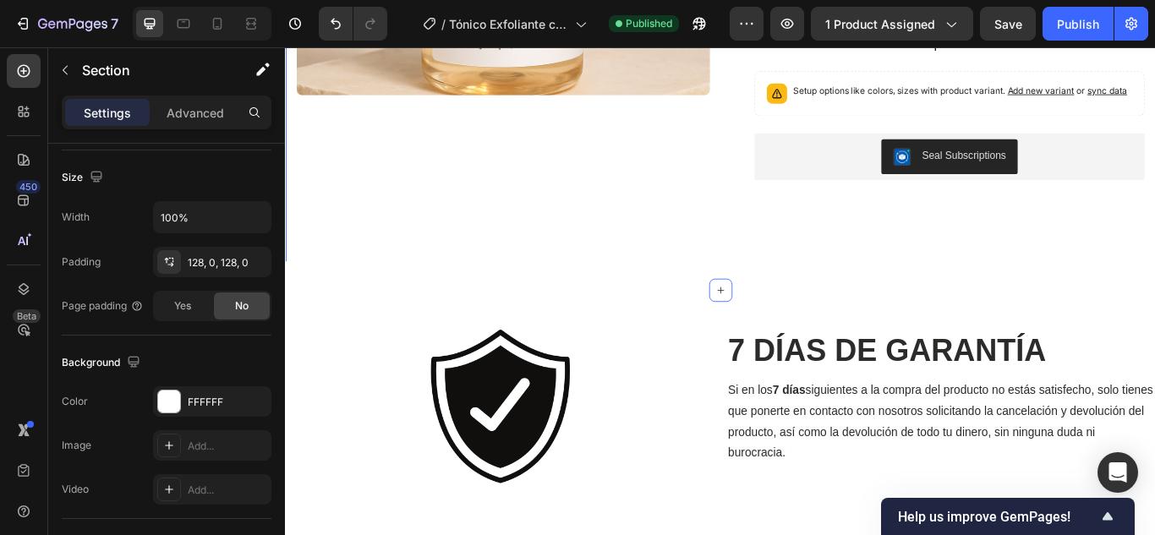
scroll to position [5174, 0]
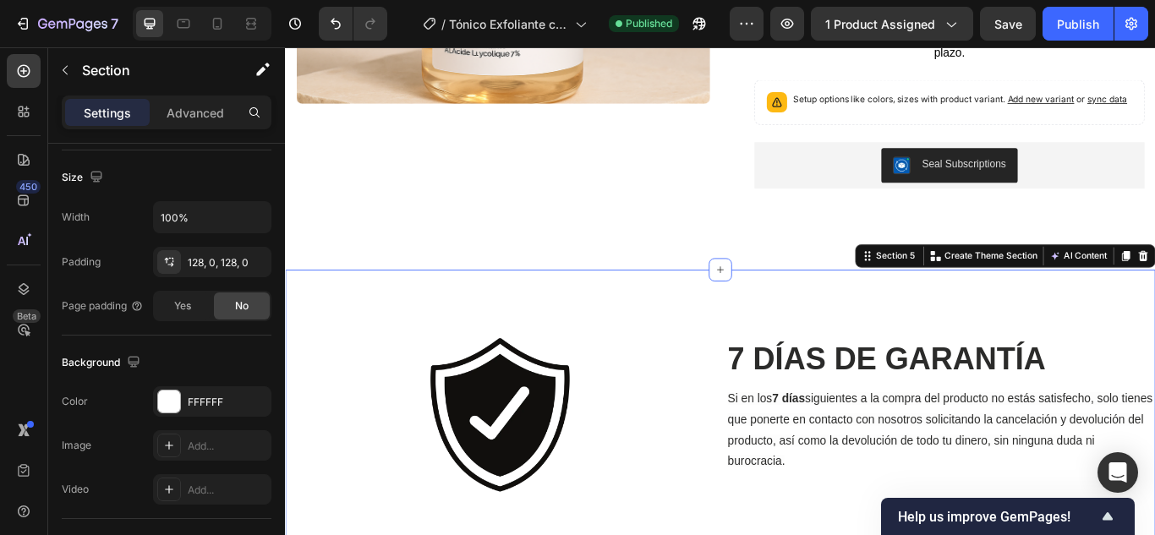
click at [673, 360] on div "Image 7 DÍAS DE GARANTÍA Heading Si en los 7 días siguientes a la compra del pr…" at bounding box center [792, 476] width 1014 height 338
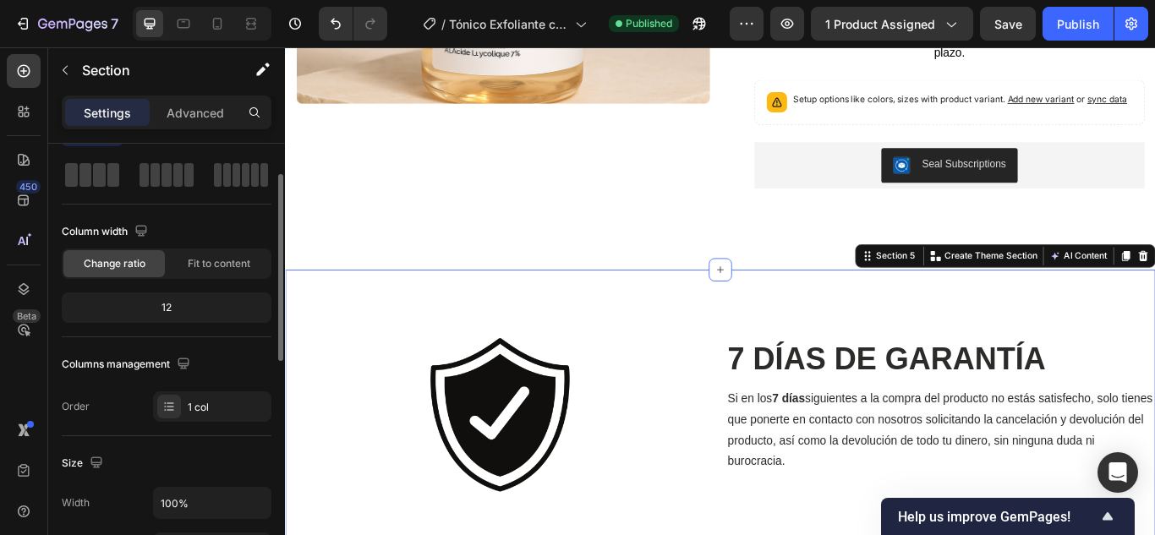
scroll to position [0, 0]
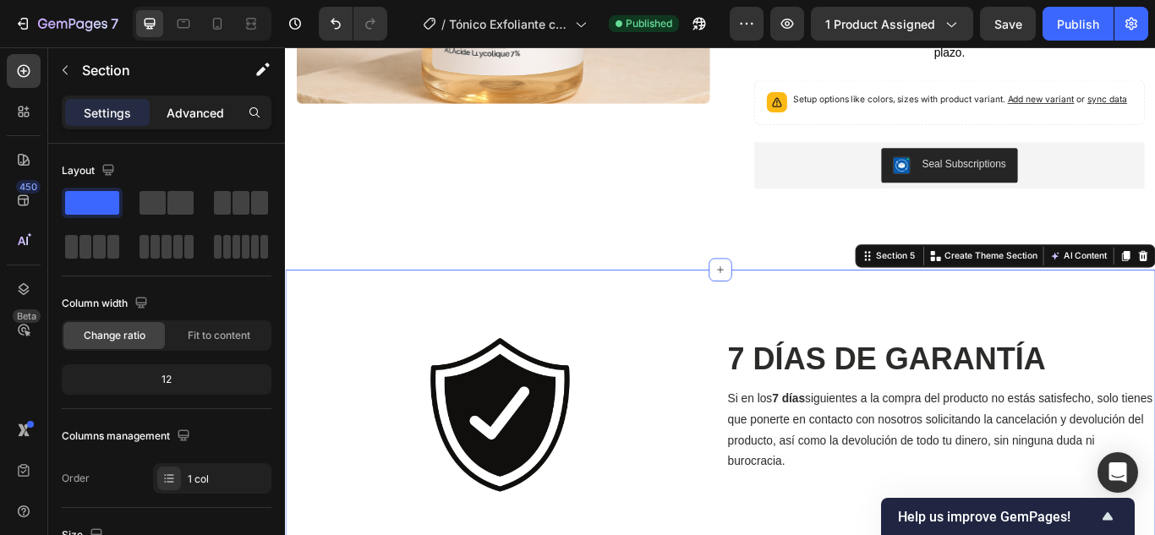
click at [191, 122] on div "Advanced" at bounding box center [195, 112] width 85 height 27
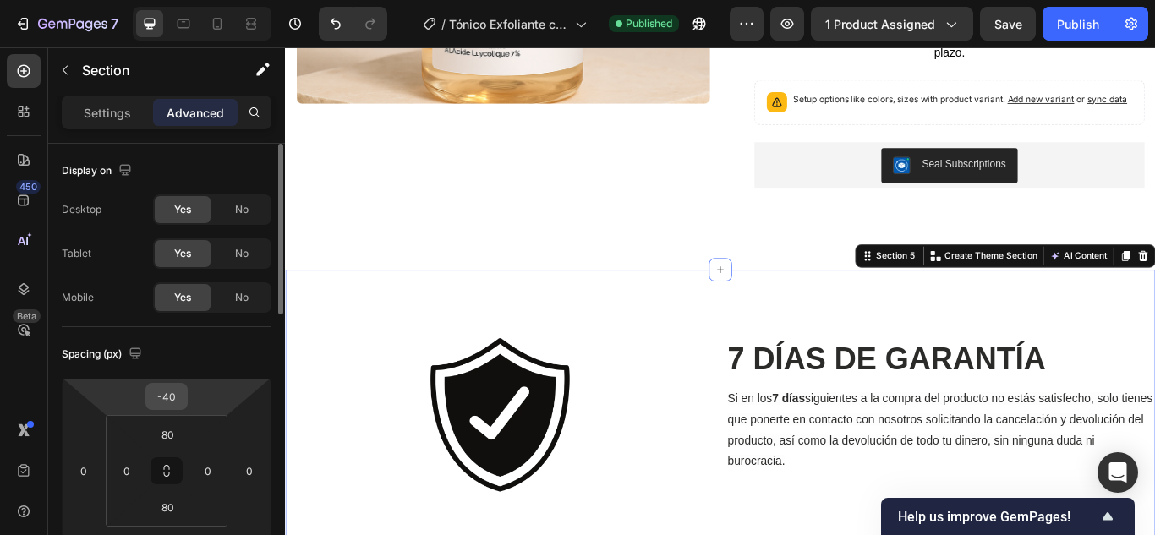
click at [175, 405] on input "-40" at bounding box center [167, 396] width 34 height 25
click at [165, 401] on input "-40" at bounding box center [167, 396] width 34 height 25
drag, startPoint x: 165, startPoint y: 401, endPoint x: 179, endPoint y: 402, distance: 14.5
click at [179, 402] on input "-40" at bounding box center [167, 396] width 34 height 25
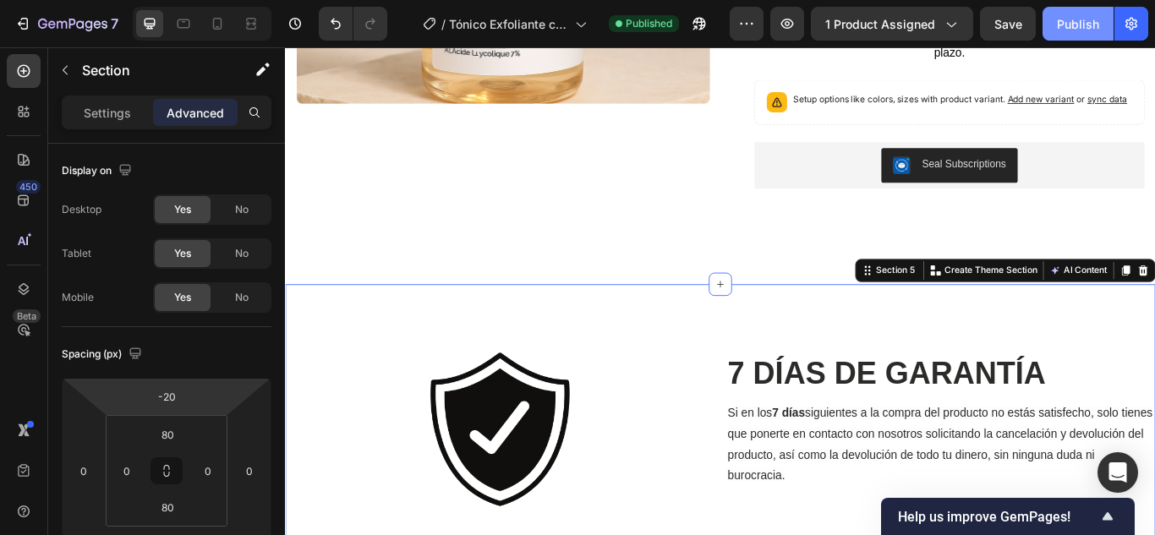
click at [1074, 30] on div "Publish" at bounding box center [1078, 24] width 42 height 18
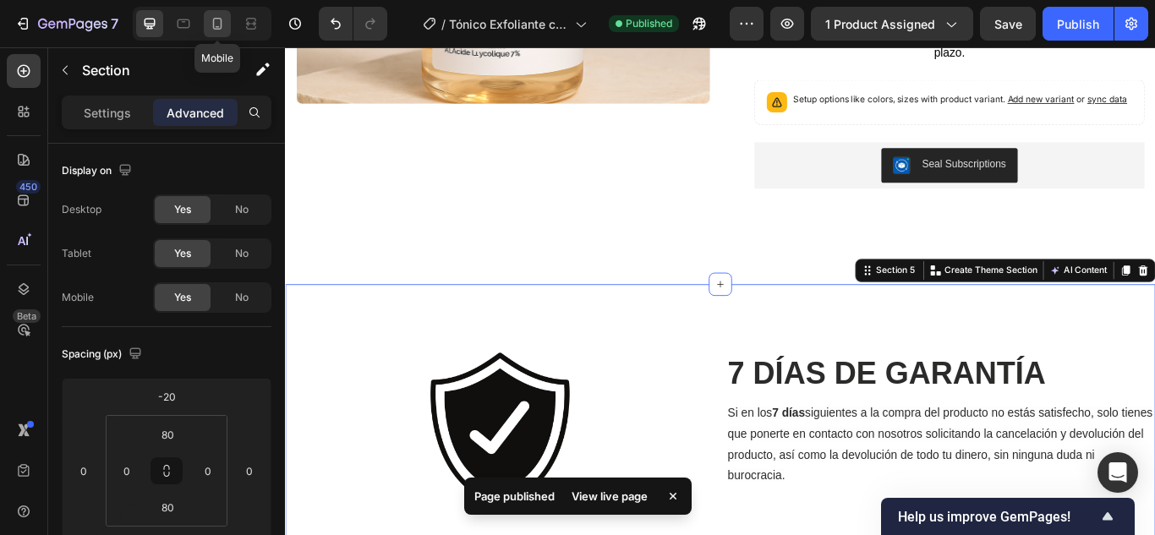
click at [221, 28] on icon at bounding box center [217, 24] width 9 height 12
type input "0"
type input "42"
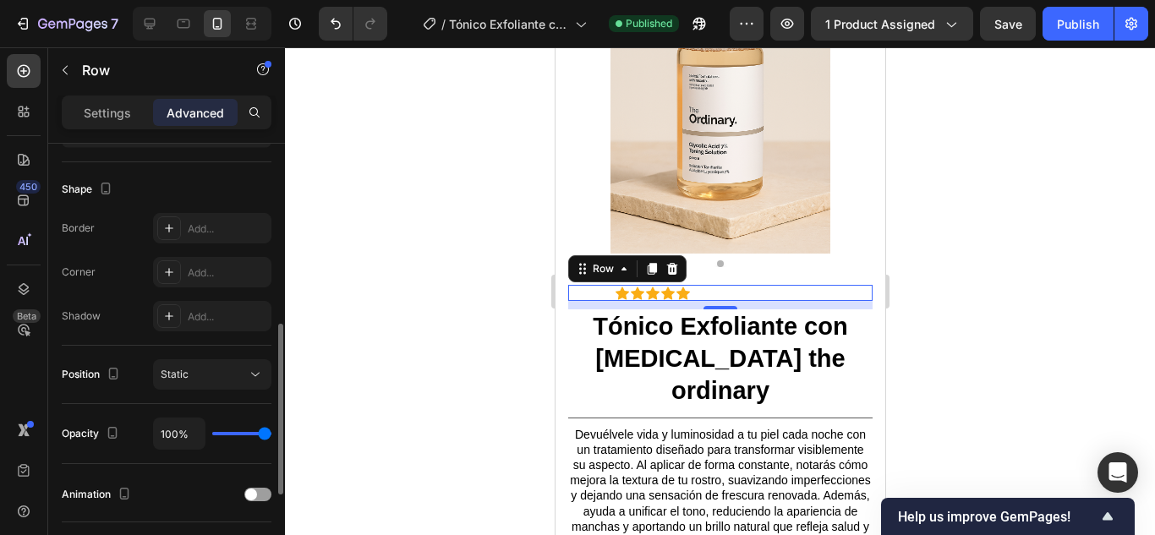
scroll to position [440, 0]
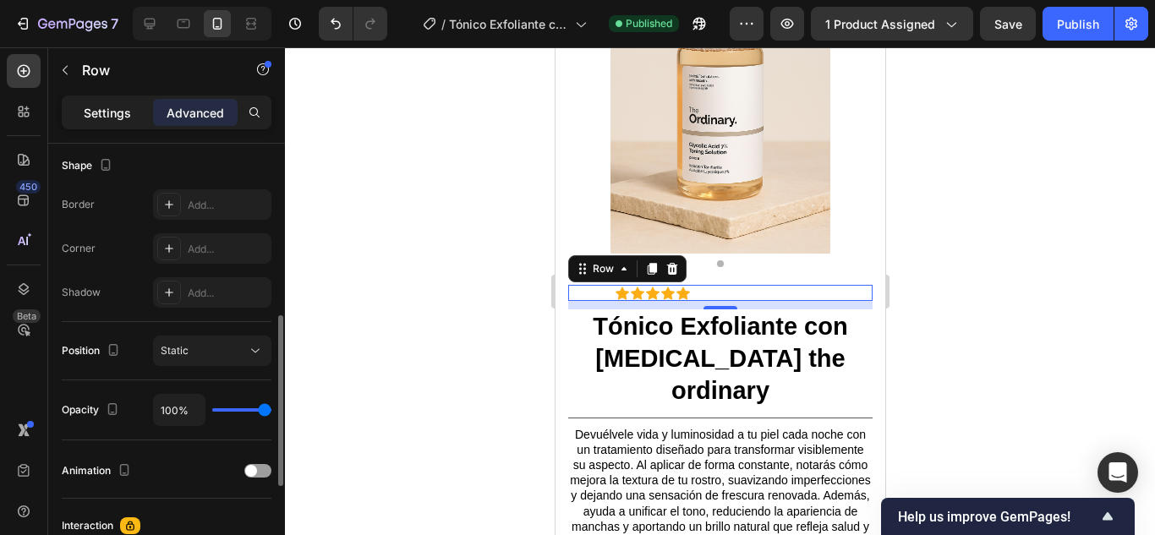
click at [118, 109] on p "Settings" at bounding box center [107, 113] width 47 height 18
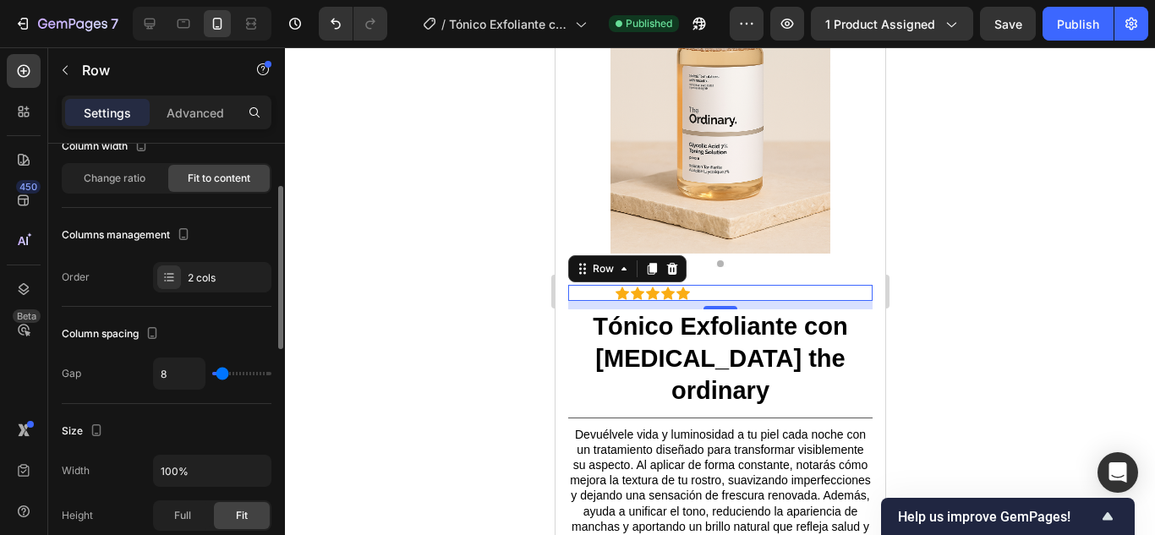
scroll to position [0, 0]
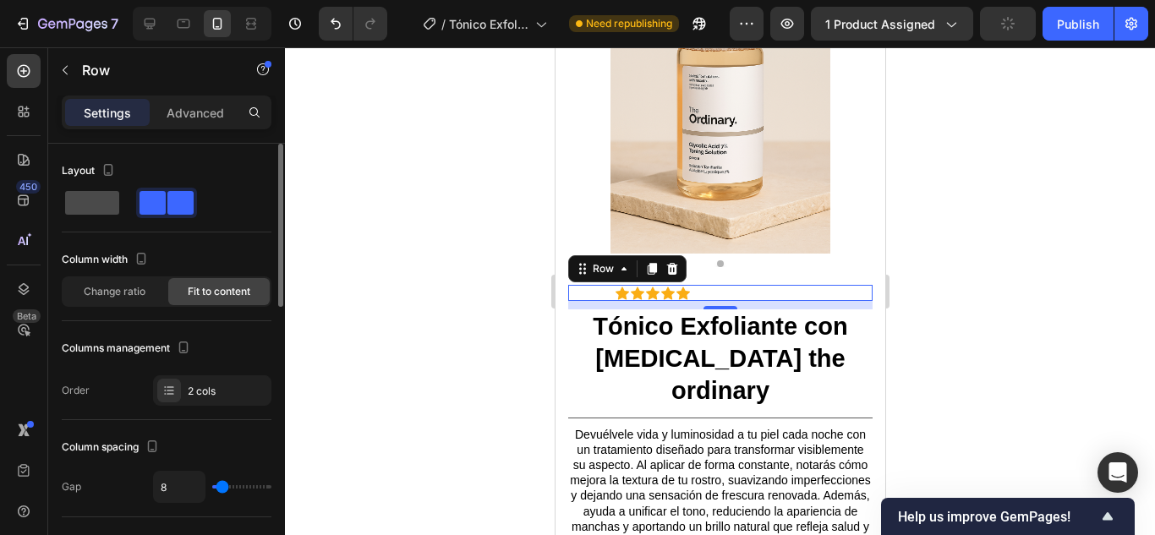
click at [103, 206] on span at bounding box center [92, 203] width 54 height 24
type input "0"
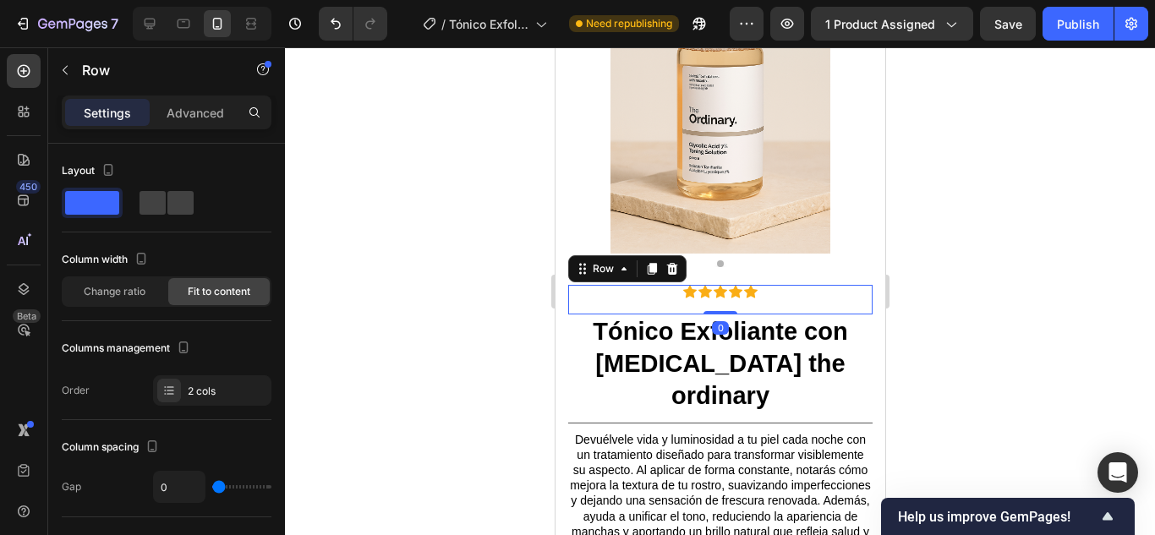
drag, startPoint x: 725, startPoint y: 310, endPoint x: 730, endPoint y: 293, distance: 18.5
click at [730, 293] on div "Icon Icon Icon Icon Icon Icon List 2,500+ reseñas verificadas! Text Block Row 0" at bounding box center [719, 300] width 304 height 30
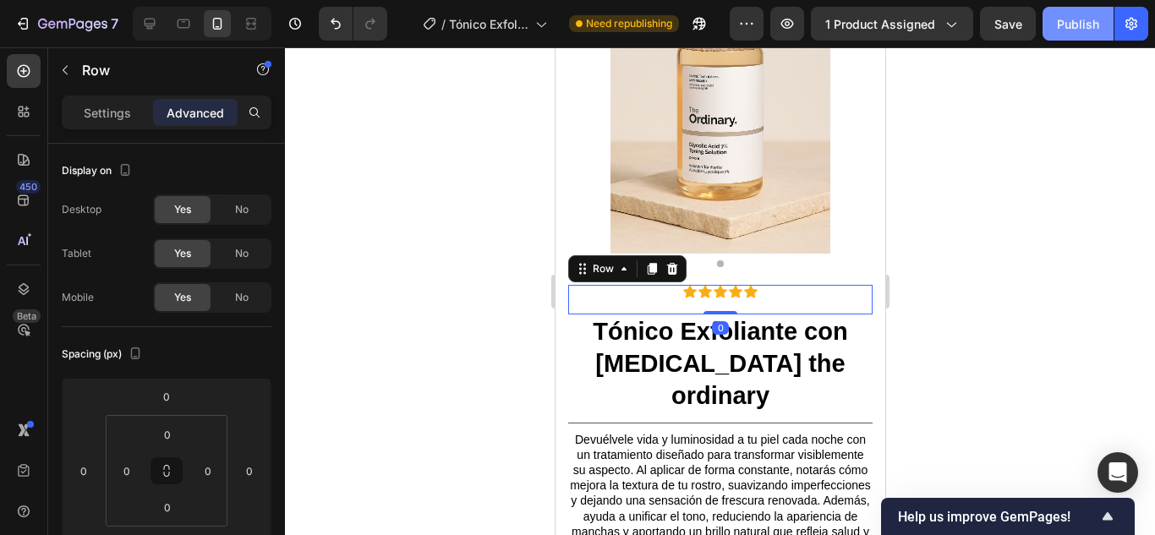
click at [1073, 32] on div "Publish" at bounding box center [1078, 24] width 42 height 18
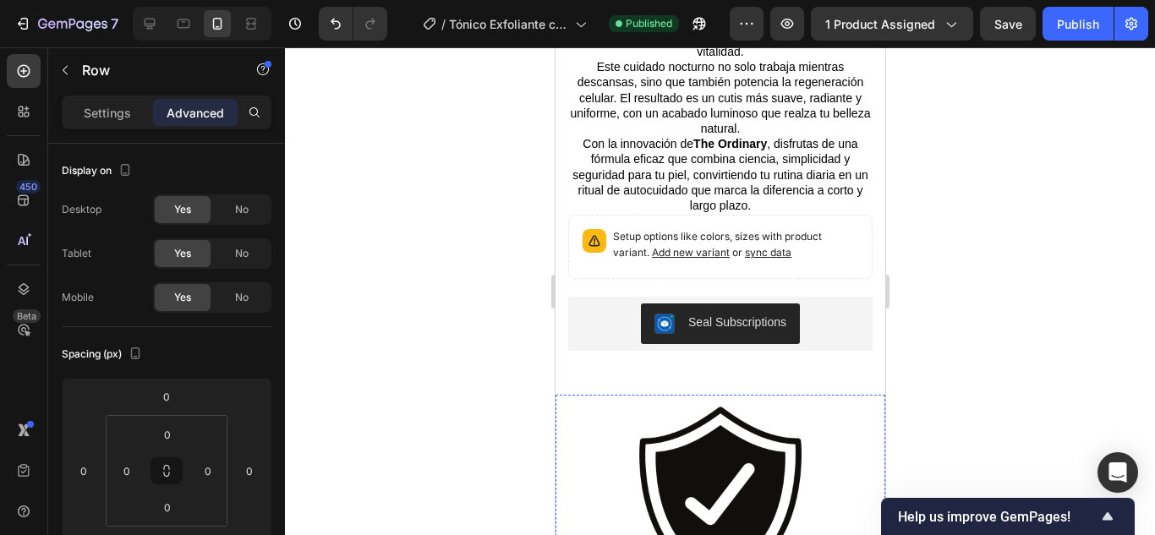
scroll to position [5431, 0]
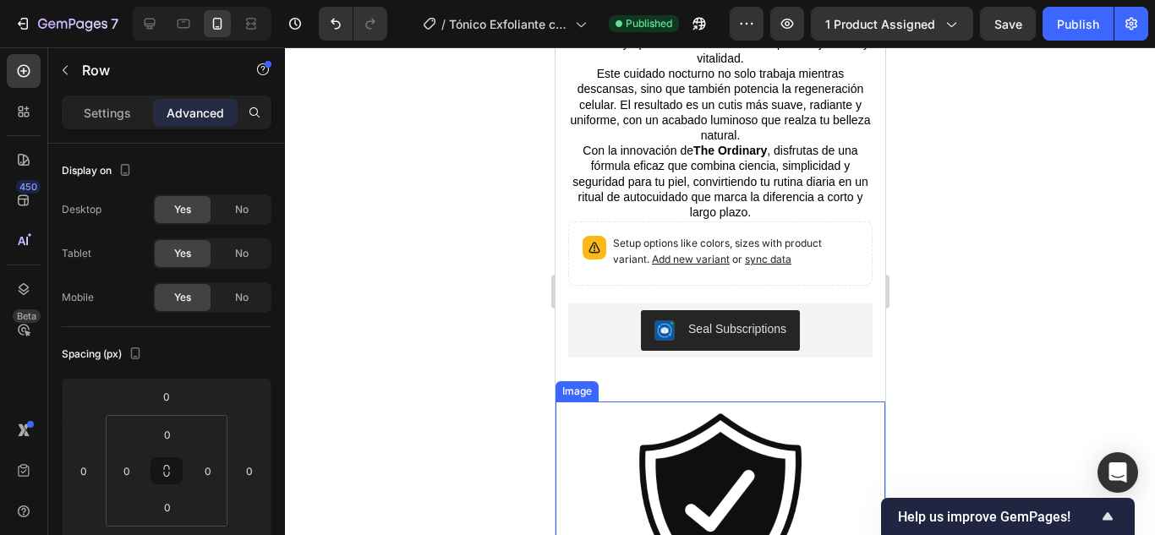
click at [754, 408] on img at bounding box center [719, 503] width 169 height 203
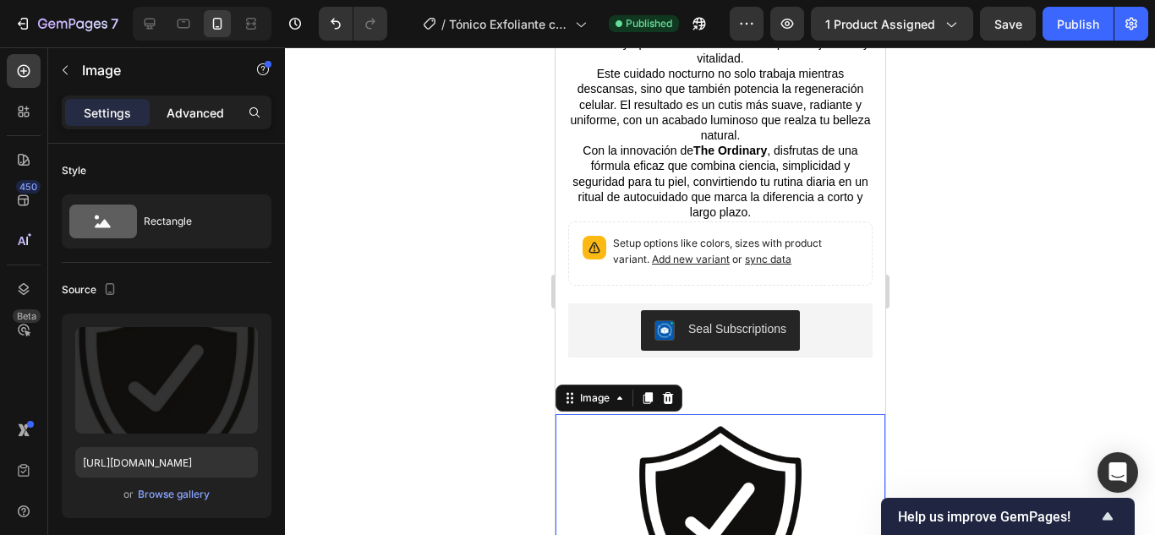
click at [209, 110] on p "Advanced" at bounding box center [195, 113] width 57 height 18
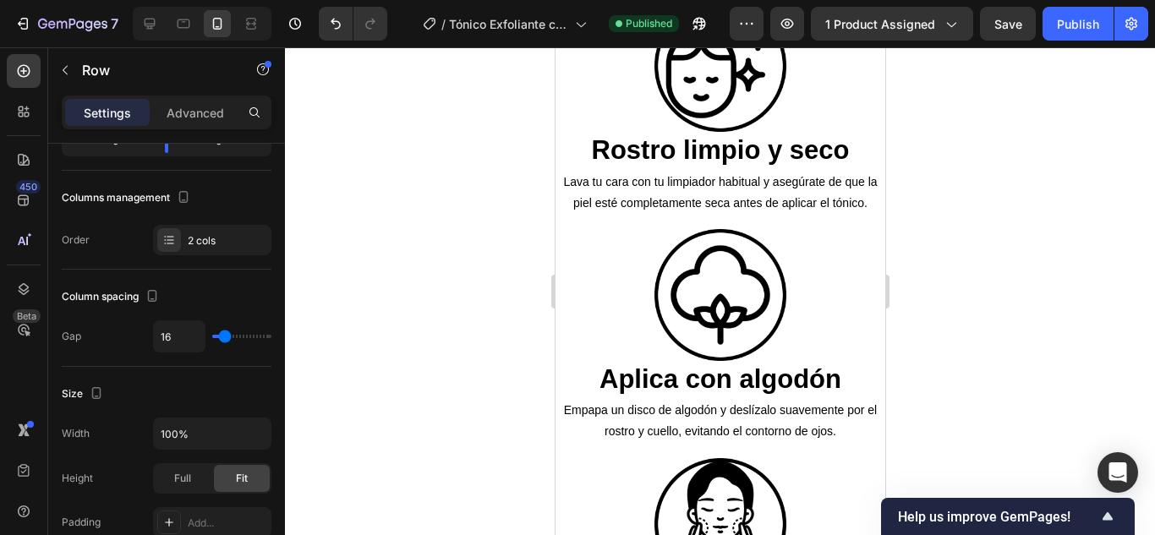
scroll to position [0, 0]
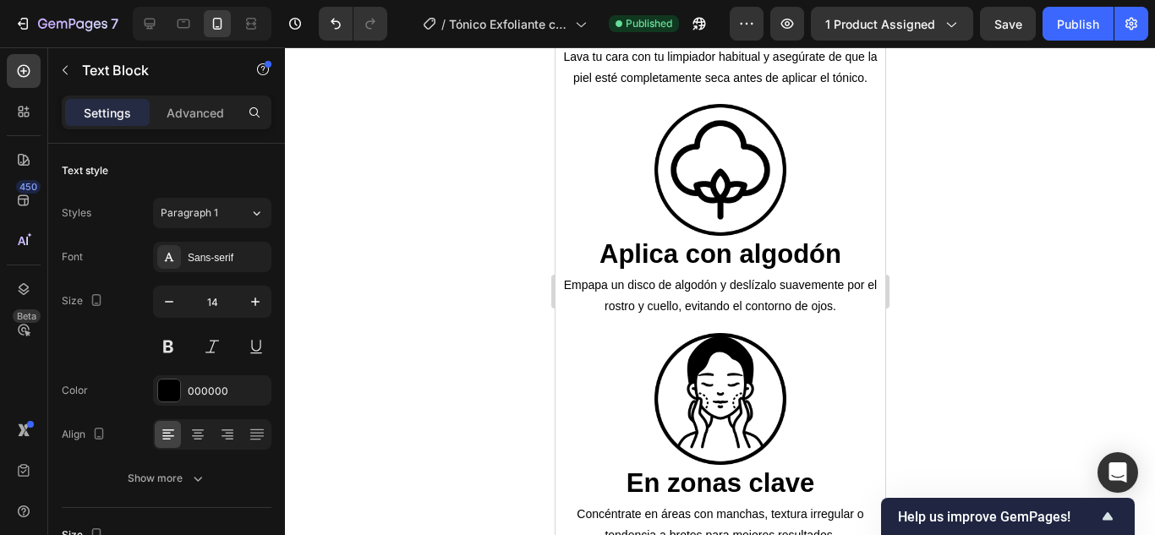
scroll to position [2403, 0]
click at [444, 150] on div at bounding box center [720, 291] width 870 height 488
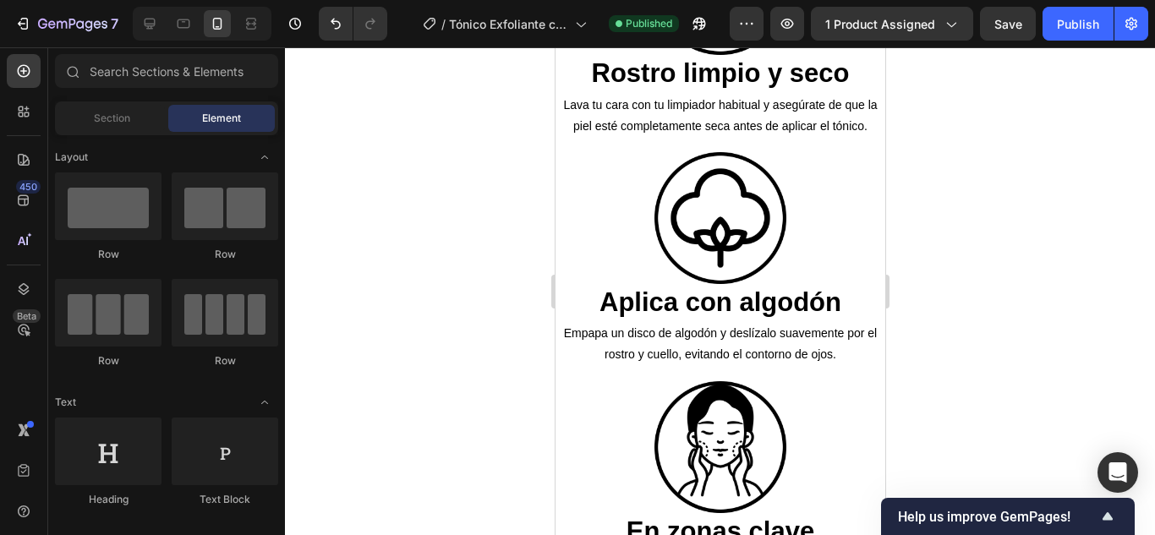
scroll to position [2352, 0]
